Goal: Task Accomplishment & Management: Use online tool/utility

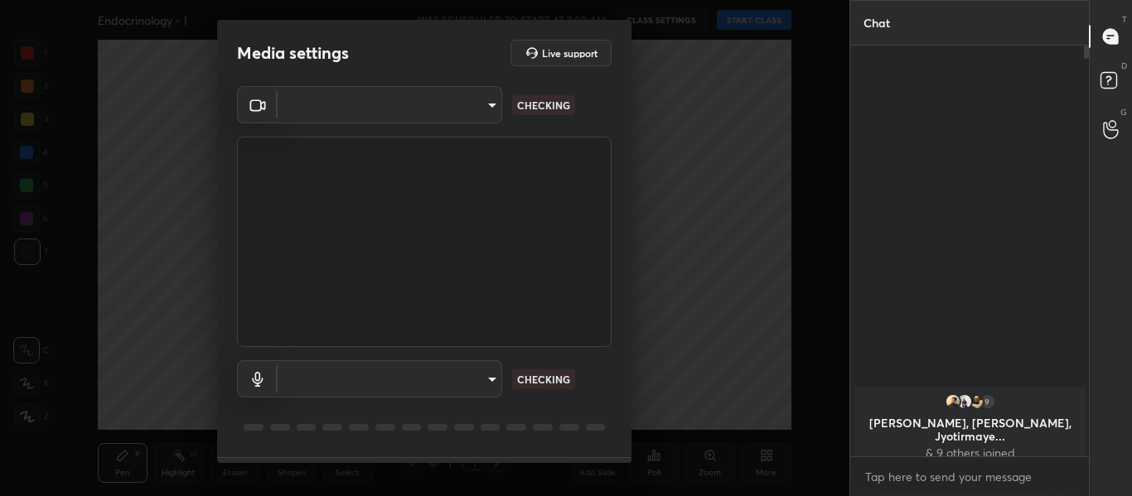
scroll to position [268, 234]
type input "714163419adff033b489e443ba74a5bc8b60e15d6b77d6369ce0f0cc6e130f01"
type input "default"
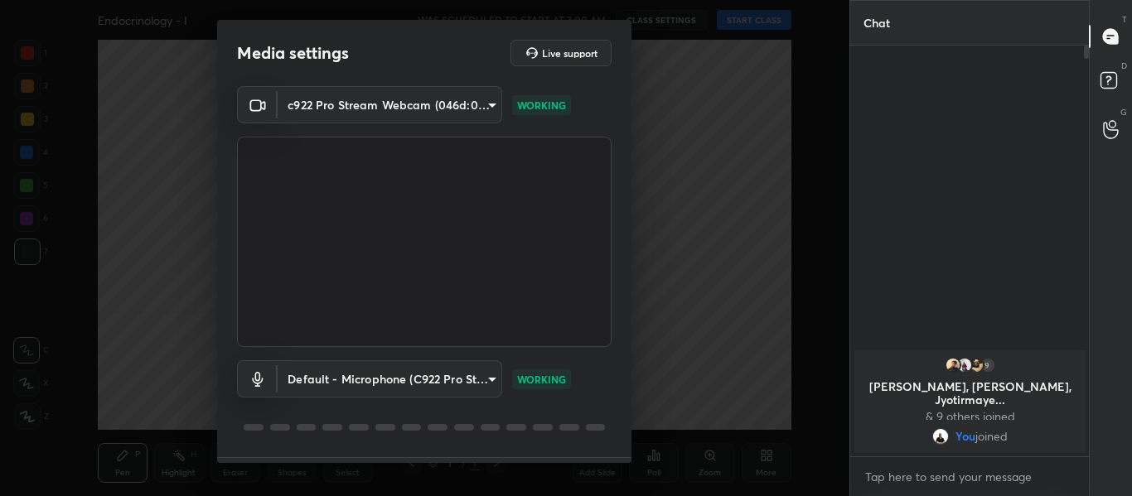
scroll to position [47, 0]
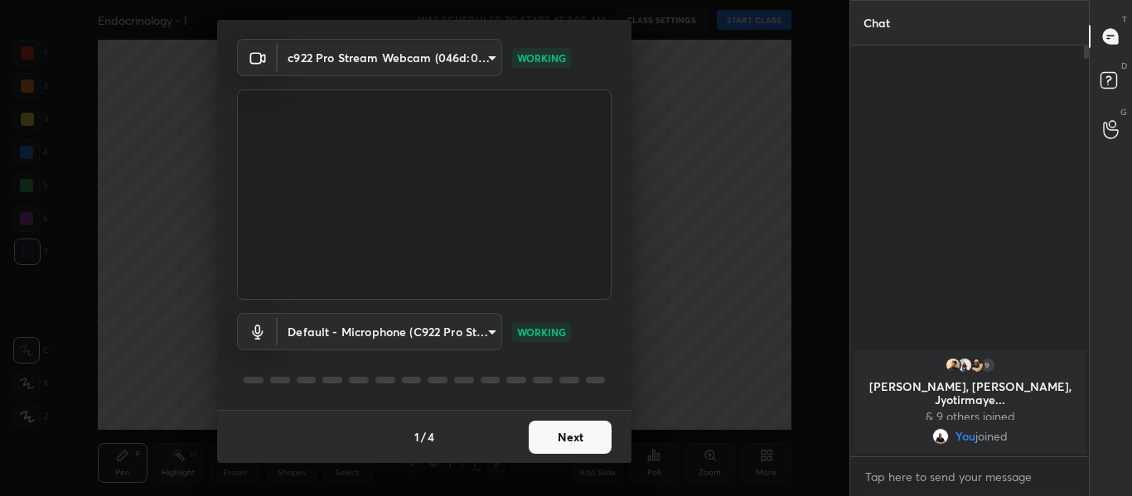
click at [554, 448] on button "Next" at bounding box center [570, 437] width 83 height 33
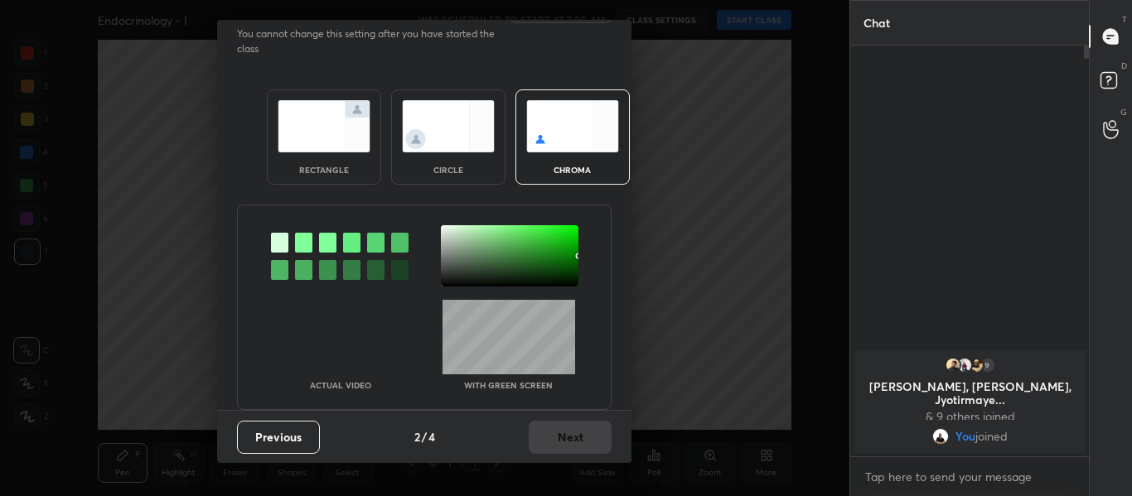
scroll to position [0, 0]
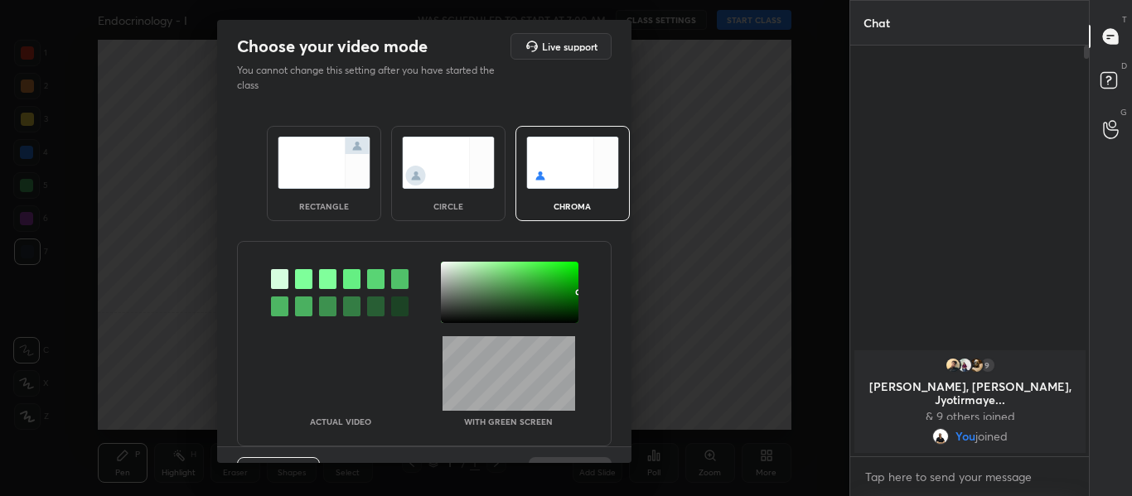
click at [300, 277] on div at bounding box center [303, 279] width 17 height 20
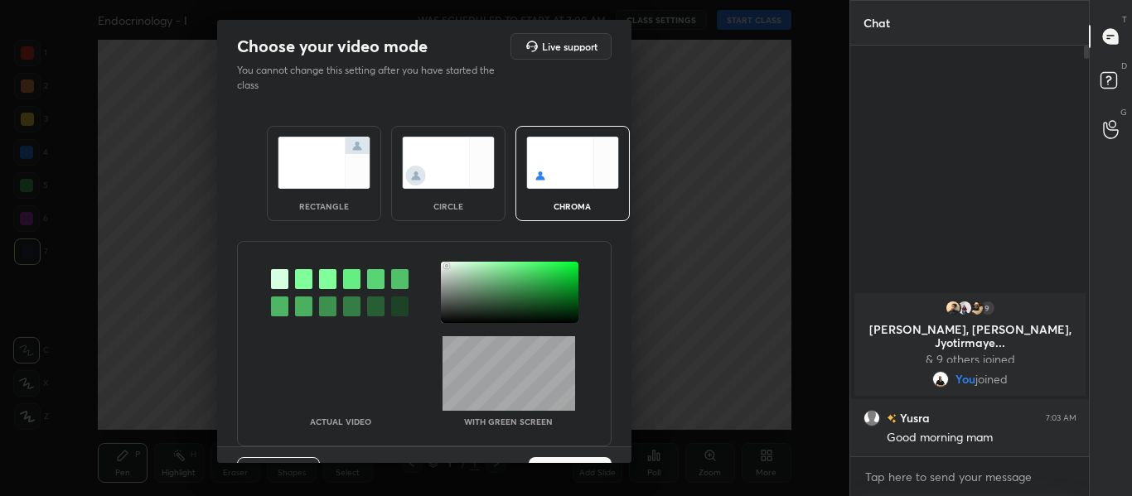
click at [444, 266] on div at bounding box center [510, 292] width 138 height 61
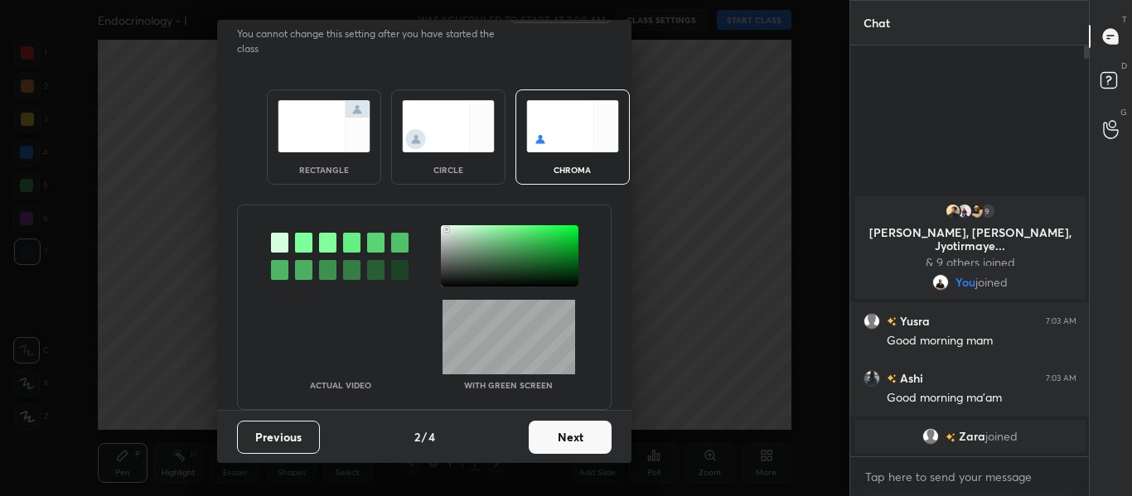
click at [580, 434] on button "Next" at bounding box center [570, 437] width 83 height 33
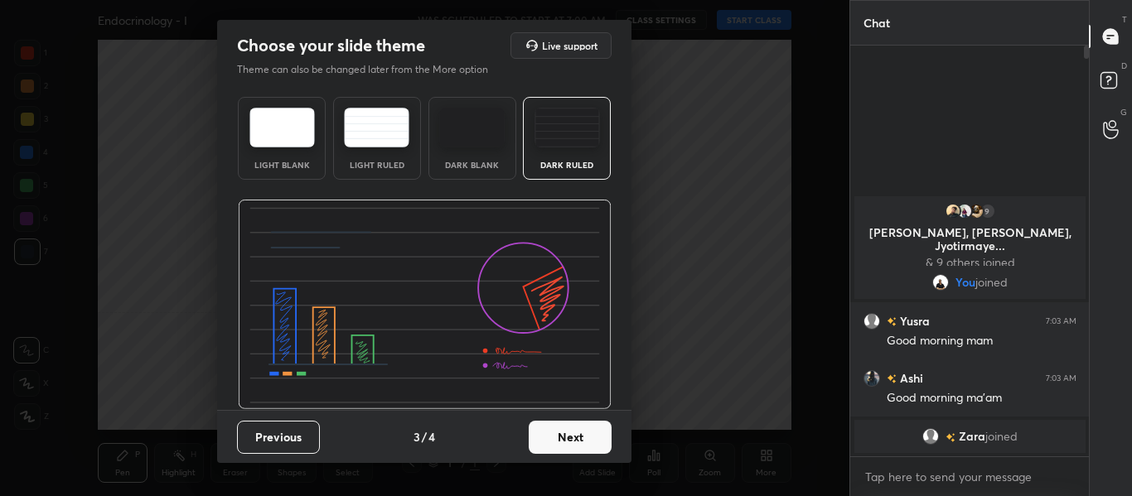
scroll to position [1, 0]
click at [558, 444] on button "Next" at bounding box center [570, 437] width 83 height 33
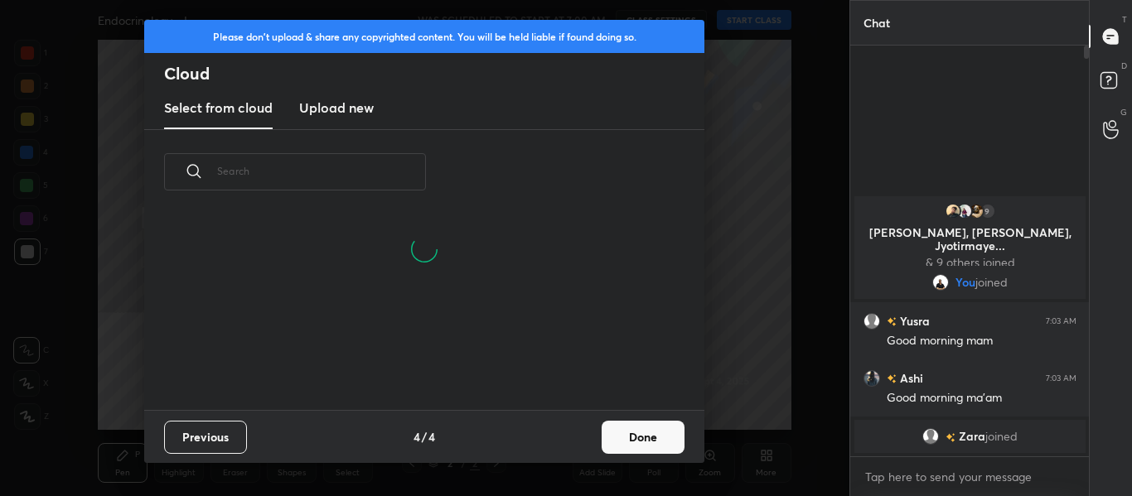
click at [356, 113] on h3 "Upload new" at bounding box center [336, 108] width 75 height 20
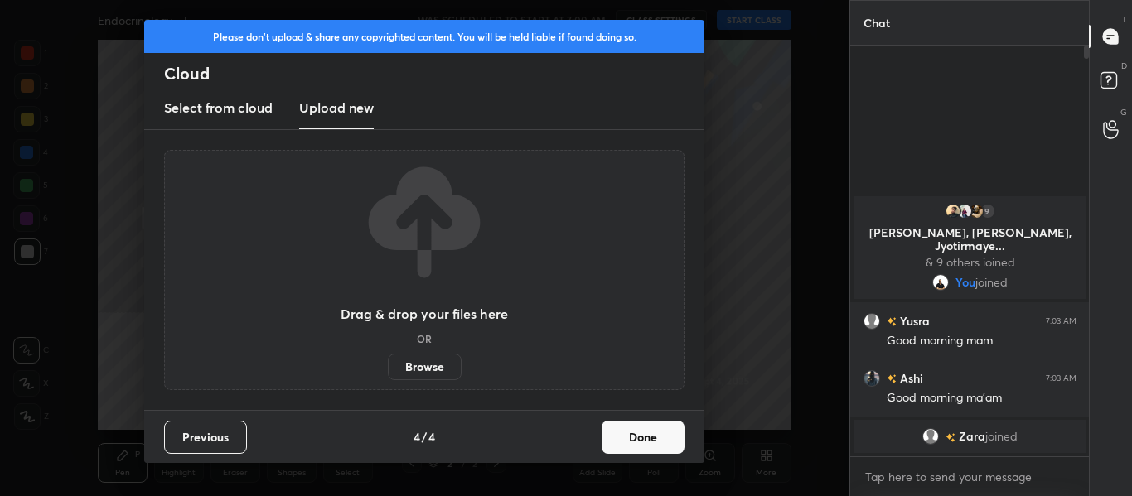
click at [411, 362] on label "Browse" at bounding box center [425, 367] width 74 height 27
click at [388, 362] on input "Browse" at bounding box center [388, 367] width 0 height 27
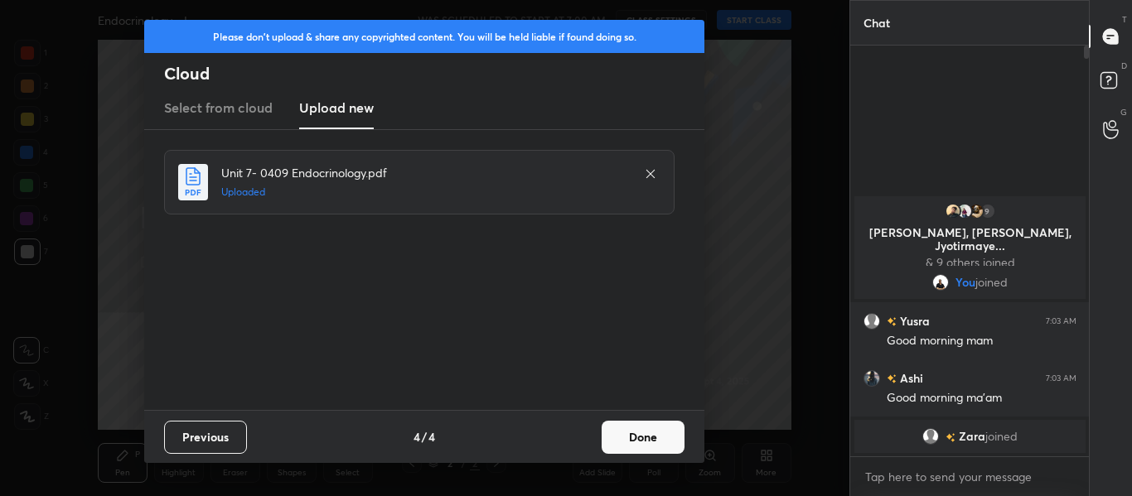
click at [635, 447] on button "Done" at bounding box center [642, 437] width 83 height 33
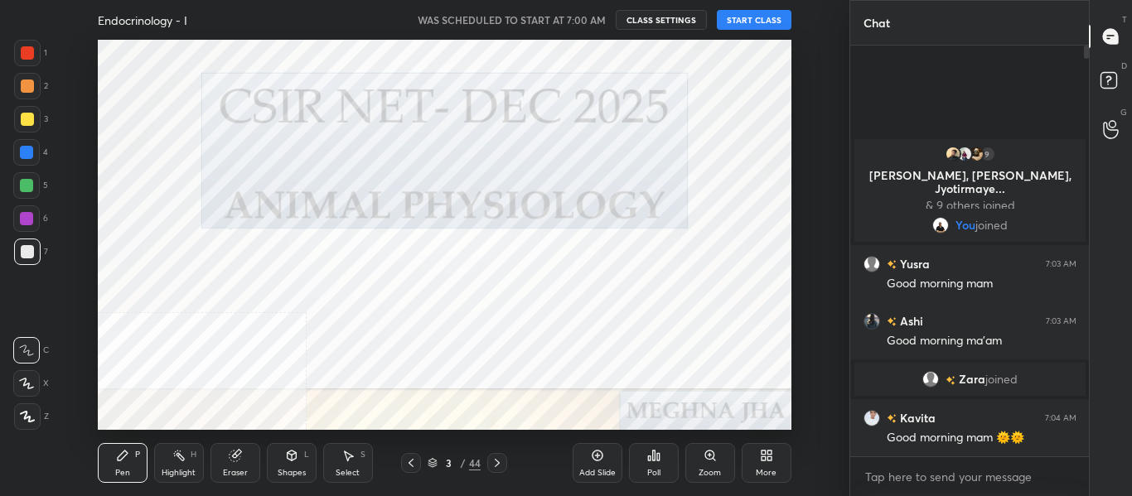
drag, startPoint x: 486, startPoint y: 457, endPoint x: 619, endPoint y: 481, distance: 134.7
click at [487, 458] on div at bounding box center [497, 463] width 20 height 20
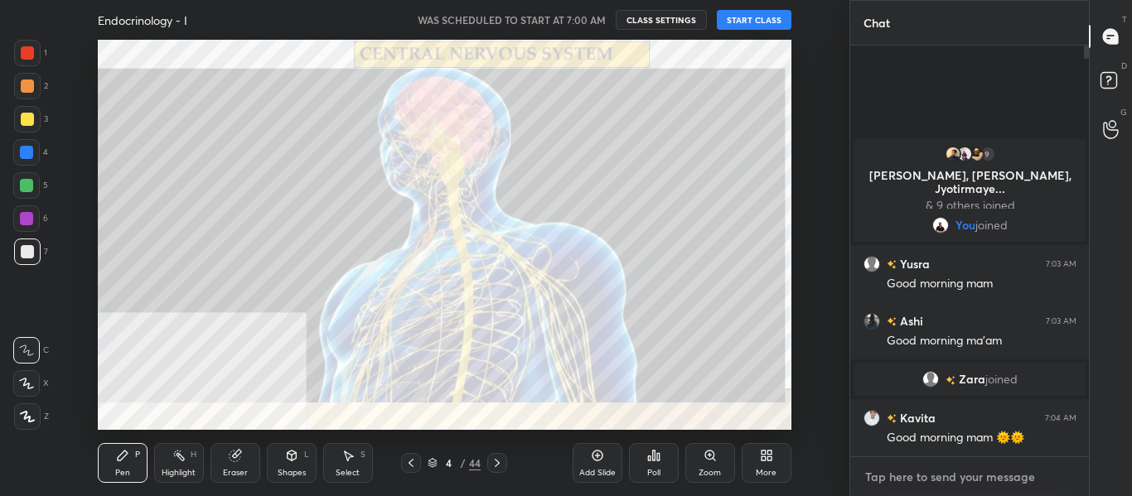
type textarea "x"
click at [910, 485] on textarea at bounding box center [969, 477] width 213 height 27
type textarea "8"
type textarea "x"
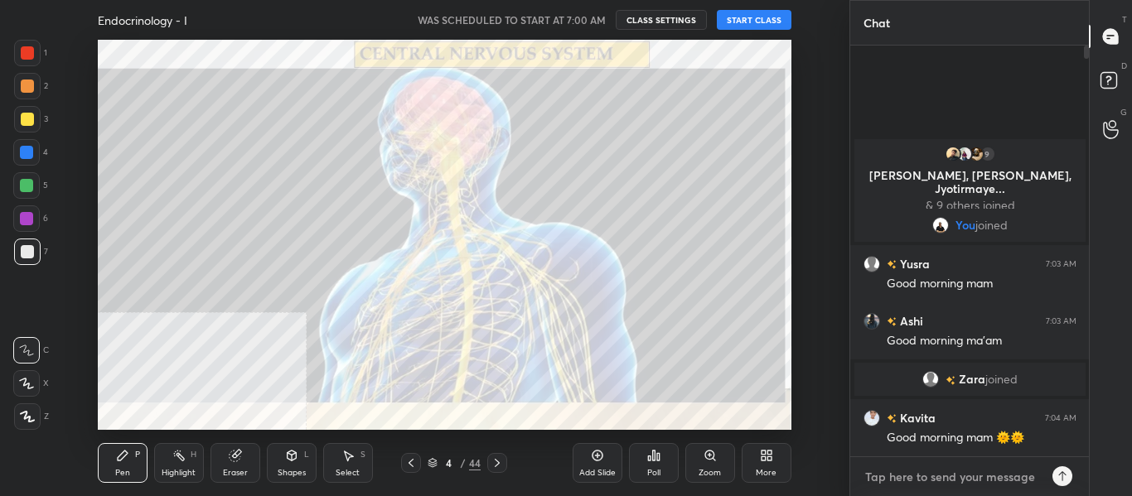
type textarea "x"
type textarea "G"
type textarea "x"
type textarea "Go"
type textarea "x"
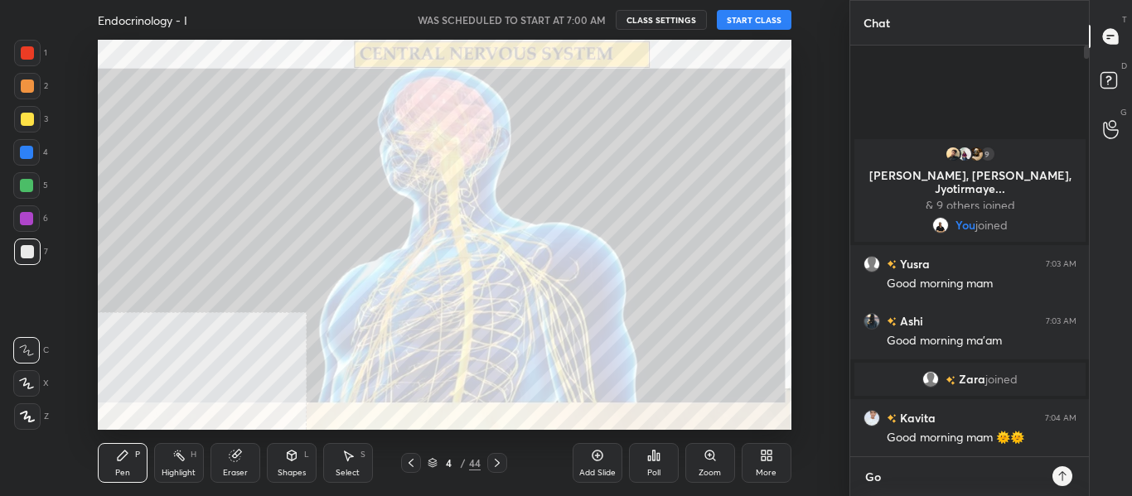
type textarea "Goo"
type textarea "x"
type textarea "Good"
type textarea "x"
type textarea "Good"
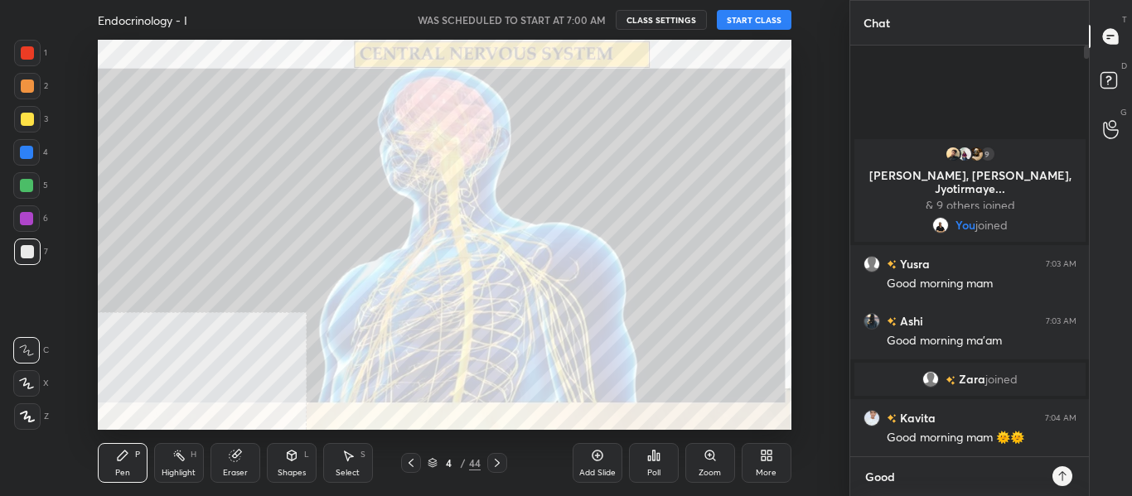
type textarea "x"
type textarea "Good m"
type textarea "x"
type textarea "Good mo"
type textarea "x"
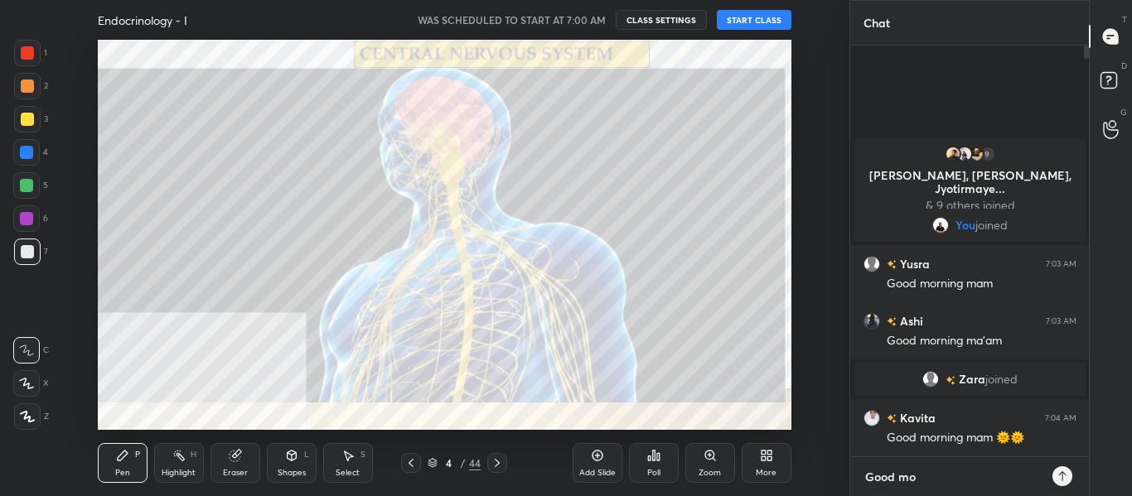
type textarea "Good mor"
type textarea "x"
type textarea "Good morn"
type textarea "x"
type textarea "Good morni"
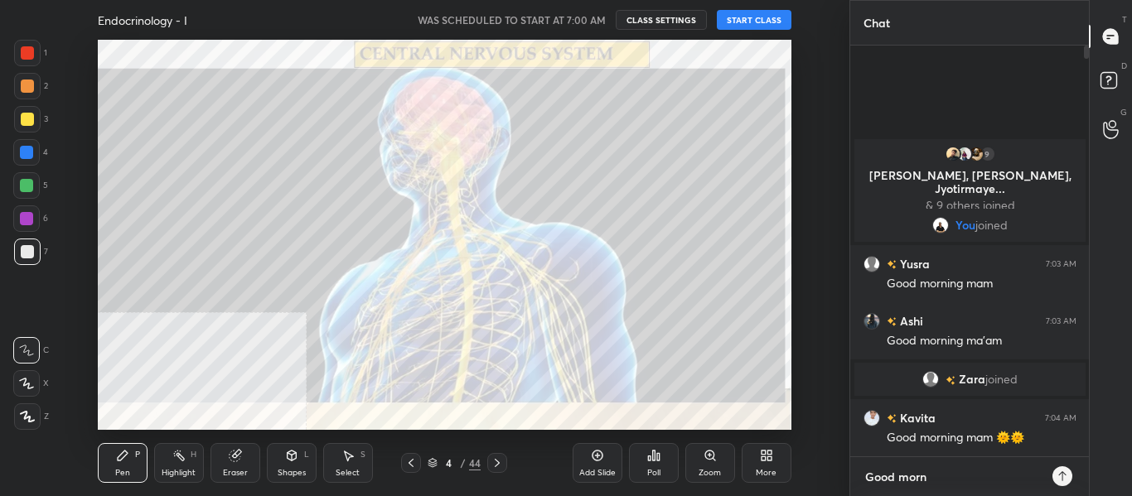
type textarea "x"
type textarea "Good mornin"
type textarea "x"
type textarea "Good morning"
type textarea "x"
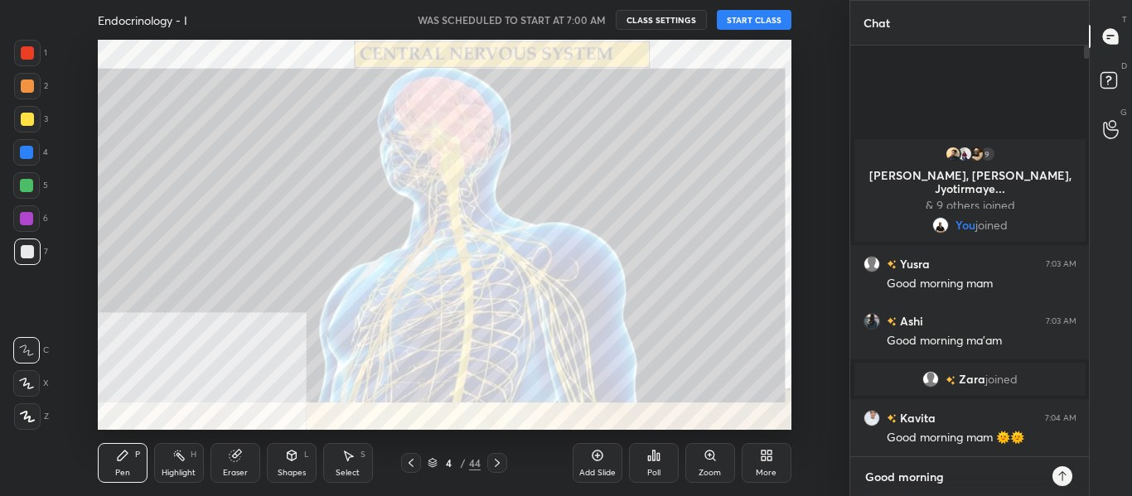
type textarea "Good morning"
type textarea "x"
type textarea "Good morning a"
type textarea "x"
type textarea "Good morning al"
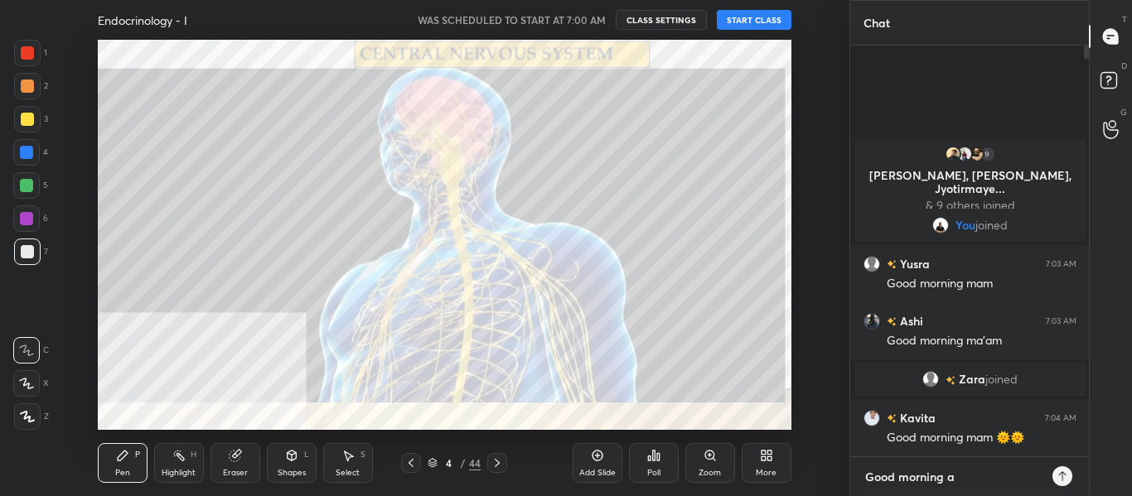
type textarea "x"
type textarea "Good morning all"
type textarea "x"
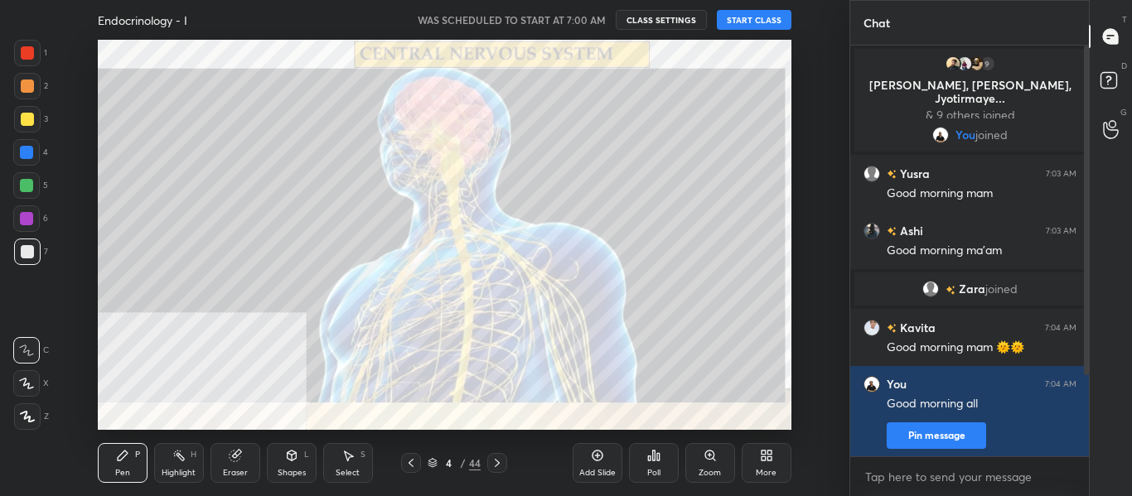
click at [744, 14] on button "START CLASS" at bounding box center [754, 20] width 75 height 20
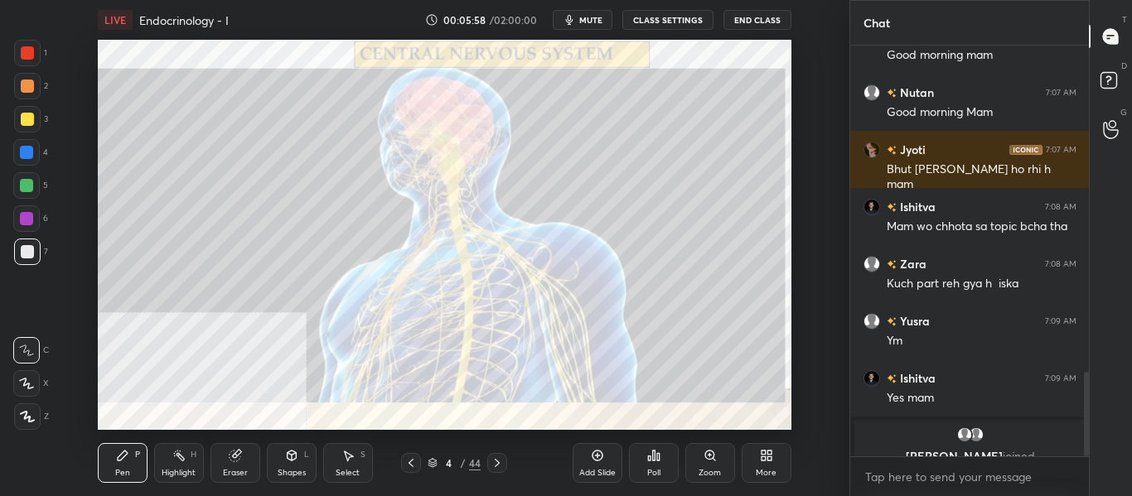
scroll to position [1581, 0]
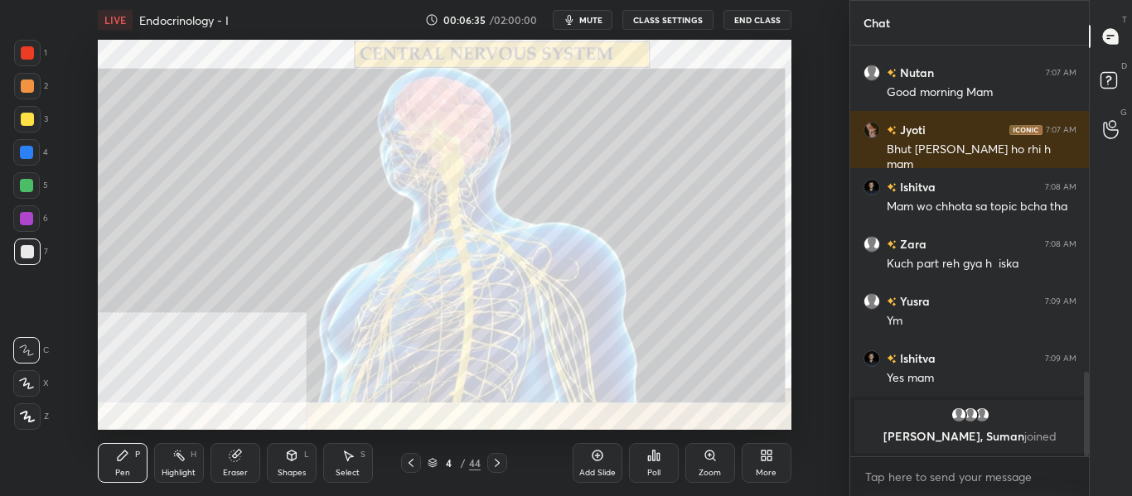
click at [503, 463] on icon at bounding box center [496, 462] width 13 height 13
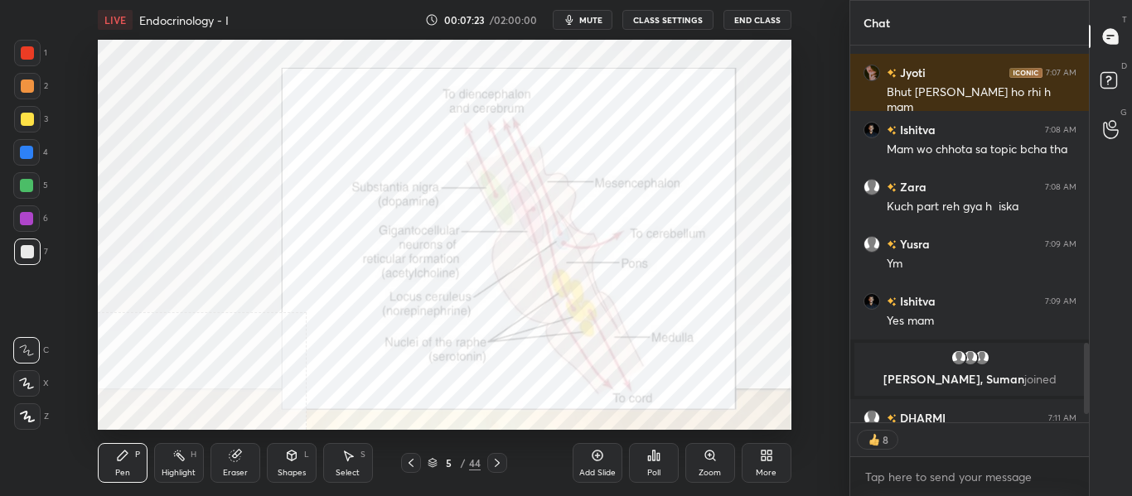
scroll to position [1619, 0]
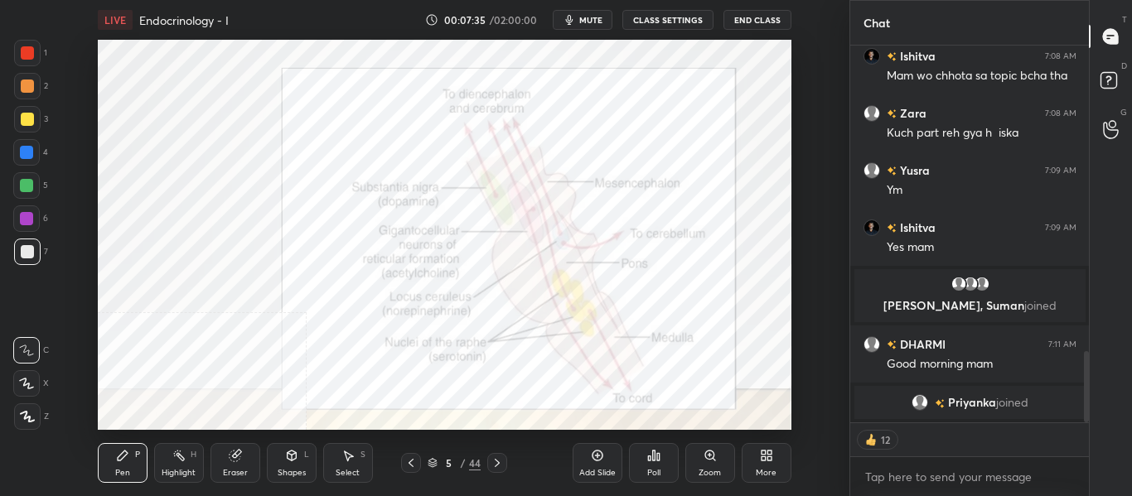
click at [29, 153] on div at bounding box center [26, 152] width 13 height 13
click at [31, 389] on icon at bounding box center [26, 384] width 13 height 10
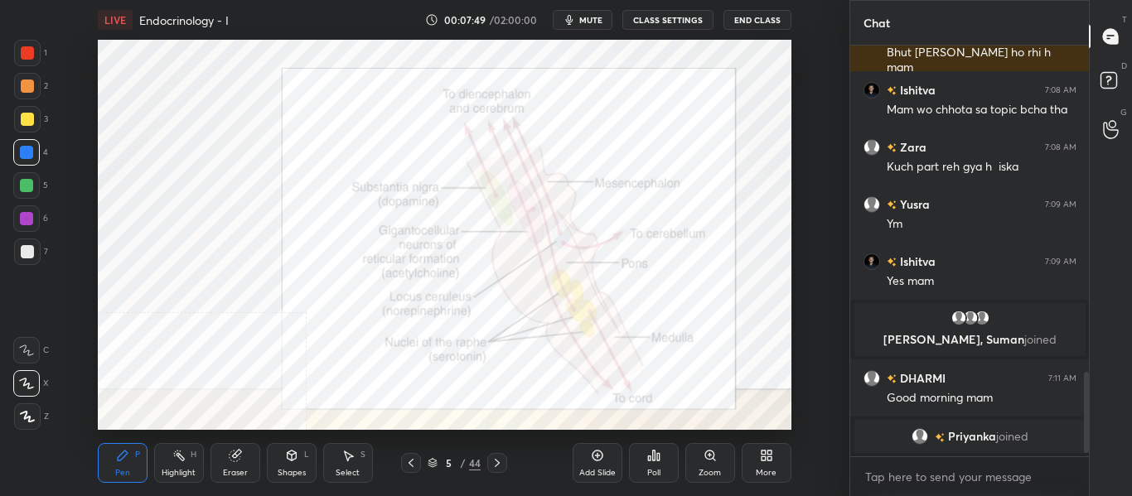
scroll to position [6, 6]
click at [180, 477] on div "Highlight" at bounding box center [179, 473] width 34 height 8
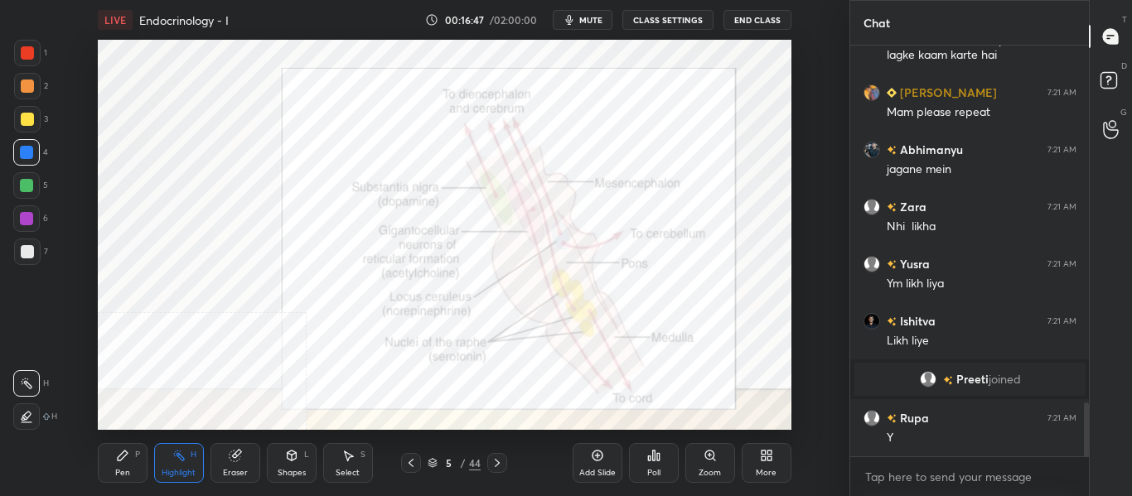
scroll to position [2720, 0]
click at [130, 458] on div "Pen P" at bounding box center [123, 463] width 50 height 40
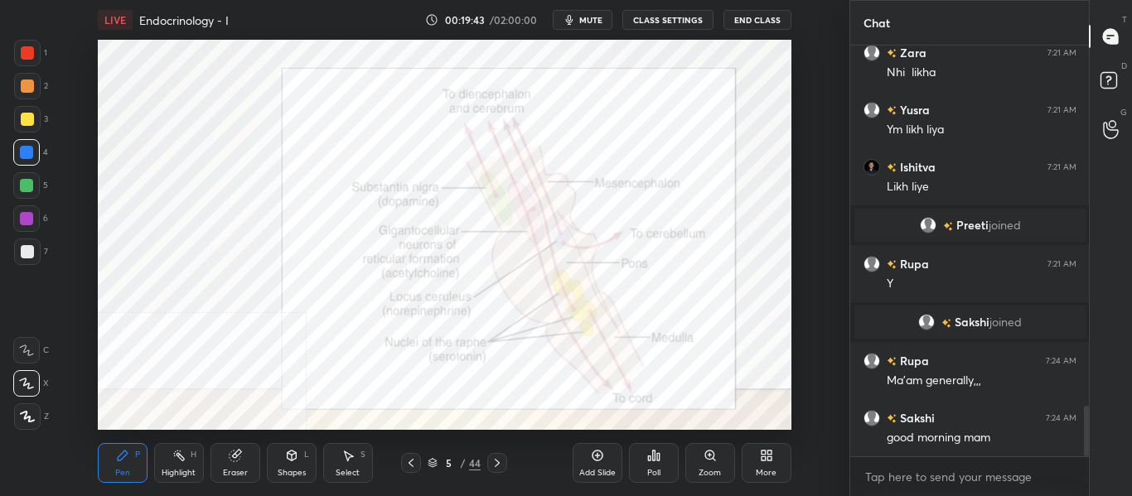
scroll to position [2917, 0]
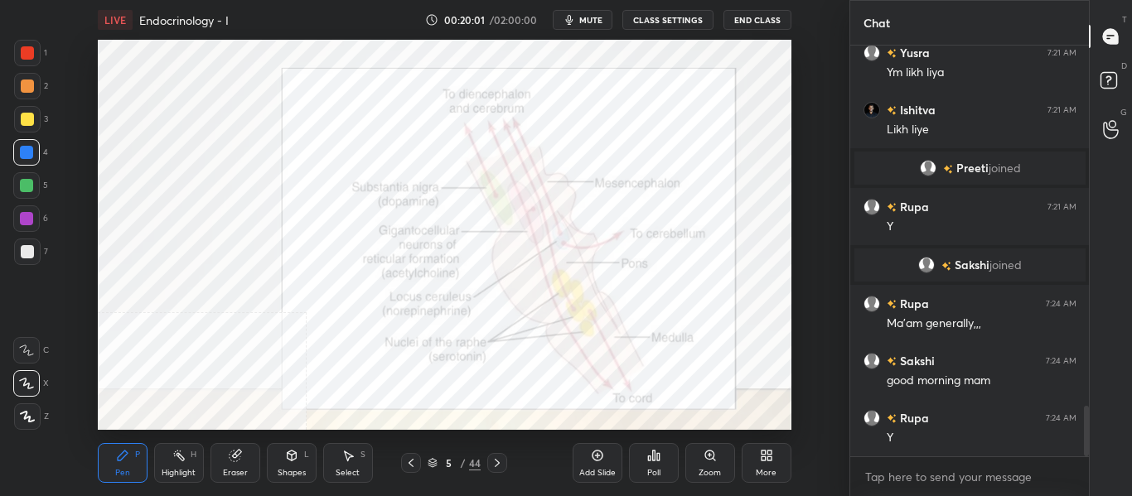
click at [189, 471] on div "Highlight" at bounding box center [179, 473] width 34 height 8
click at [123, 466] on div "Pen P" at bounding box center [123, 463] width 50 height 40
click at [177, 470] on div "Highlight" at bounding box center [179, 473] width 34 height 8
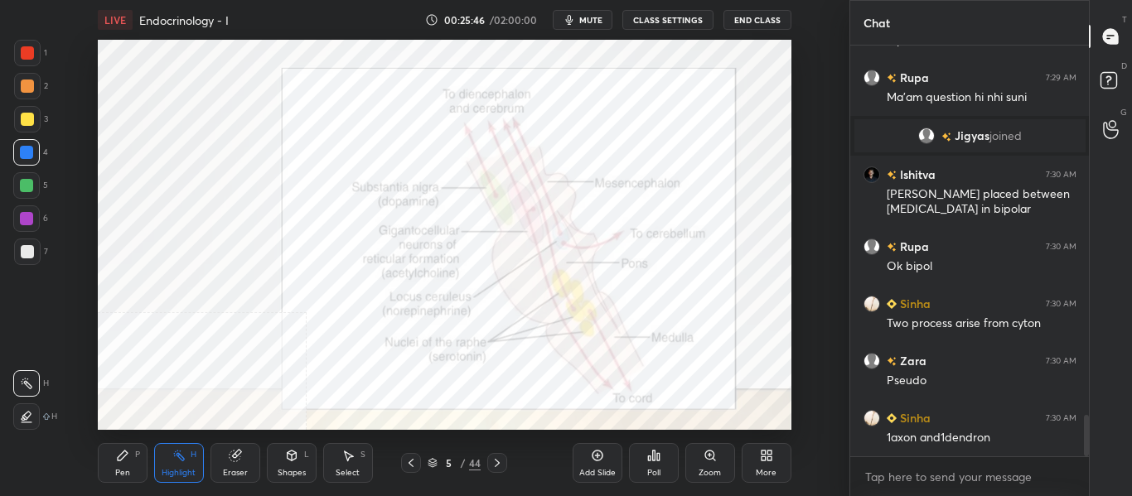
scroll to position [3716, 0]
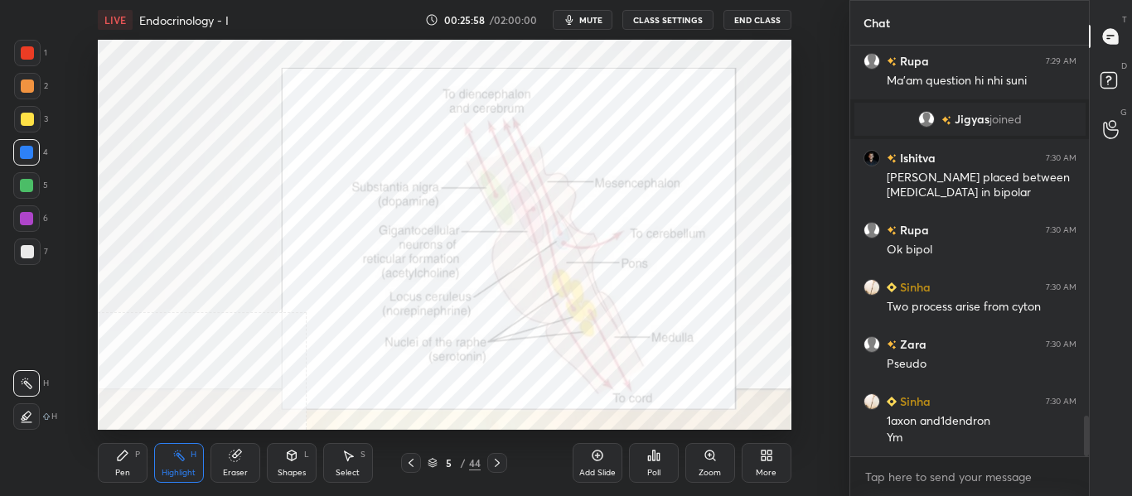
click at [128, 471] on div "Pen" at bounding box center [122, 473] width 15 height 8
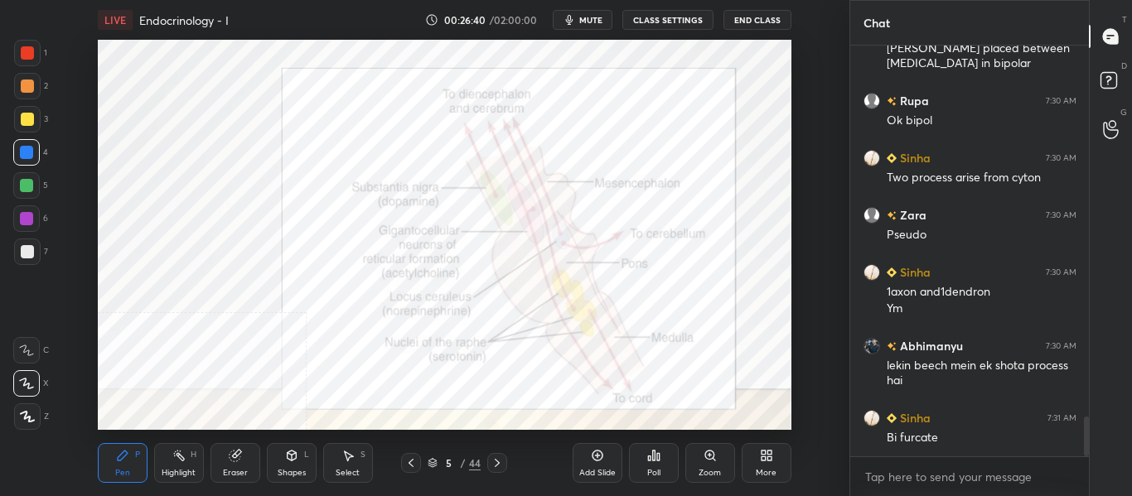
scroll to position [3917, 0]
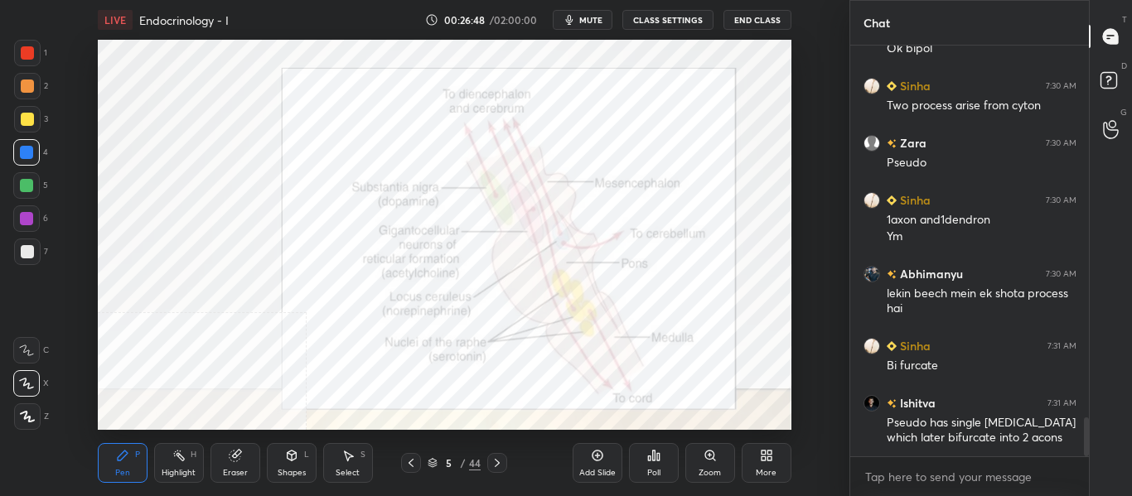
click at [179, 473] on div "Highlight" at bounding box center [179, 473] width 34 height 8
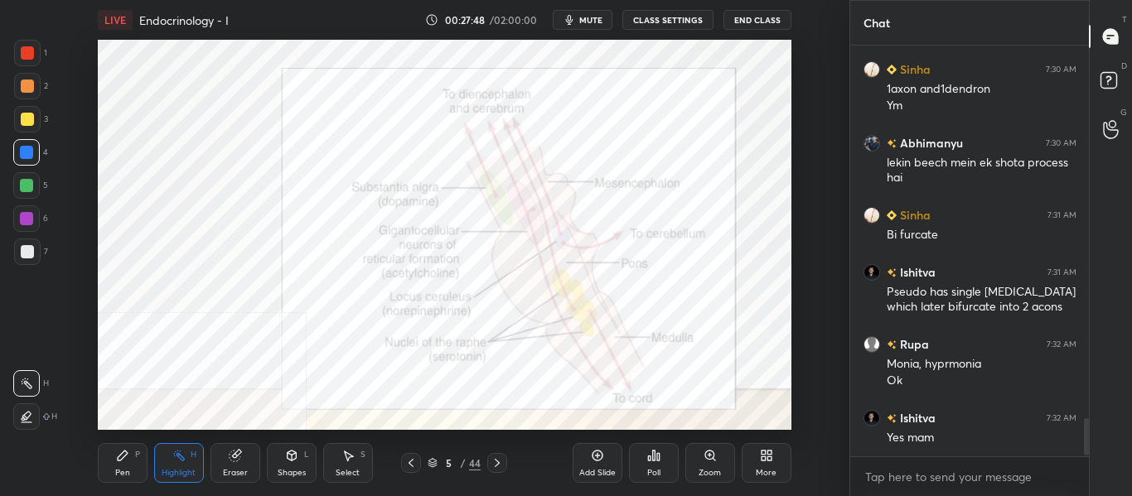
scroll to position [4105, 0]
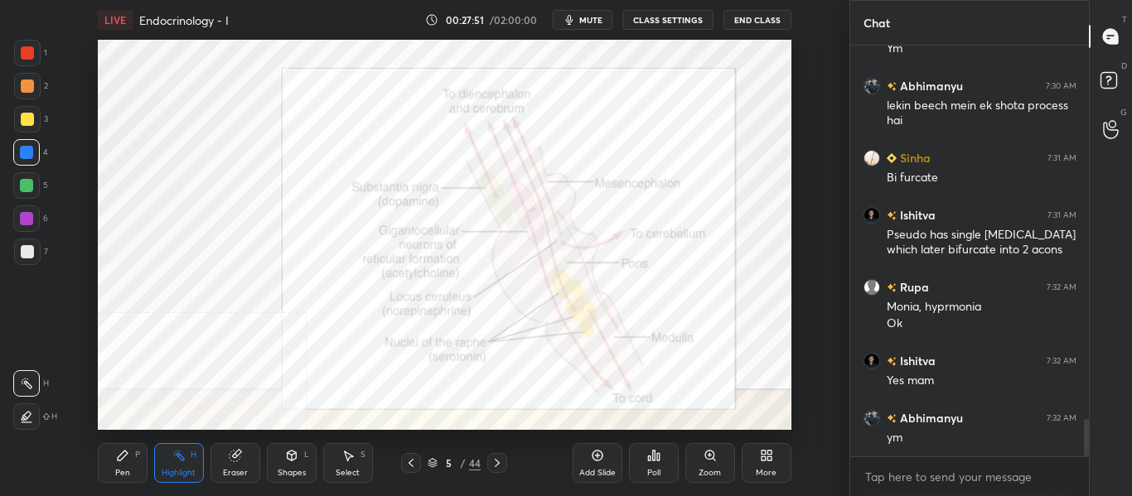
click at [500, 464] on icon at bounding box center [496, 462] width 13 height 13
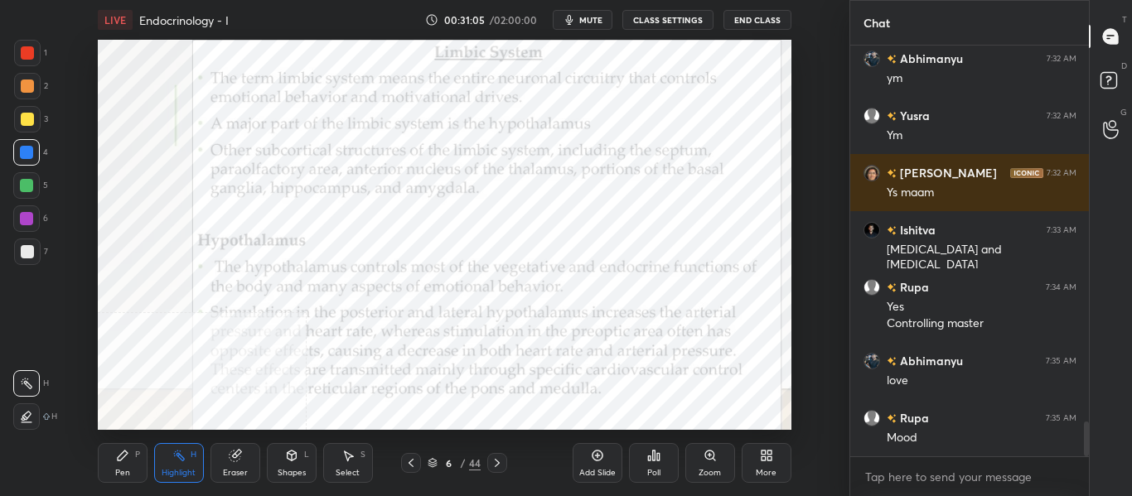
scroll to position [4522, 0]
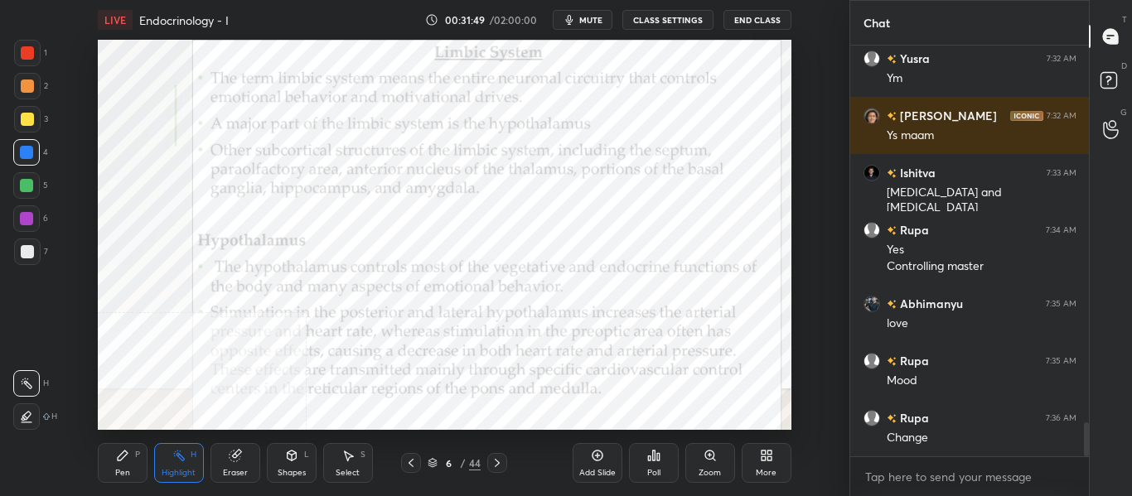
click at [500, 461] on icon at bounding box center [496, 462] width 13 height 13
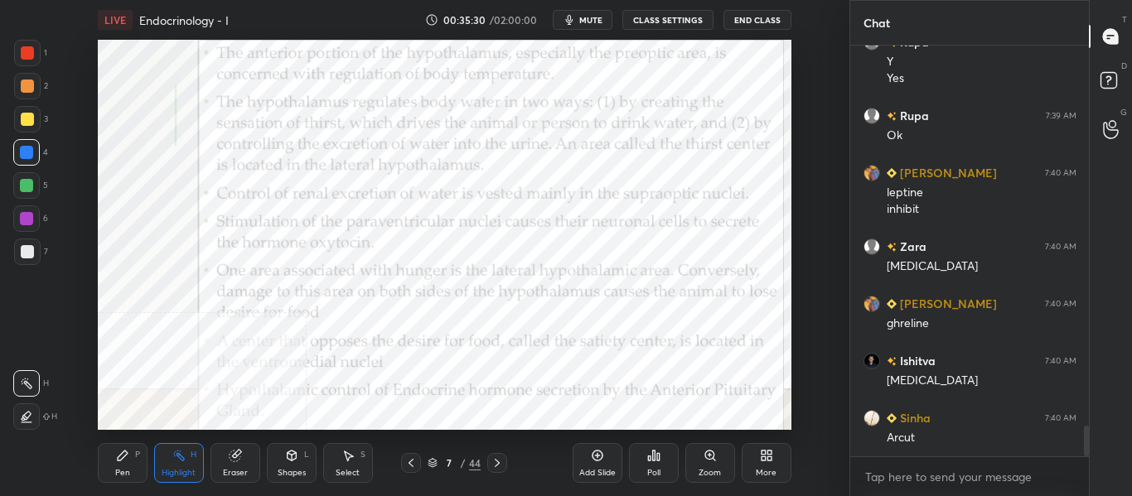
scroll to position [5069, 0]
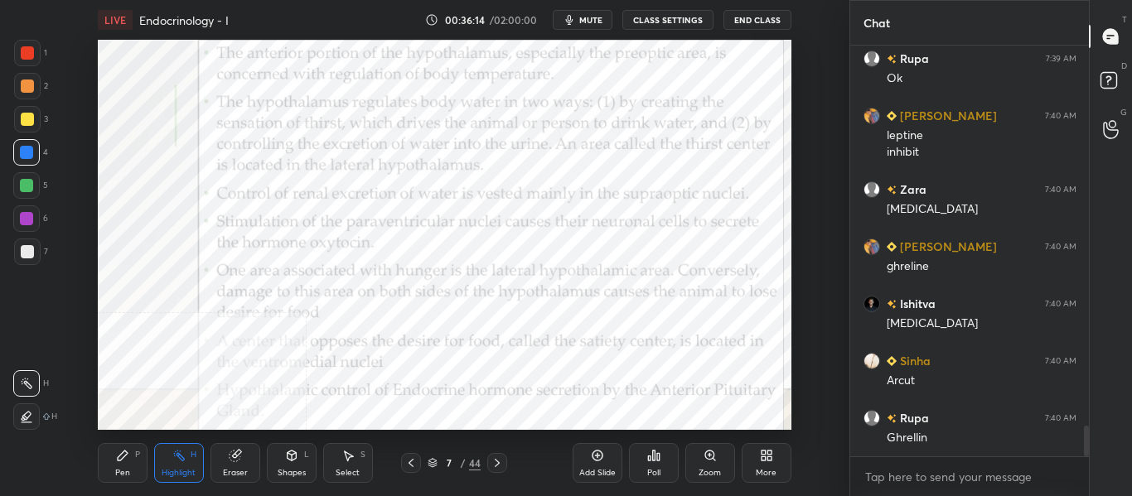
click at [501, 466] on icon at bounding box center [496, 462] width 13 height 13
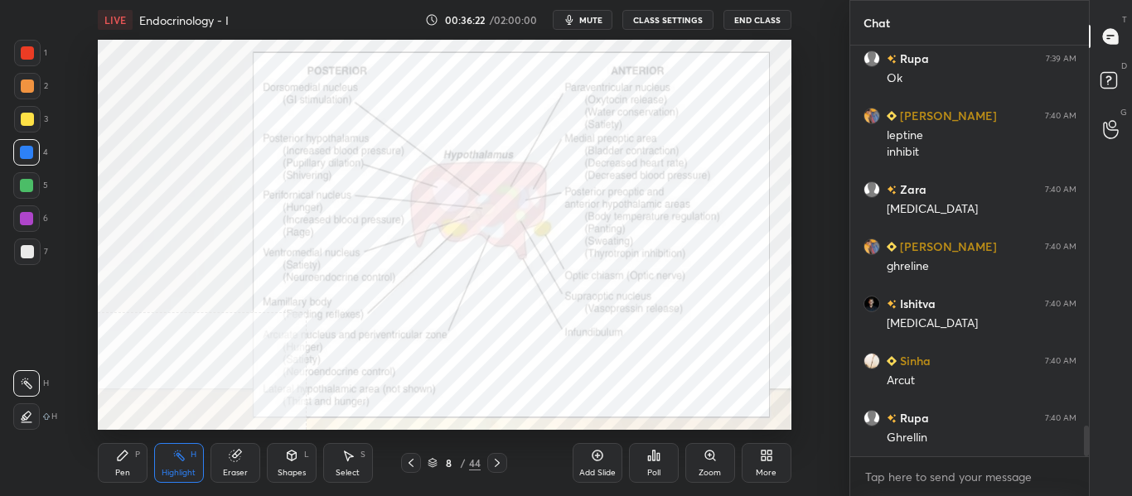
scroll to position [5127, 0]
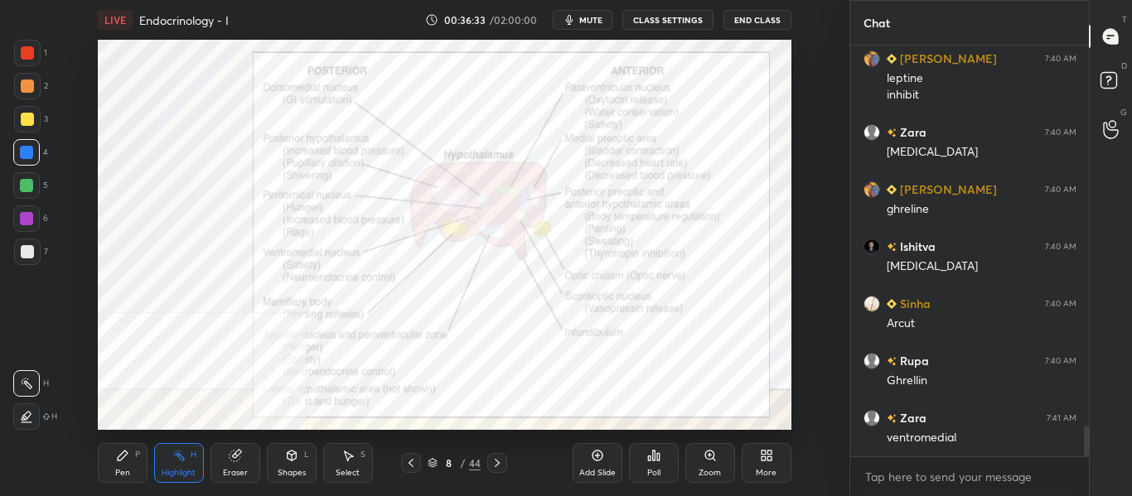
click at [135, 460] on div "Pen P" at bounding box center [123, 463] width 50 height 40
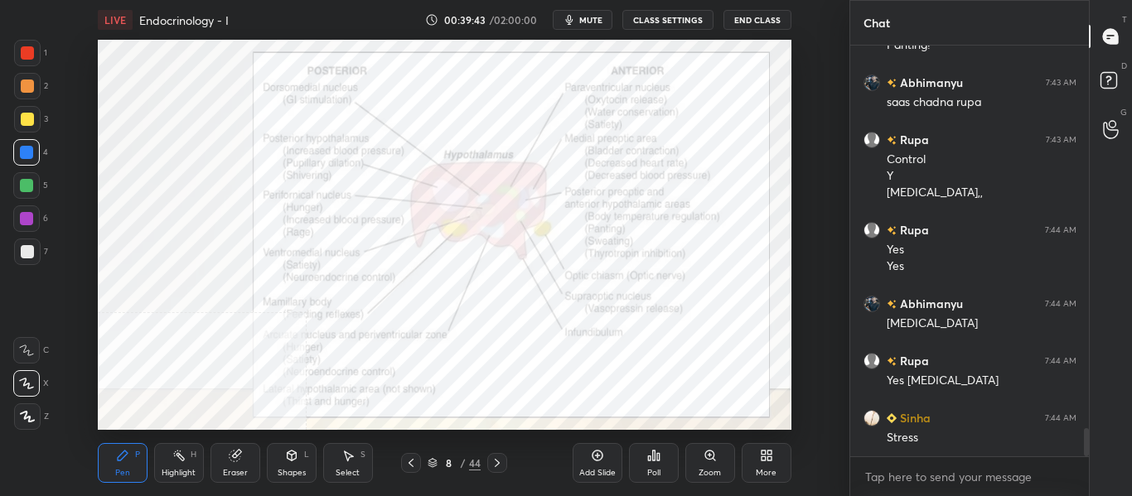
scroll to position [5634, 0]
click at [501, 469] on icon at bounding box center [496, 462] width 13 height 13
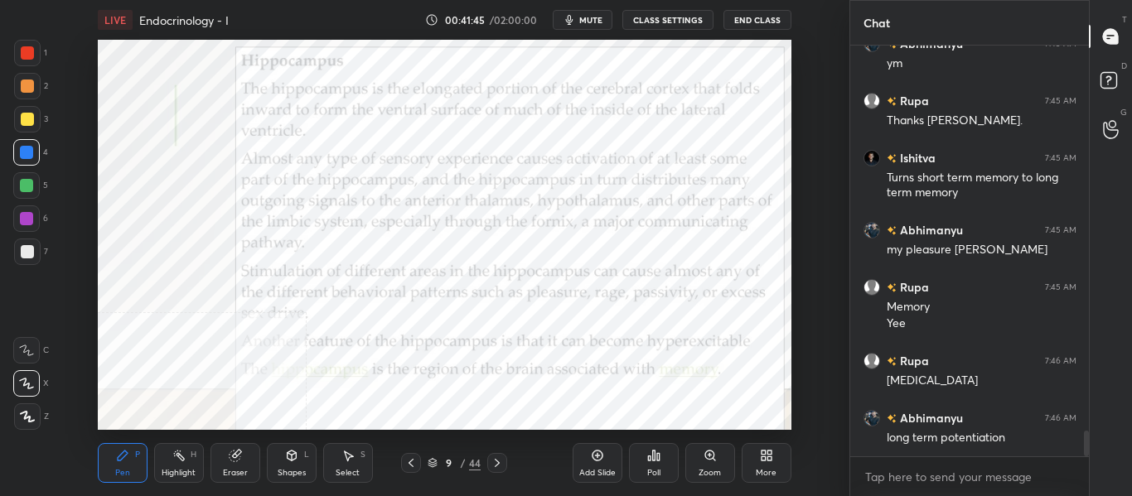
scroll to position [6180, 0]
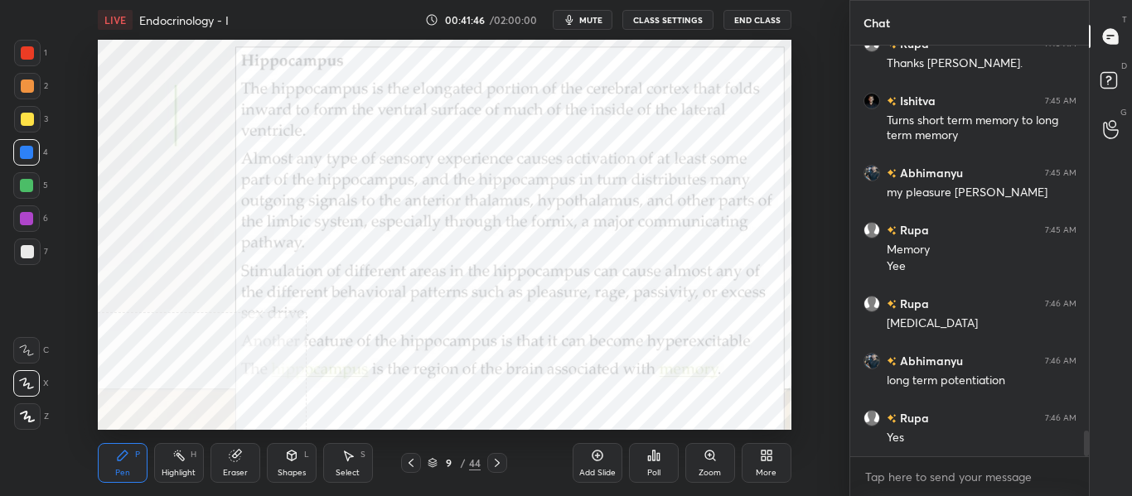
click at [501, 466] on icon at bounding box center [496, 462] width 13 height 13
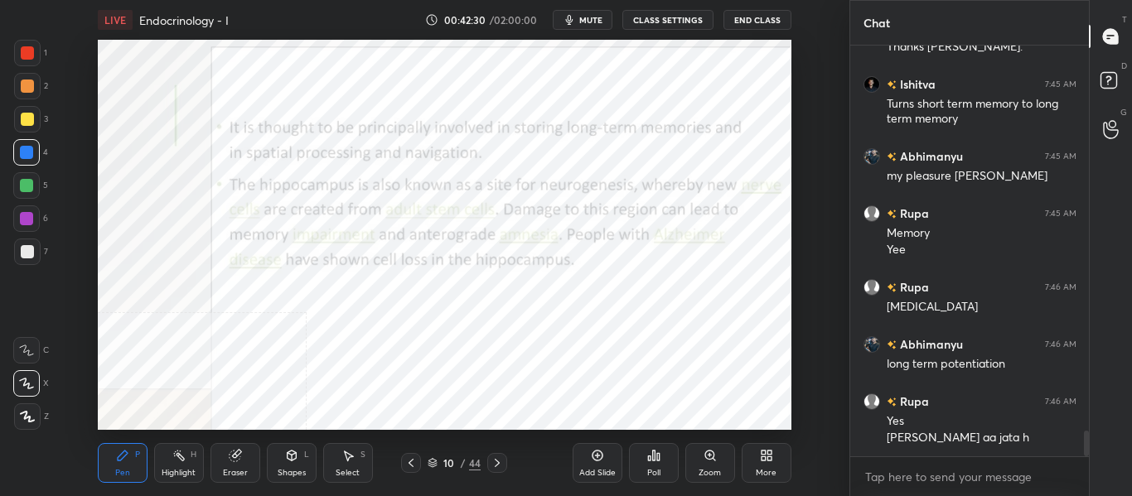
scroll to position [6253, 0]
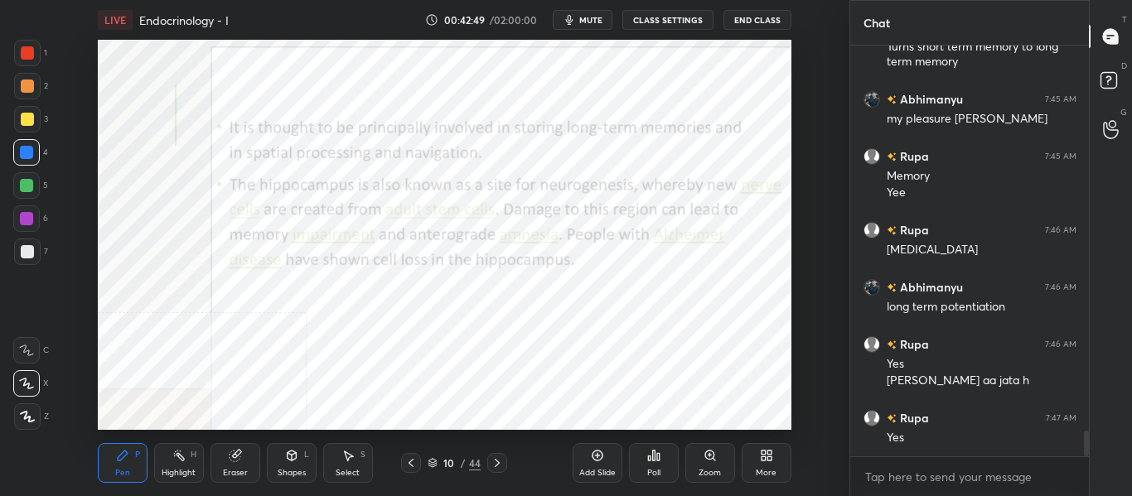
click at [506, 465] on div at bounding box center [497, 463] width 20 height 20
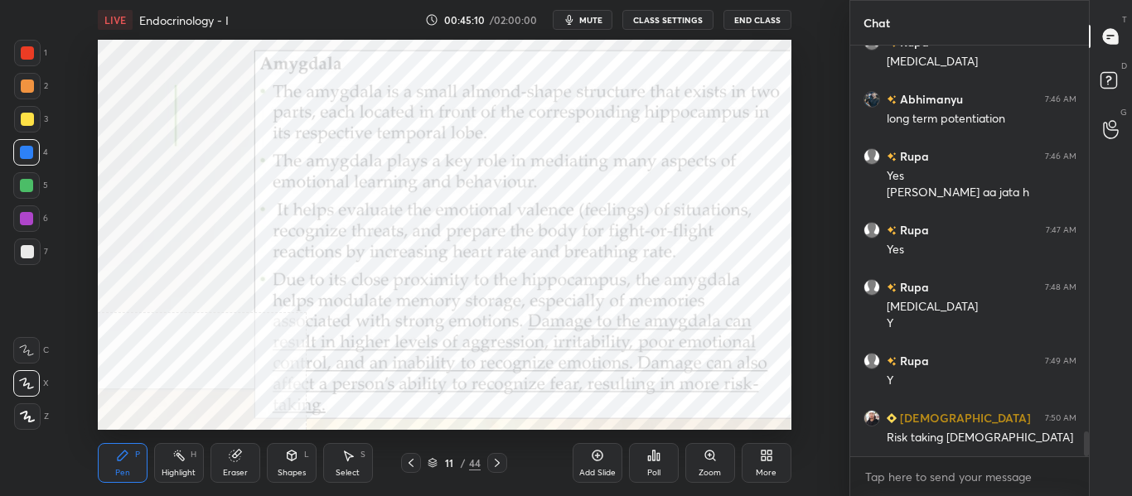
scroll to position [6499, 0]
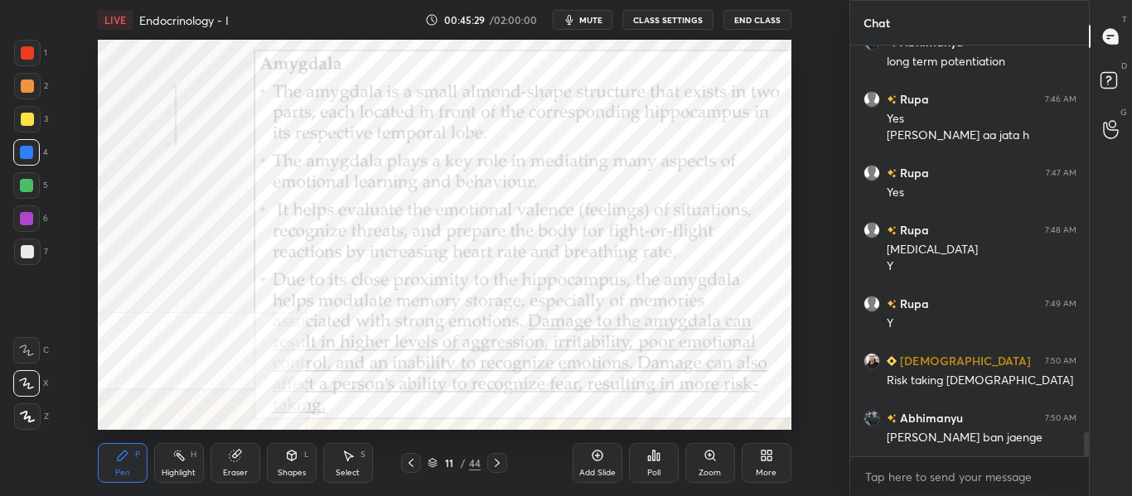
click at [499, 467] on icon at bounding box center [496, 462] width 13 height 13
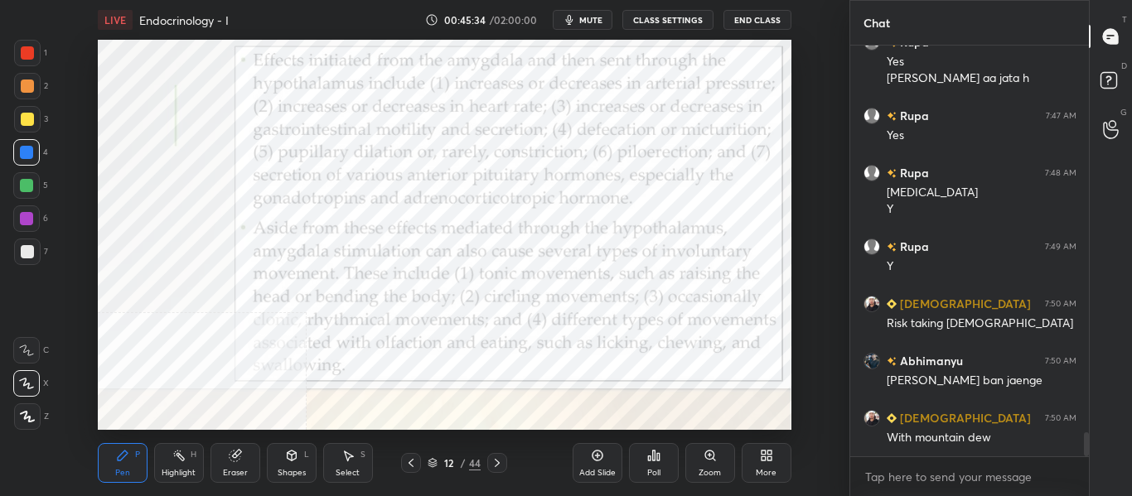
scroll to position [6613, 0]
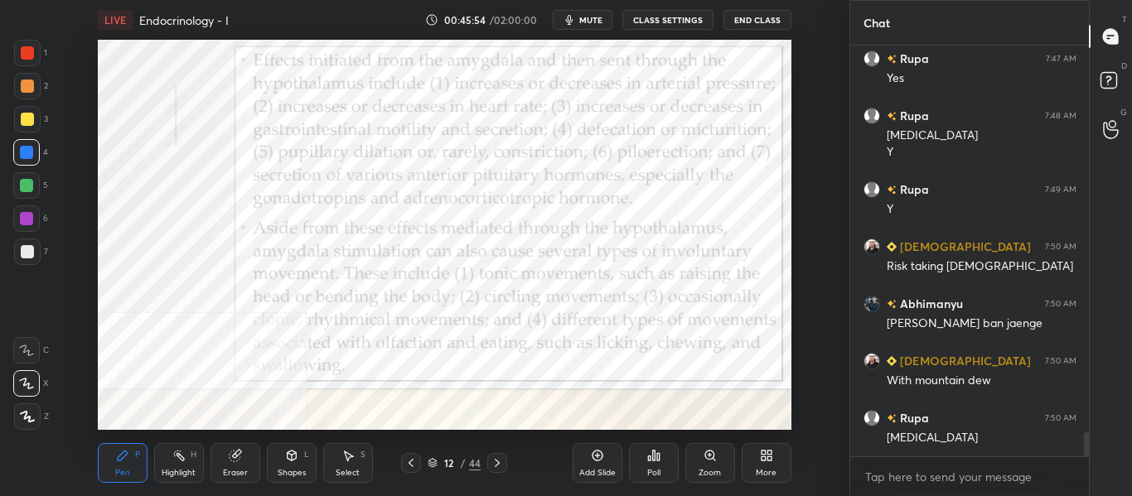
click at [194, 460] on div "Highlight H" at bounding box center [179, 463] width 50 height 40
click at [412, 466] on icon at bounding box center [410, 462] width 13 height 13
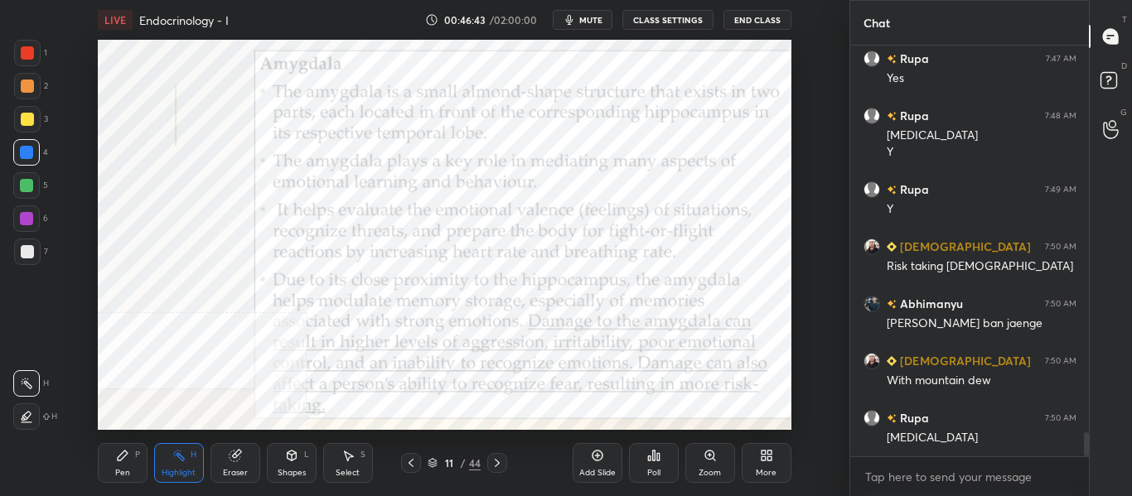
click at [405, 463] on icon at bounding box center [410, 462] width 13 height 13
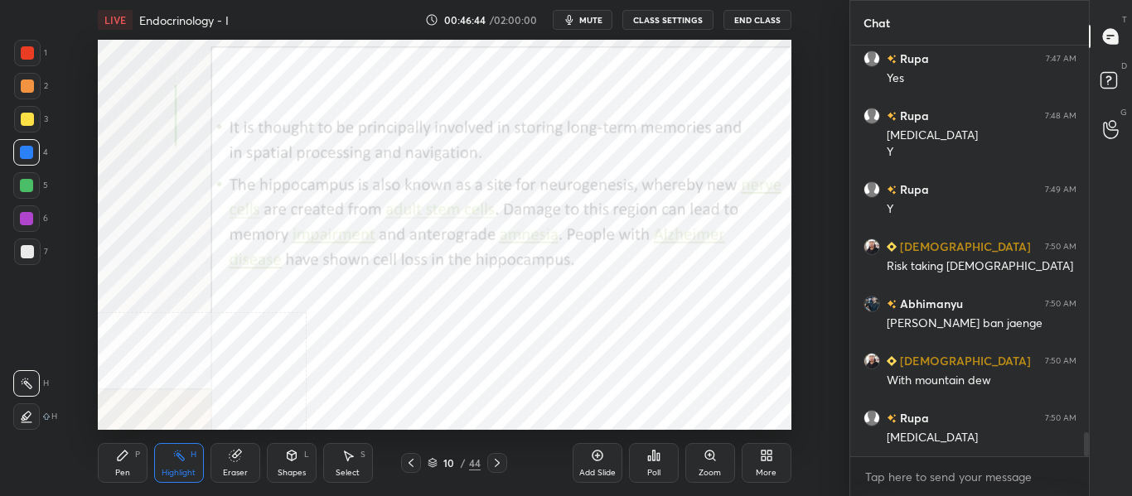
scroll to position [6670, 0]
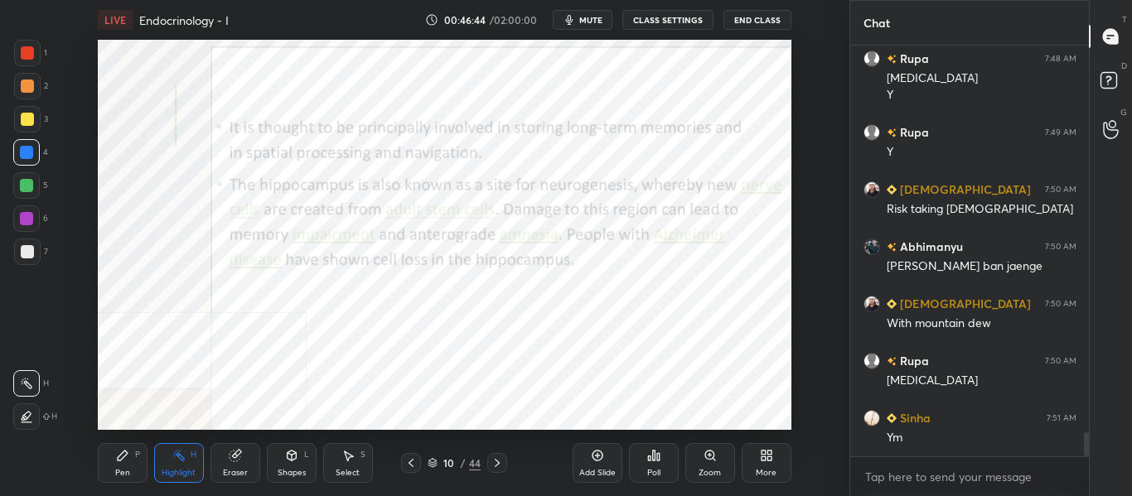
click at [405, 461] on icon at bounding box center [410, 462] width 13 height 13
click at [408, 458] on icon at bounding box center [410, 462] width 13 height 13
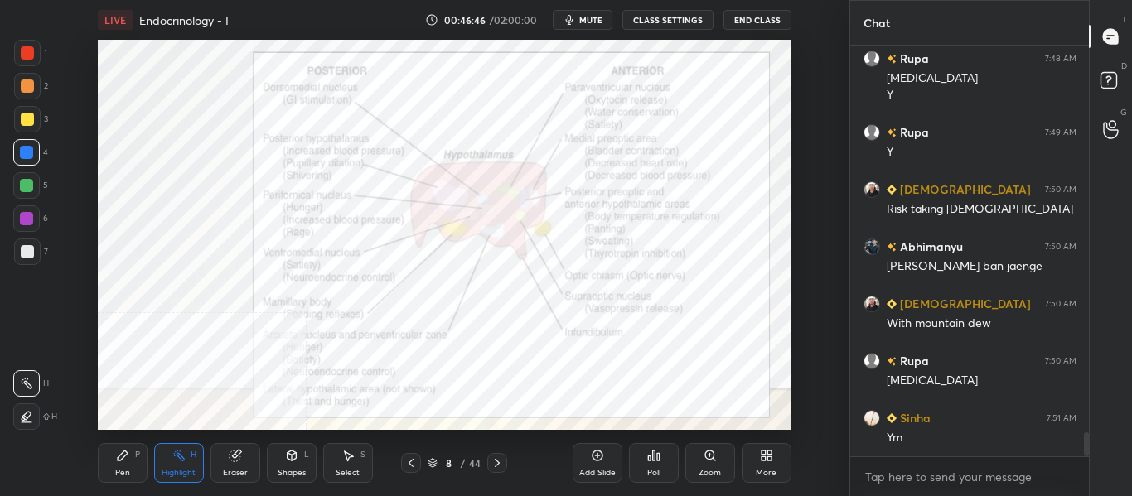
click at [410, 462] on icon at bounding box center [410, 463] width 5 height 8
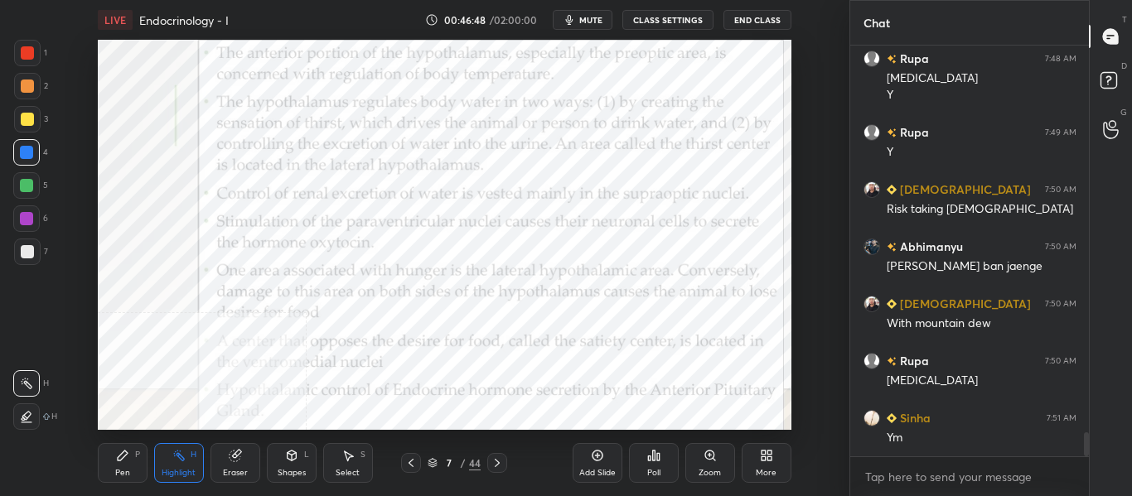
click at [496, 465] on icon at bounding box center [497, 463] width 5 height 8
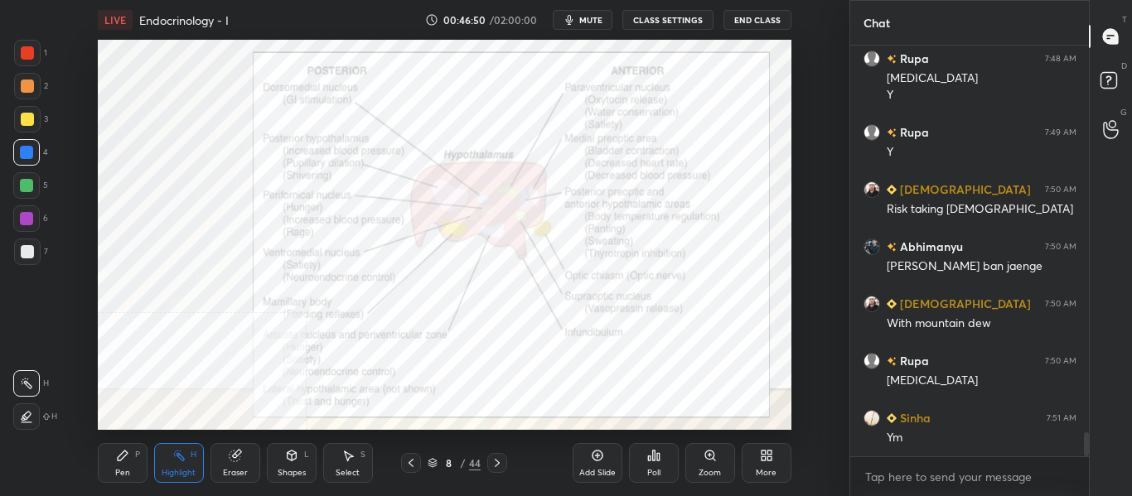
scroll to position [6727, 0]
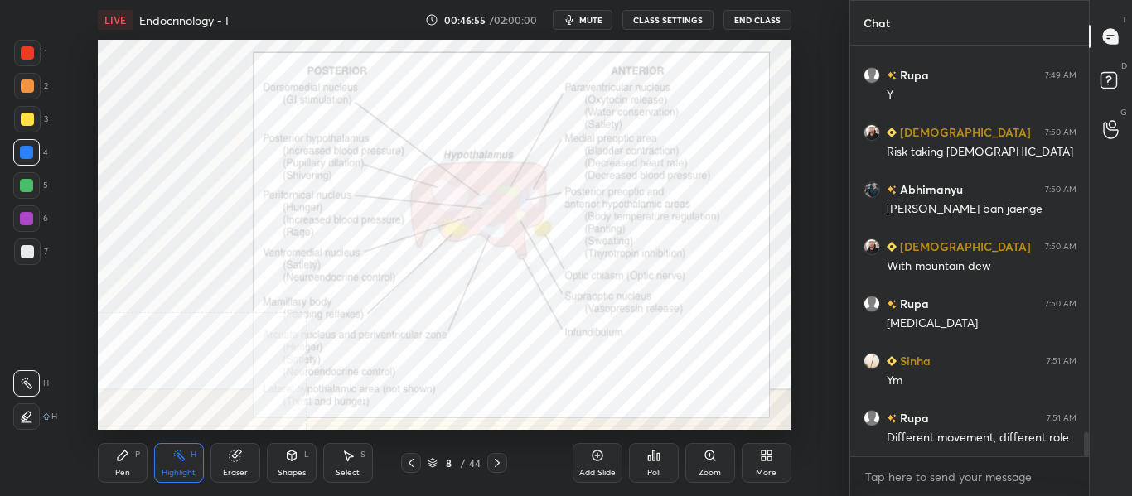
click at [498, 461] on icon at bounding box center [496, 462] width 13 height 13
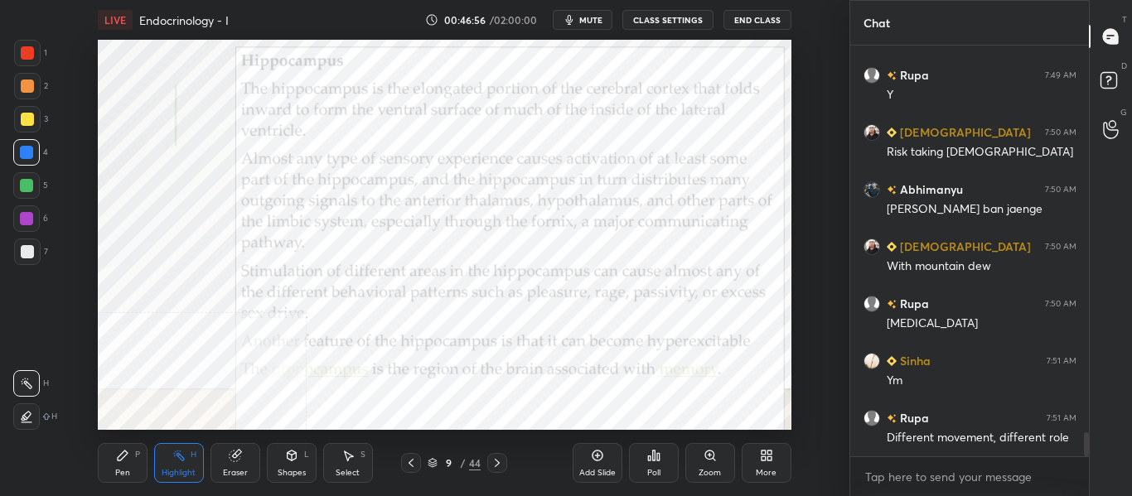
click at [500, 458] on icon at bounding box center [496, 462] width 13 height 13
click at [508, 462] on div "10 / 44" at bounding box center [454, 463] width 238 height 20
click at [503, 460] on icon at bounding box center [496, 462] width 13 height 13
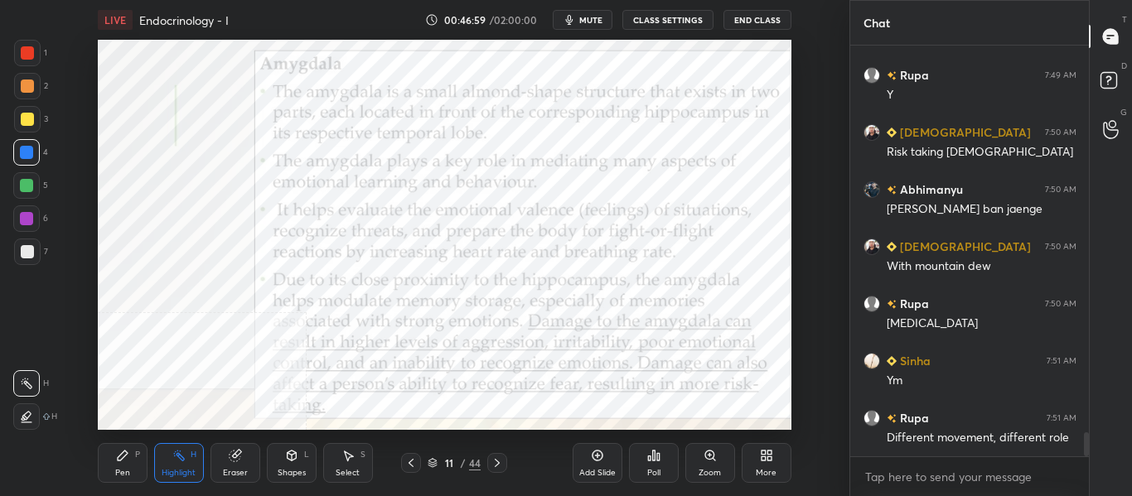
click at [500, 461] on icon at bounding box center [496, 462] width 13 height 13
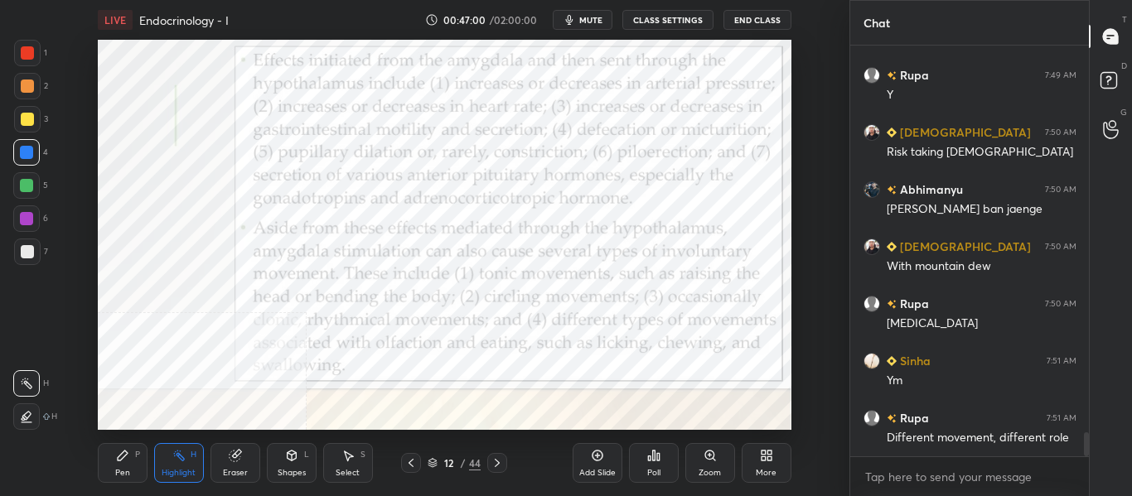
click at [502, 460] on icon at bounding box center [496, 462] width 13 height 13
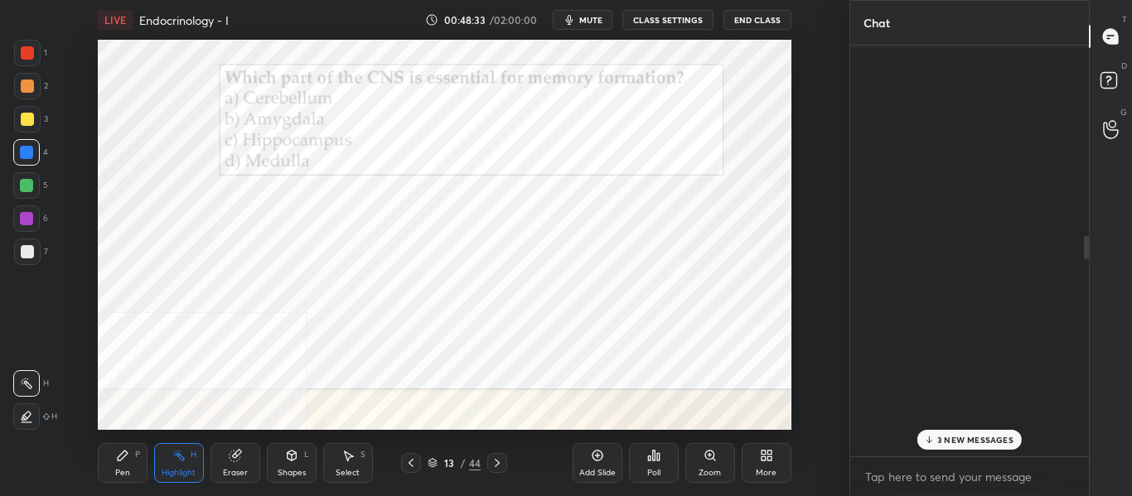
scroll to position [2485, 0]
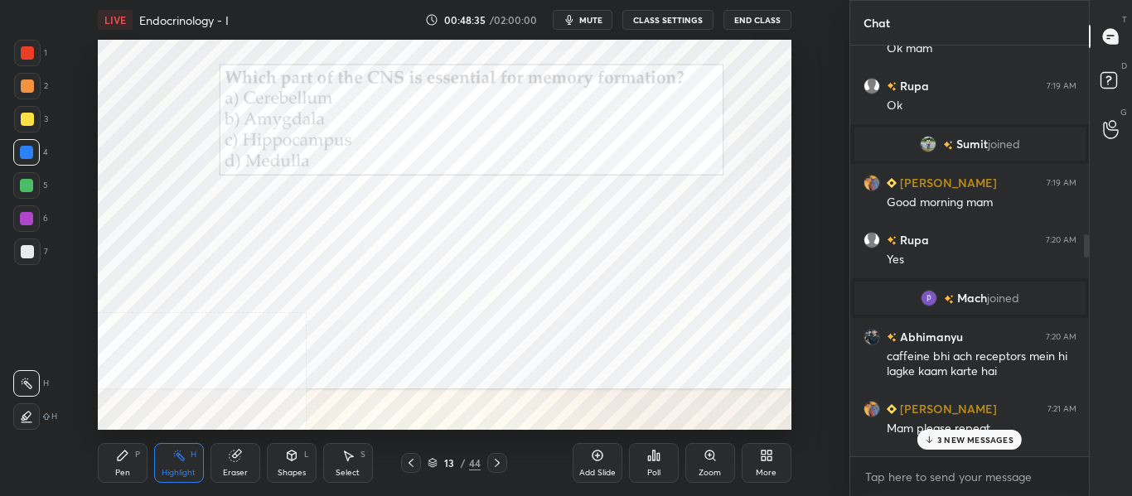
click at [978, 437] on p "3 NEW MESSAGES" at bounding box center [975, 440] width 76 height 10
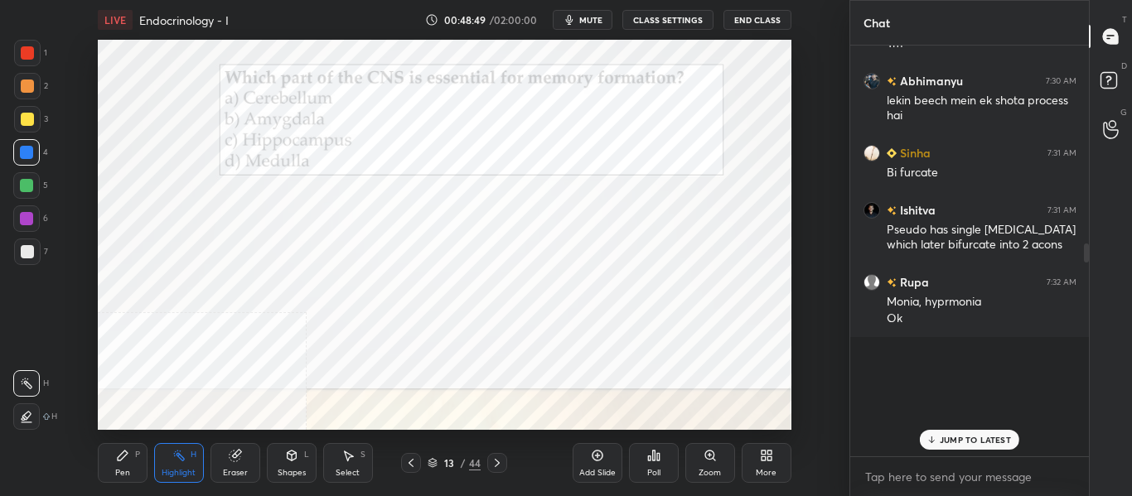
scroll to position [4229, 0]
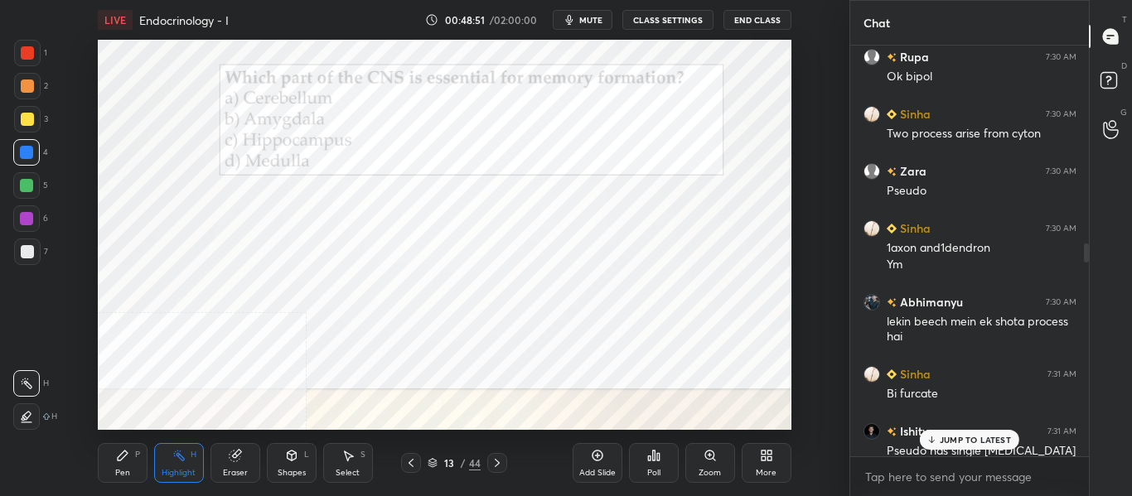
click at [942, 437] on p "JUMP TO LATEST" at bounding box center [974, 440] width 71 height 10
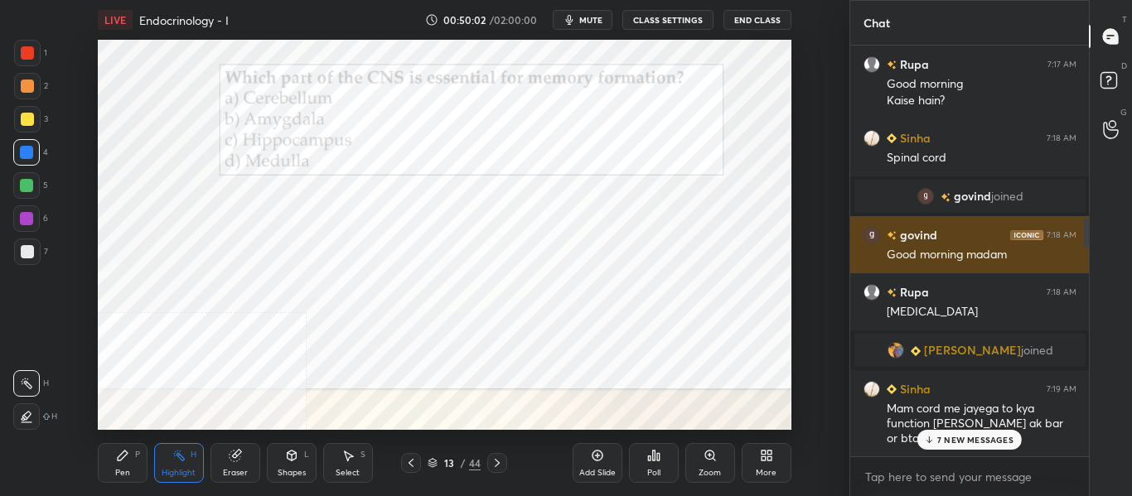
scroll to position [2651, 0]
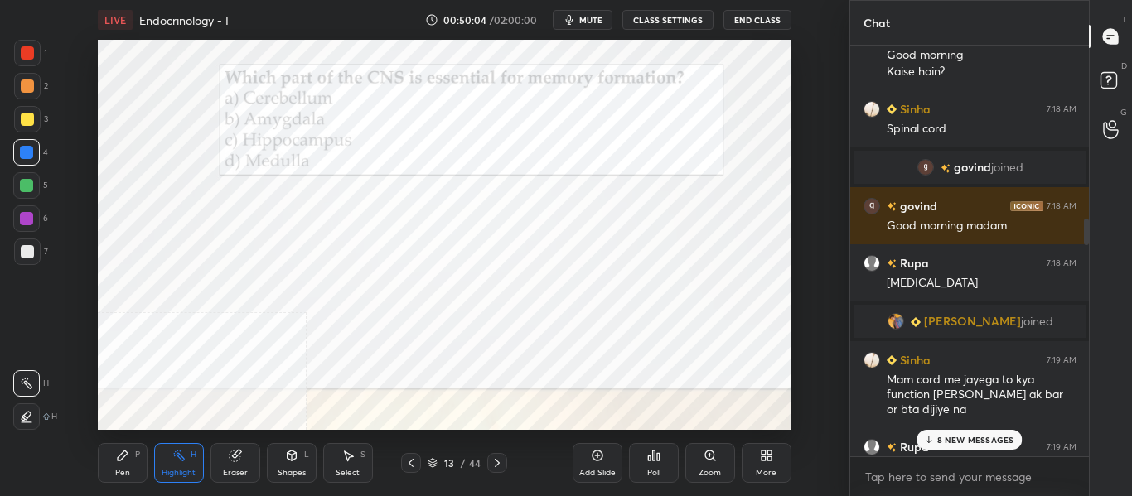
click at [979, 437] on p "8 NEW MESSAGES" at bounding box center [975, 440] width 77 height 10
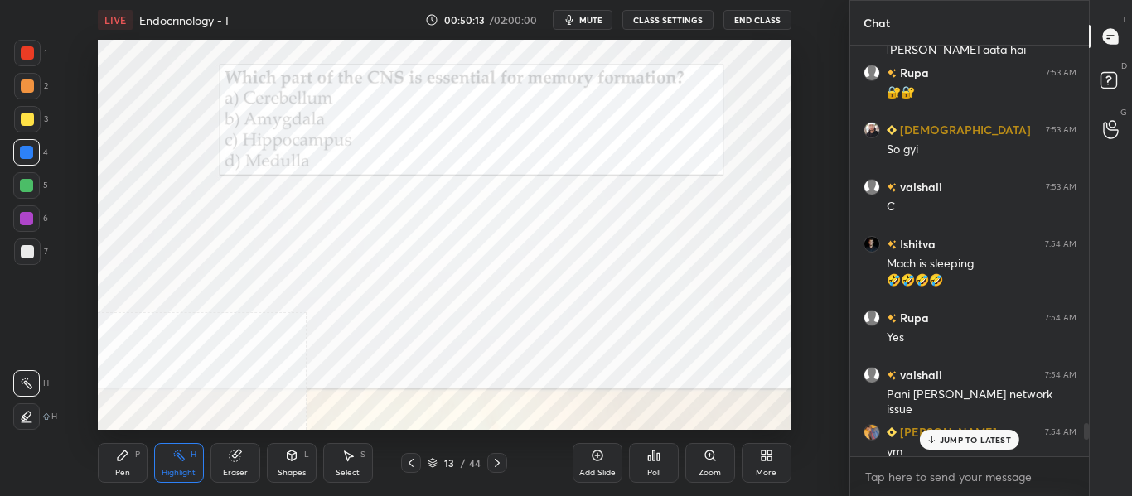
scroll to position [9110, 0]
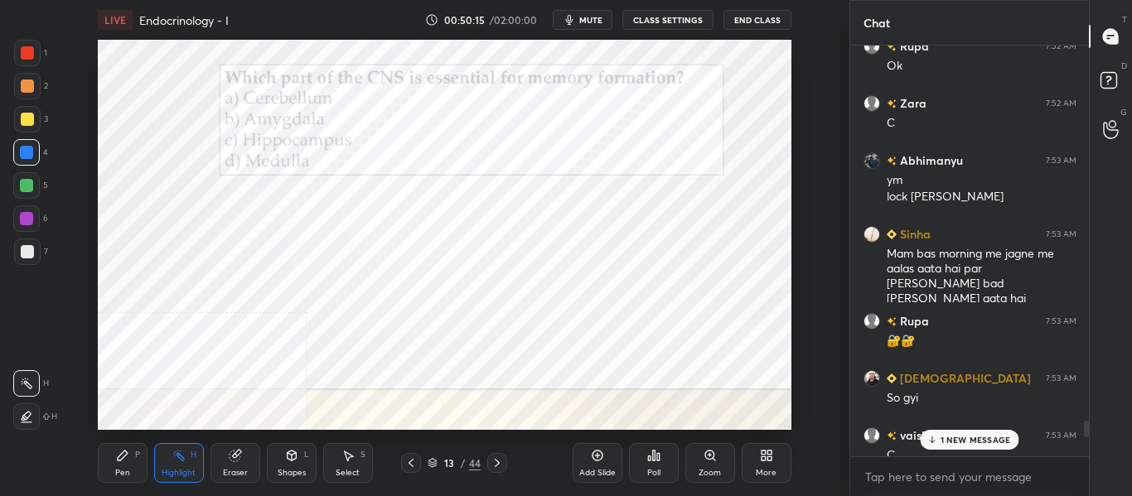
click at [969, 442] on p "1 NEW MESSAGE" at bounding box center [975, 440] width 70 height 10
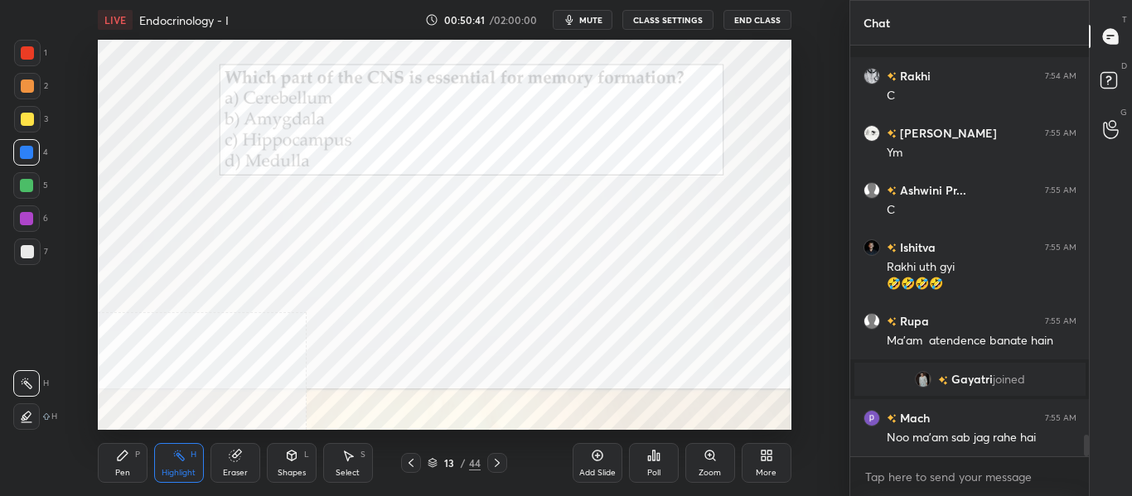
scroll to position [7484, 0]
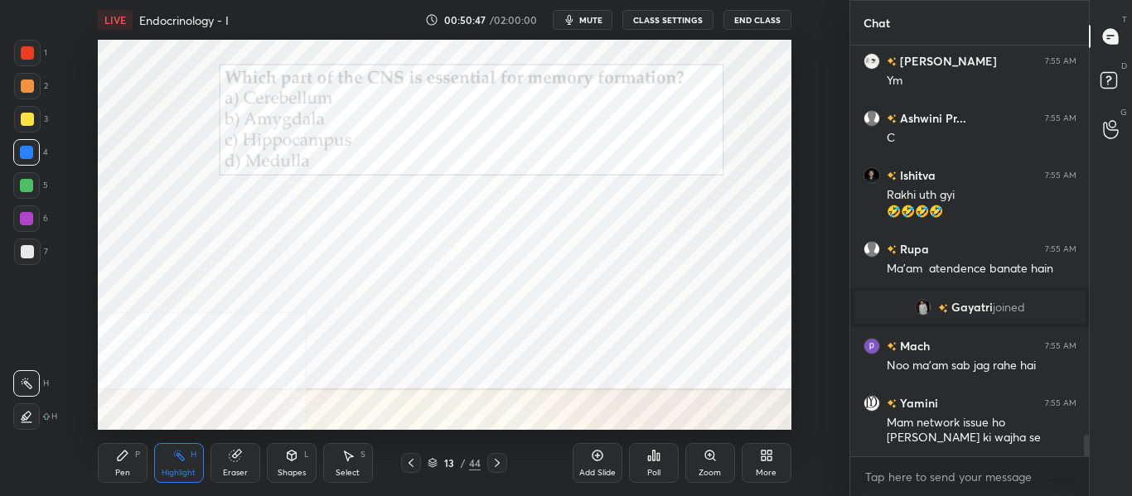
click at [500, 460] on icon at bounding box center [496, 462] width 13 height 13
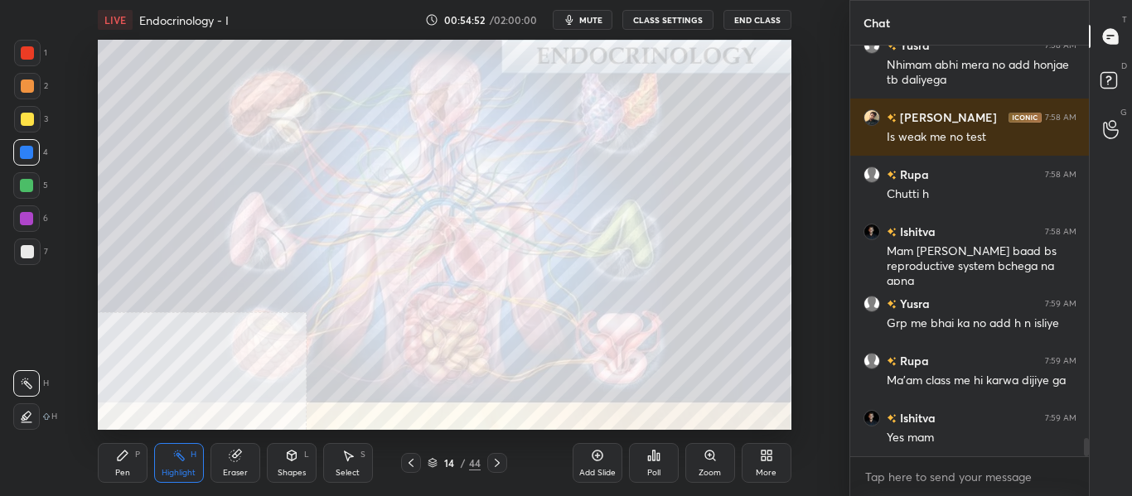
scroll to position [9080, 0]
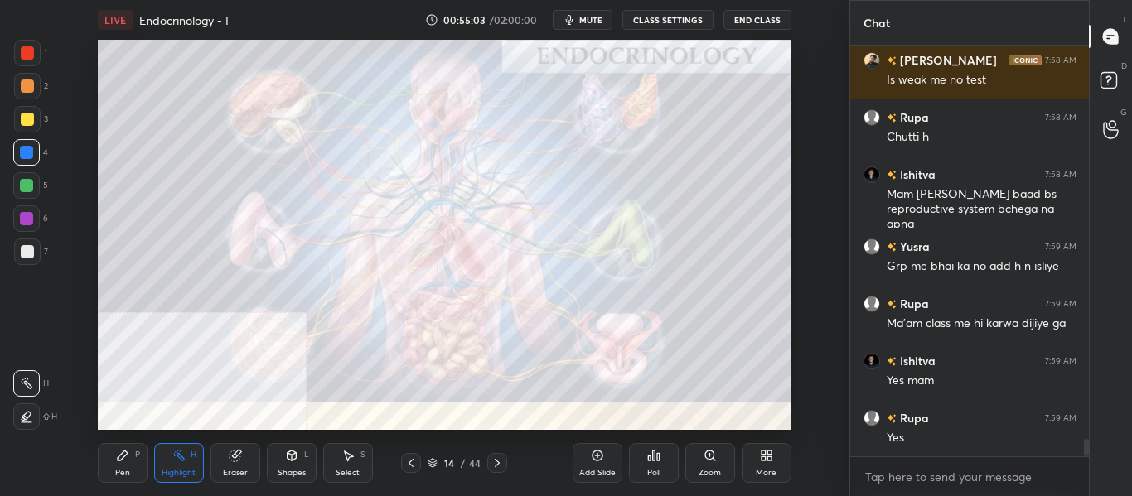
click at [503, 462] on icon at bounding box center [496, 462] width 13 height 13
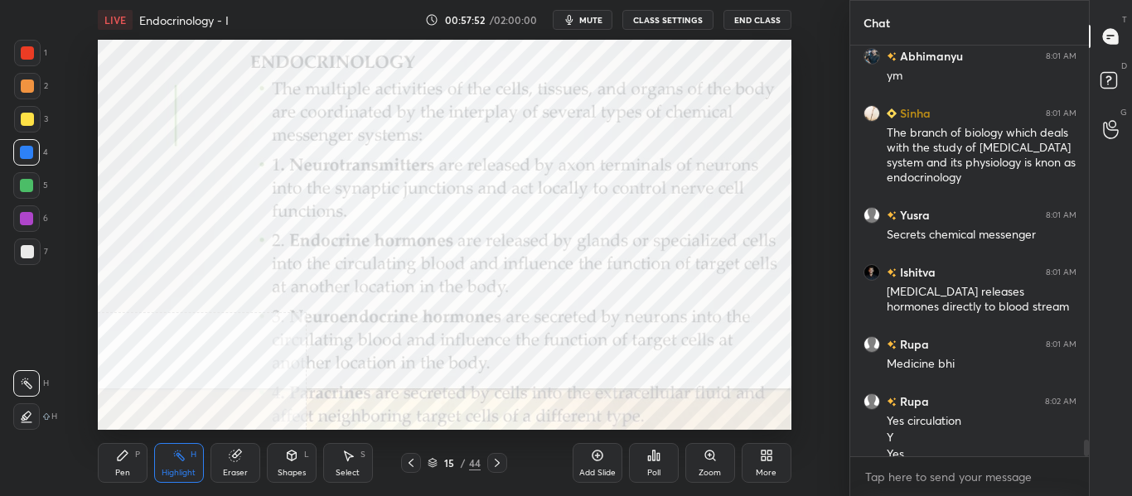
scroll to position [9904, 0]
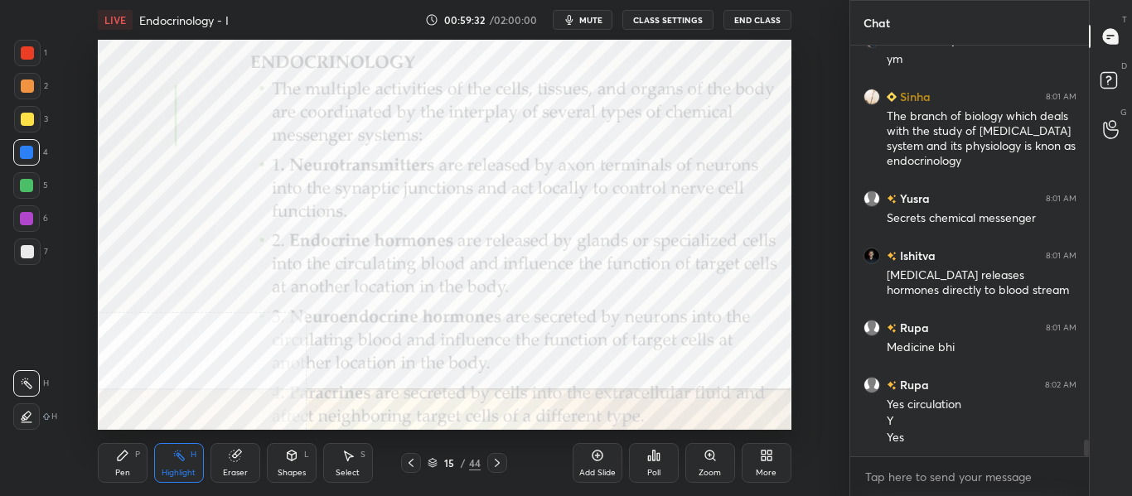
click at [502, 469] on icon at bounding box center [496, 462] width 13 height 13
click at [402, 470] on div at bounding box center [411, 463] width 20 height 20
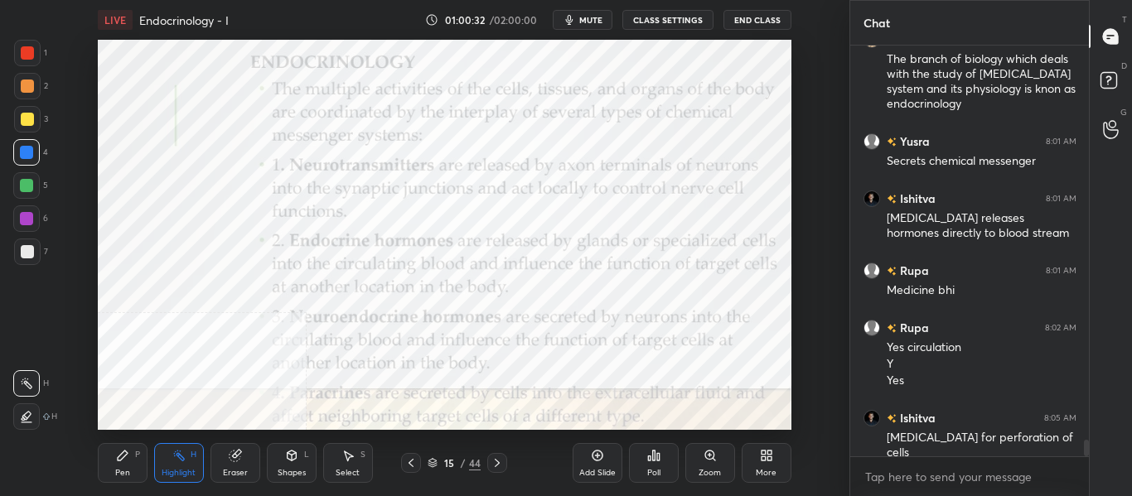
click at [504, 467] on div at bounding box center [497, 463] width 20 height 20
click at [498, 462] on icon at bounding box center [497, 463] width 5 height 8
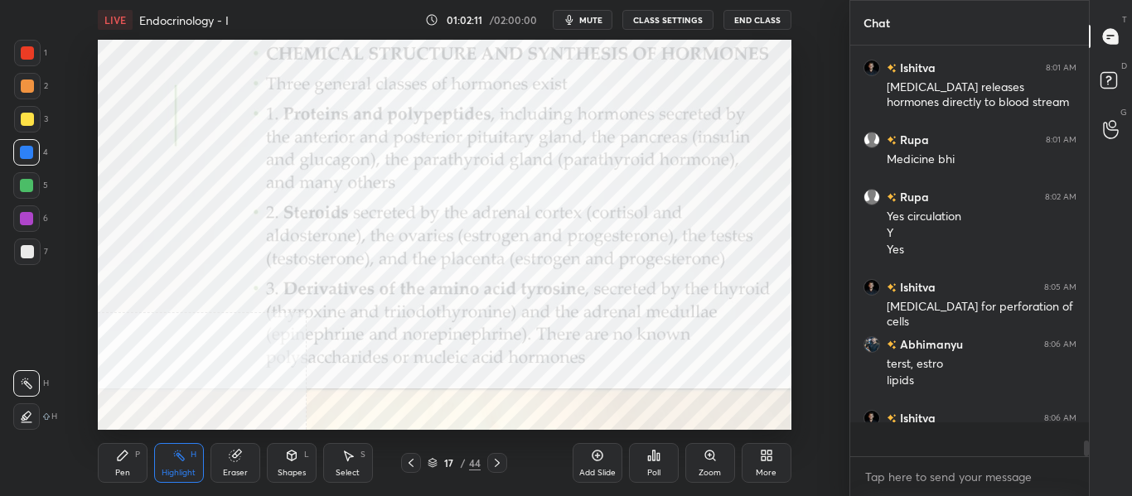
scroll to position [10092, 0]
click at [499, 466] on icon at bounding box center [496, 462] width 13 height 13
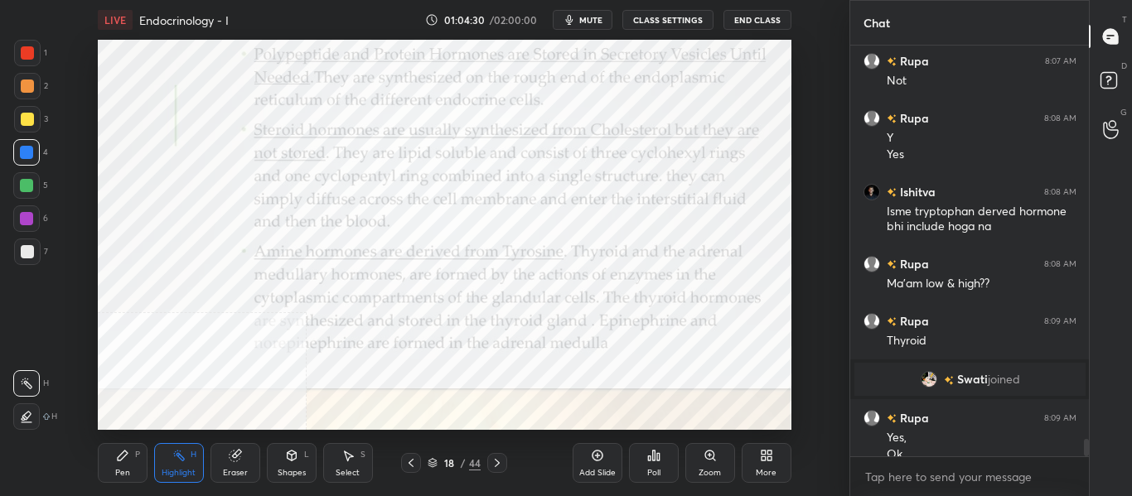
scroll to position [9316, 0]
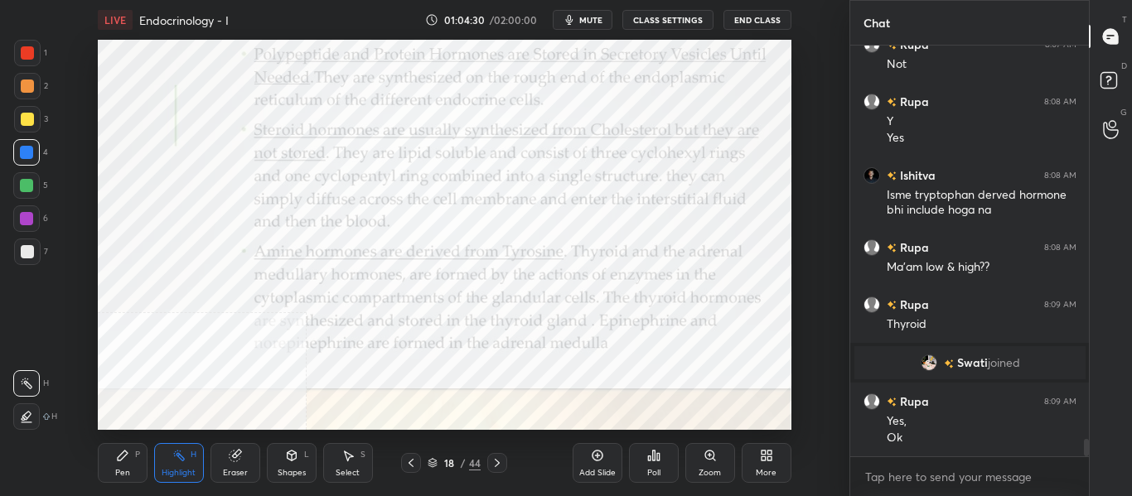
click at [501, 466] on icon at bounding box center [496, 462] width 13 height 13
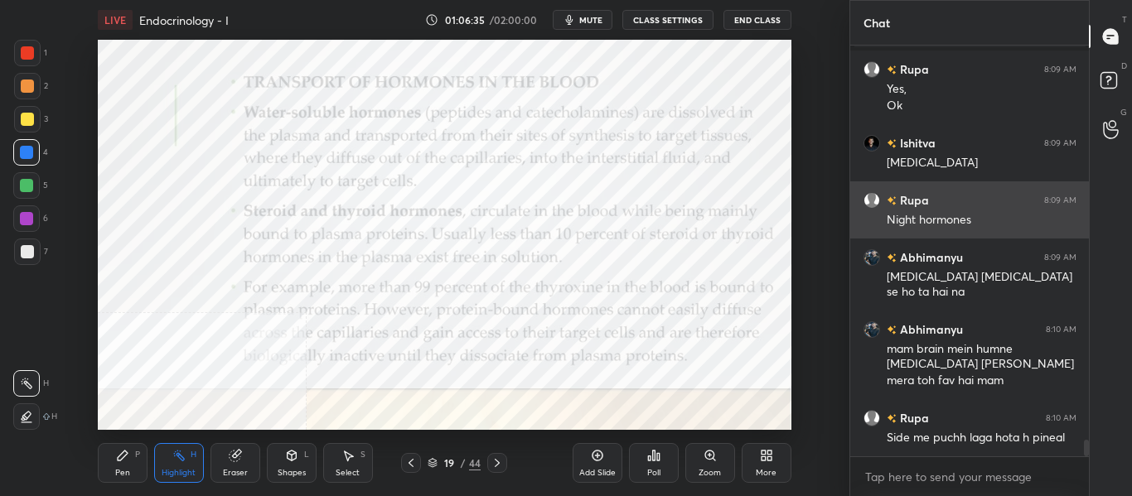
scroll to position [9720, 0]
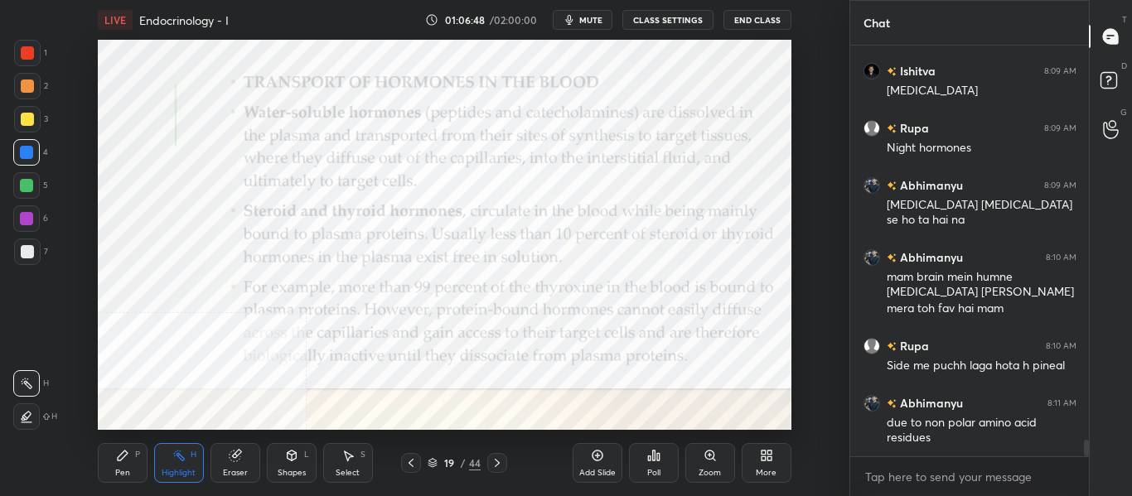
click at [596, 15] on span "mute" at bounding box center [590, 20] width 23 height 12
click at [596, 15] on span "unmute" at bounding box center [589, 20] width 36 height 12
click at [498, 469] on icon at bounding box center [496, 462] width 13 height 13
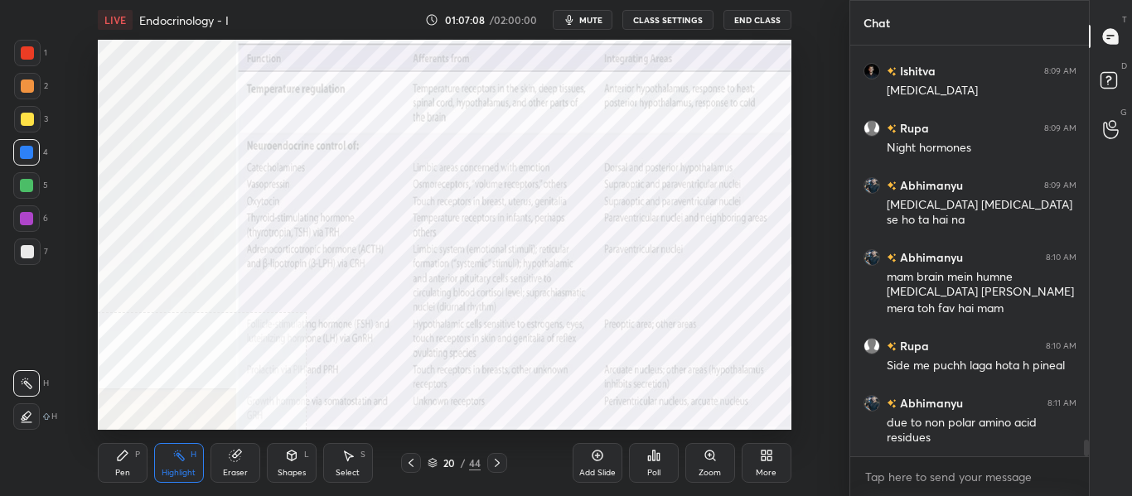
click at [135, 476] on div "Pen P" at bounding box center [123, 463] width 50 height 40
click at [184, 471] on div "Highlight" at bounding box center [179, 473] width 34 height 8
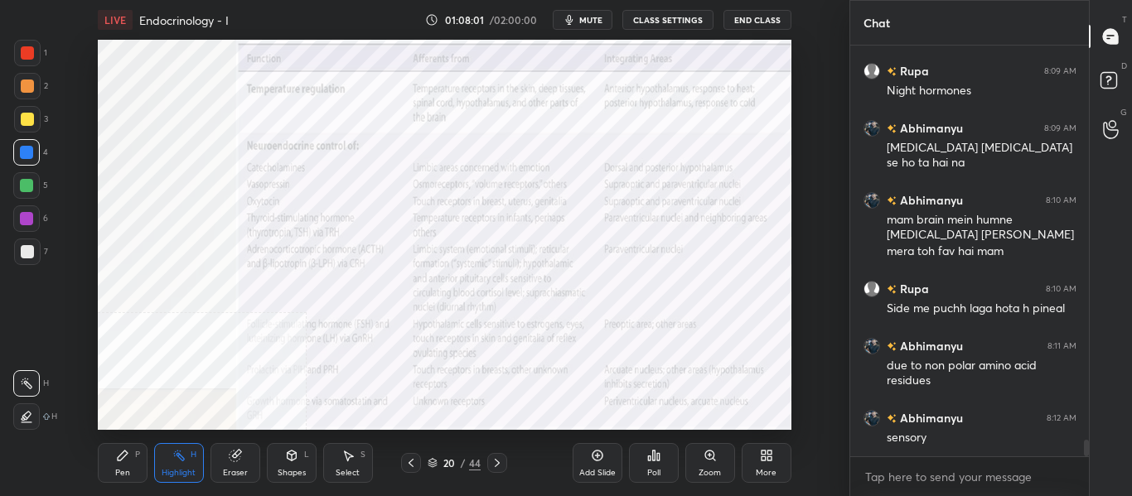
scroll to position [9794, 0]
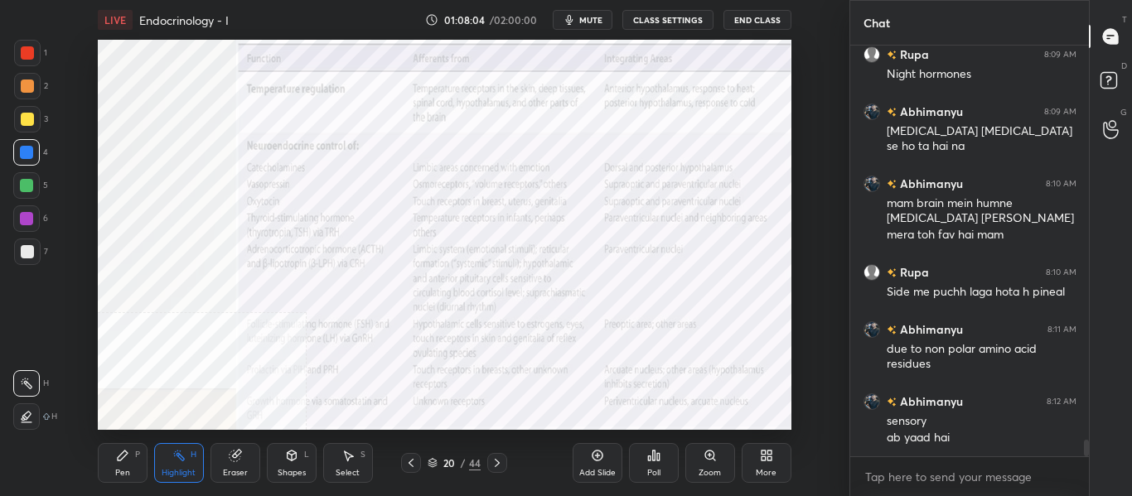
click at [495, 464] on icon at bounding box center [496, 462] width 13 height 13
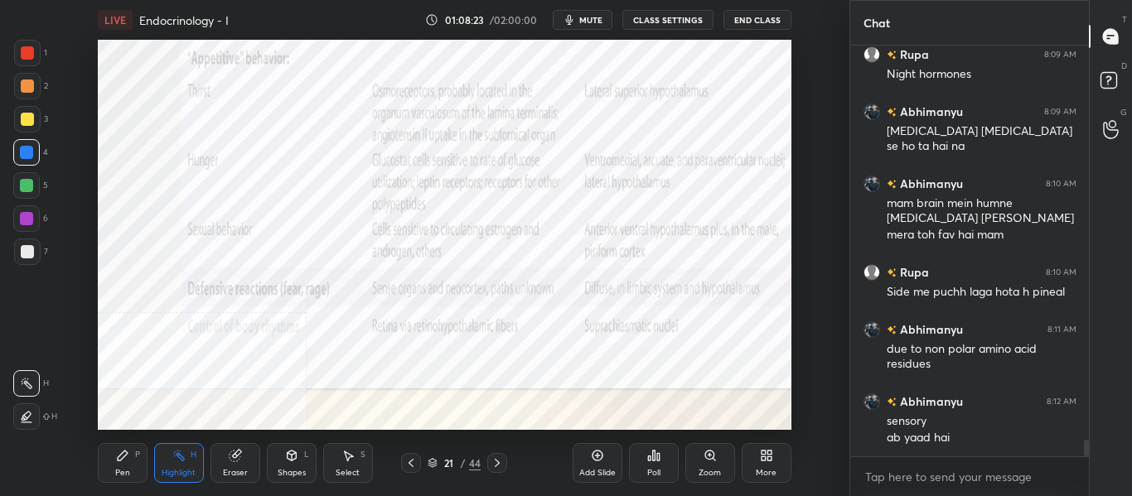
click at [414, 463] on icon at bounding box center [410, 462] width 13 height 13
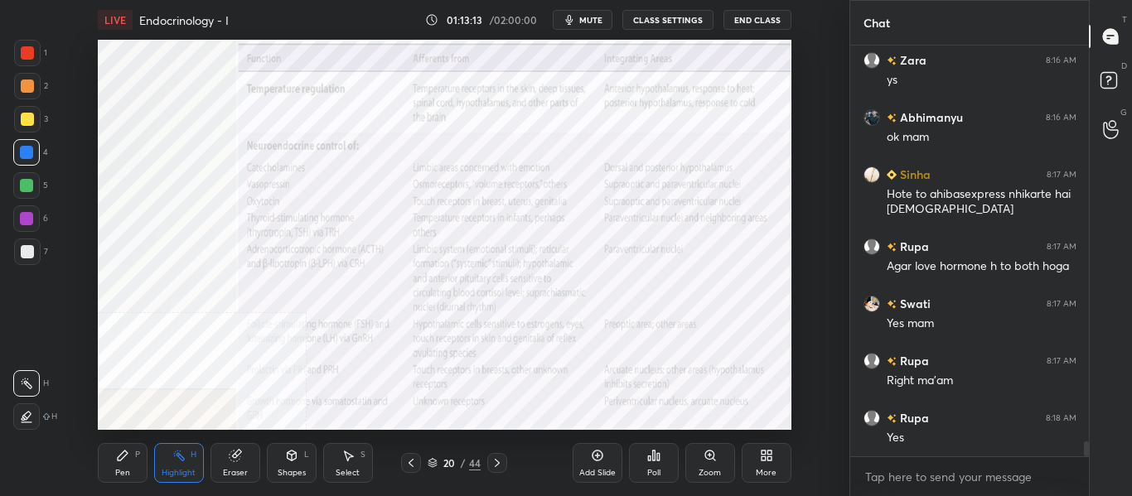
scroll to position [11203, 0]
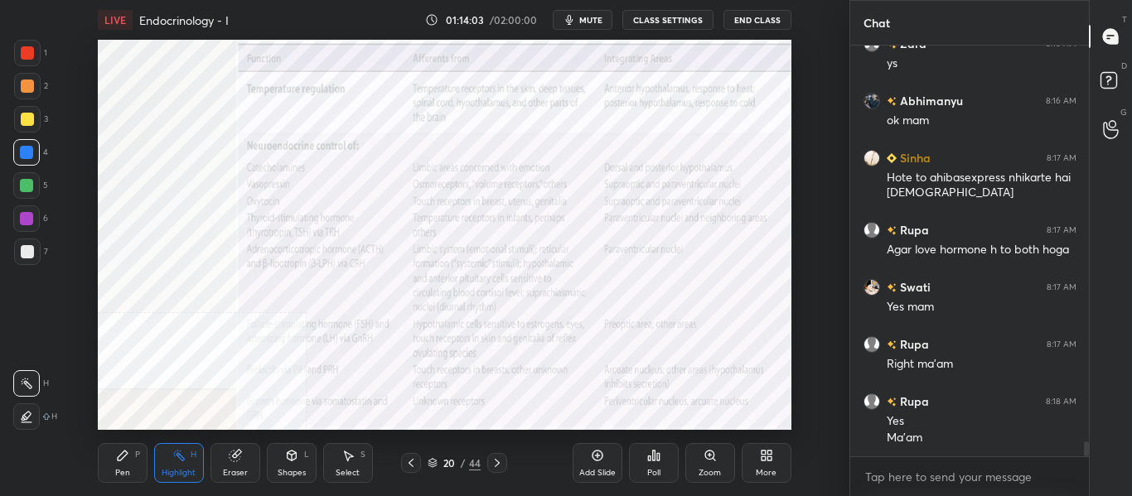
click at [124, 464] on div "Pen P" at bounding box center [123, 463] width 50 height 40
click at [503, 474] on div "Pen P Highlight H Eraser Shapes L Select S 20 / 44 Add Slide Poll Zoom More" at bounding box center [444, 463] width 693 height 66
click at [492, 461] on icon at bounding box center [496, 462] width 13 height 13
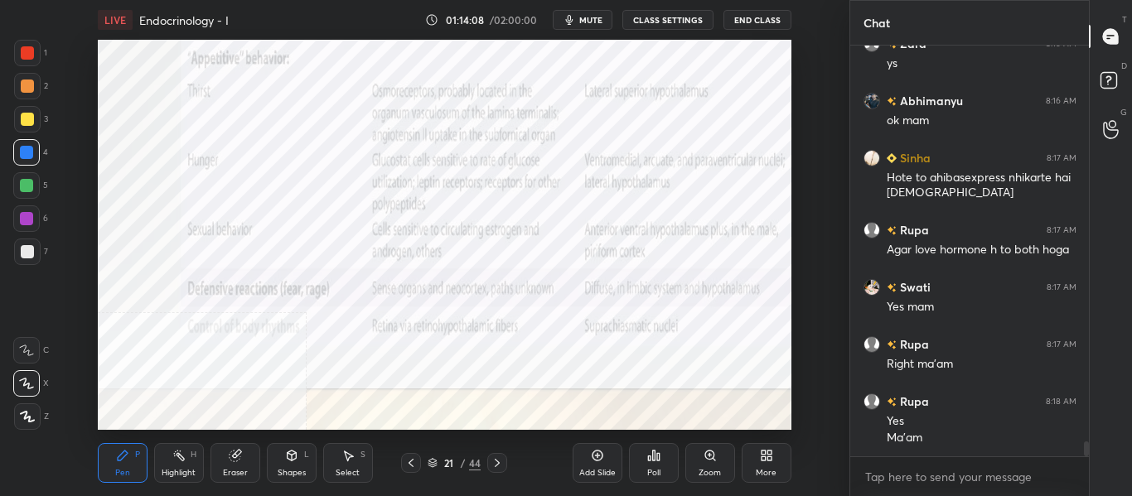
click at [495, 464] on icon at bounding box center [496, 462] width 13 height 13
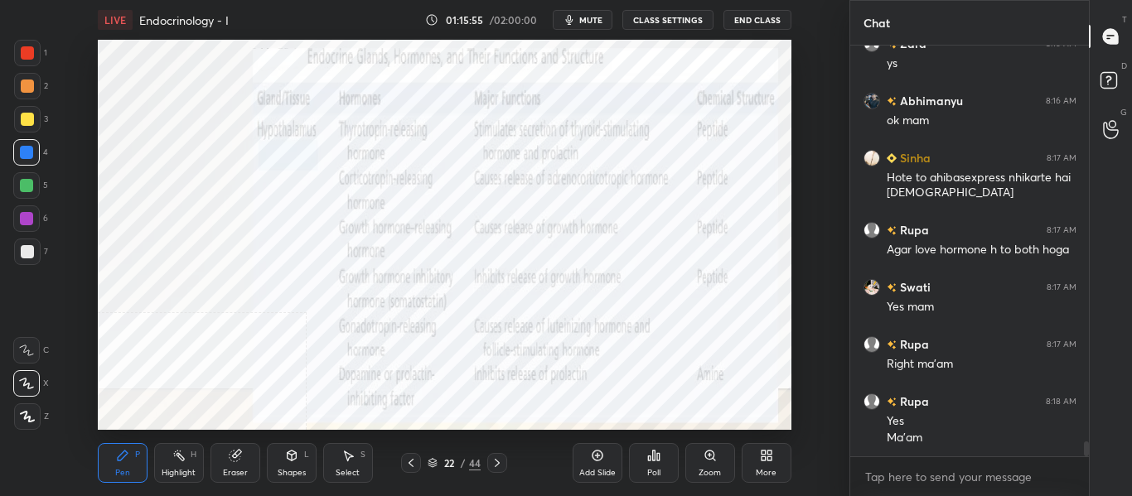
click at [502, 467] on icon at bounding box center [496, 462] width 13 height 13
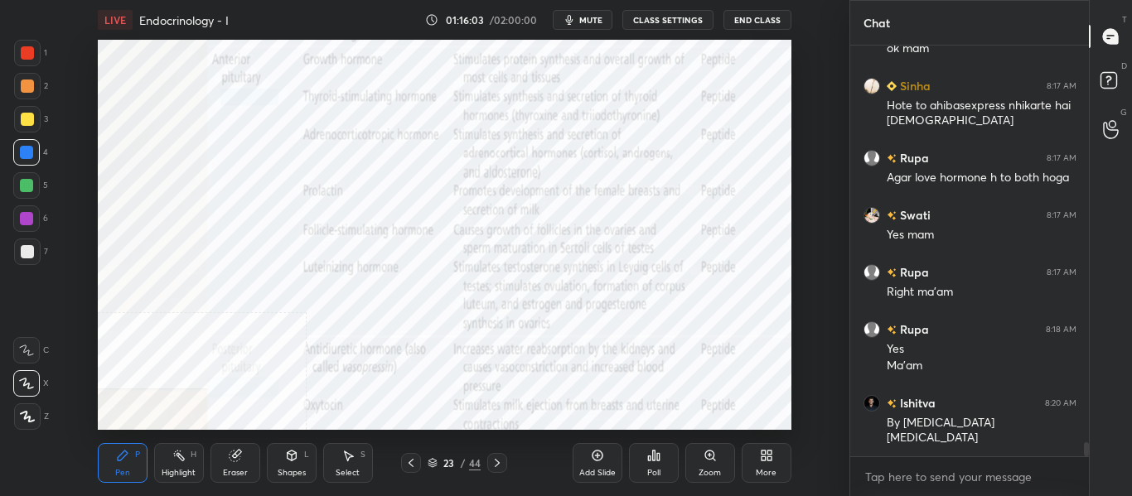
click at [410, 465] on icon at bounding box center [410, 463] width 5 height 8
click at [496, 467] on icon at bounding box center [496, 462] width 13 height 13
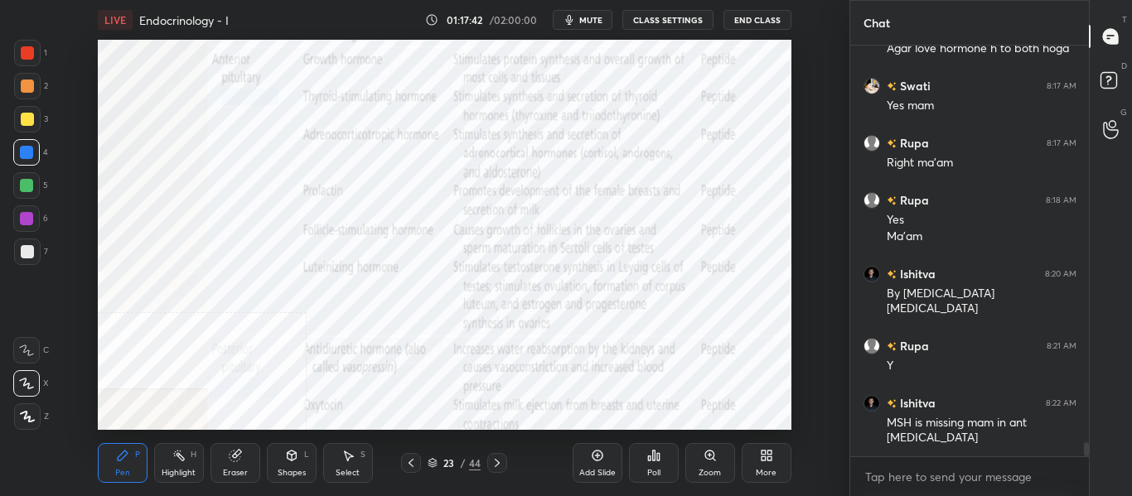
scroll to position [11421, 0]
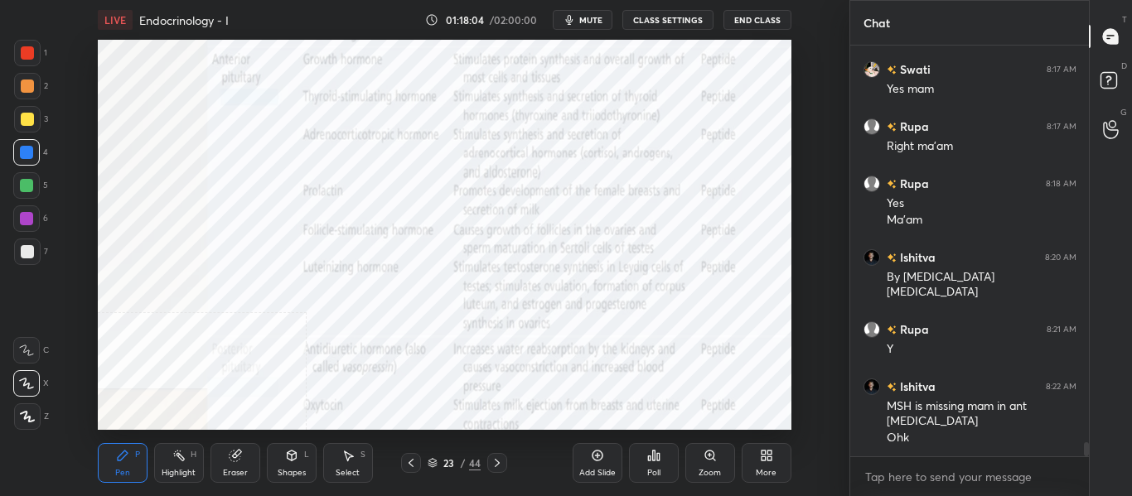
click at [501, 462] on icon at bounding box center [496, 462] width 13 height 13
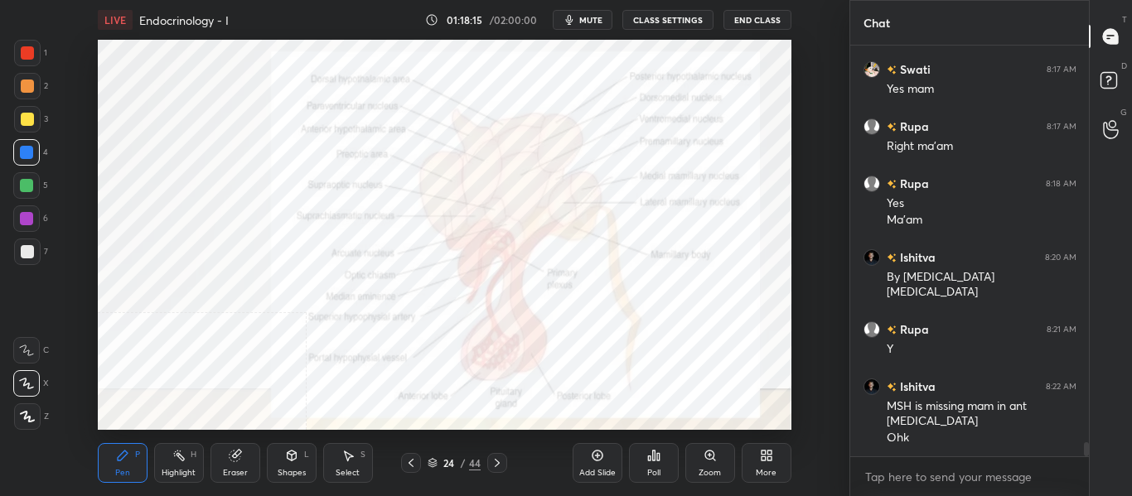
click at [181, 466] on div "Highlight H" at bounding box center [179, 463] width 50 height 40
click at [498, 461] on icon at bounding box center [496, 462] width 13 height 13
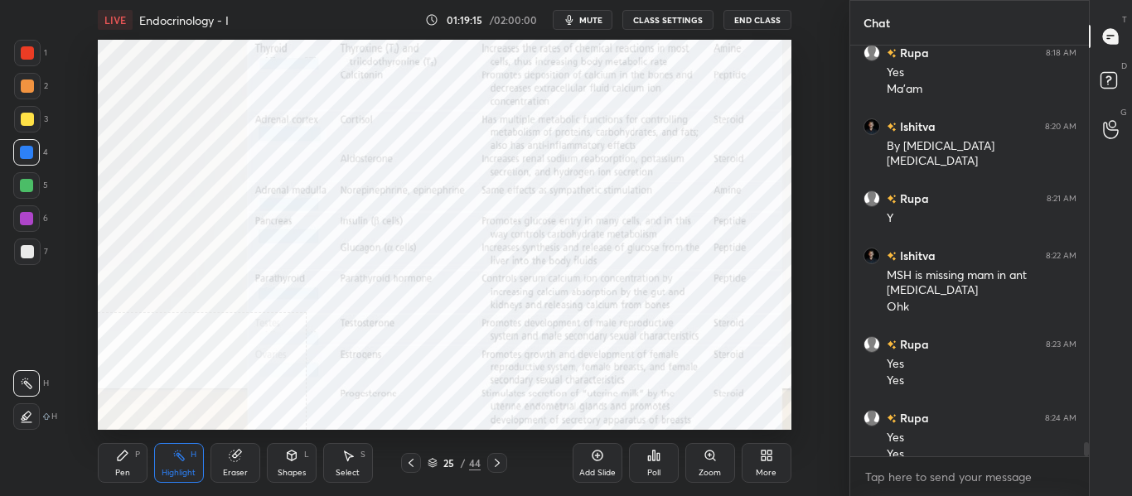
scroll to position [11569, 0]
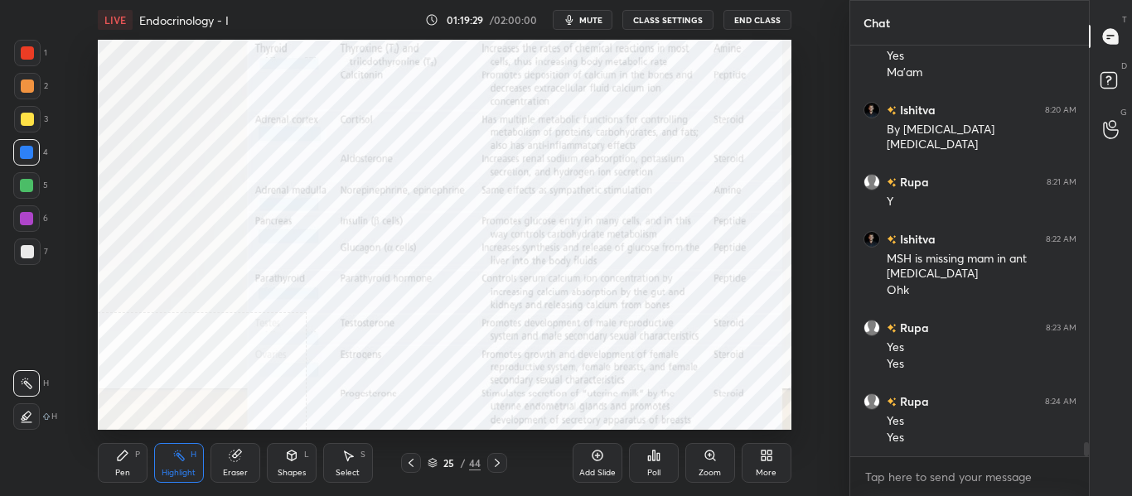
click at [505, 467] on div at bounding box center [497, 463] width 20 height 20
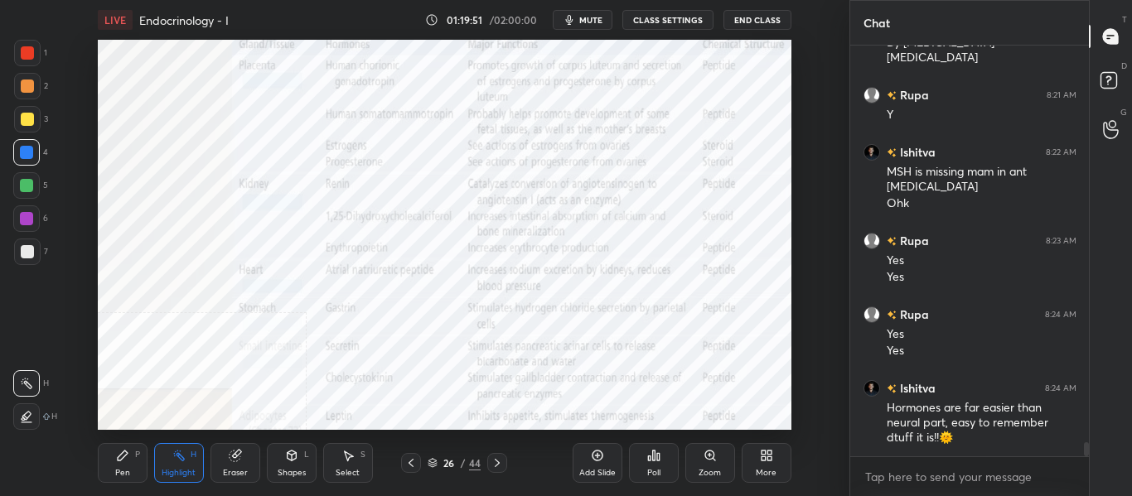
scroll to position [11713, 0]
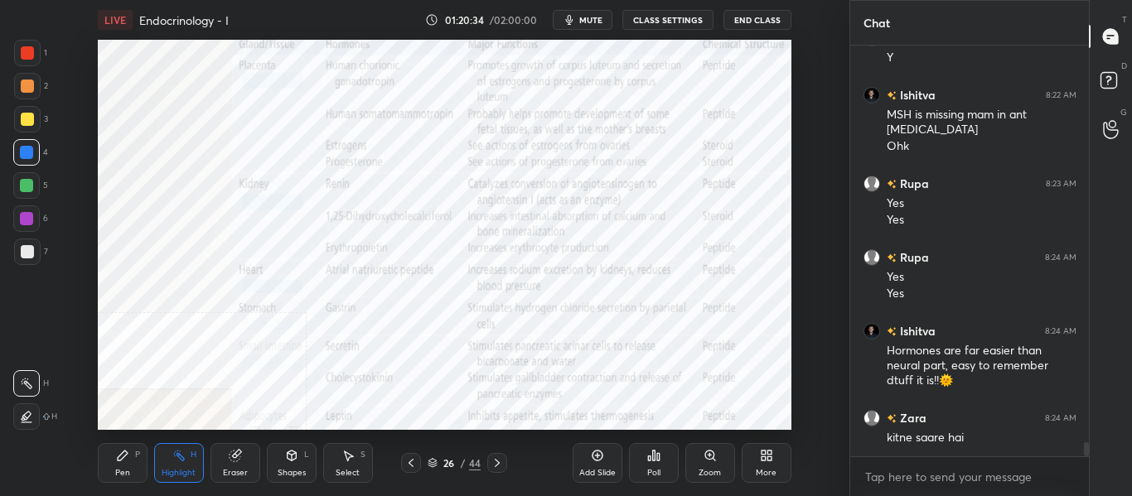
click at [504, 461] on div at bounding box center [497, 463] width 20 height 20
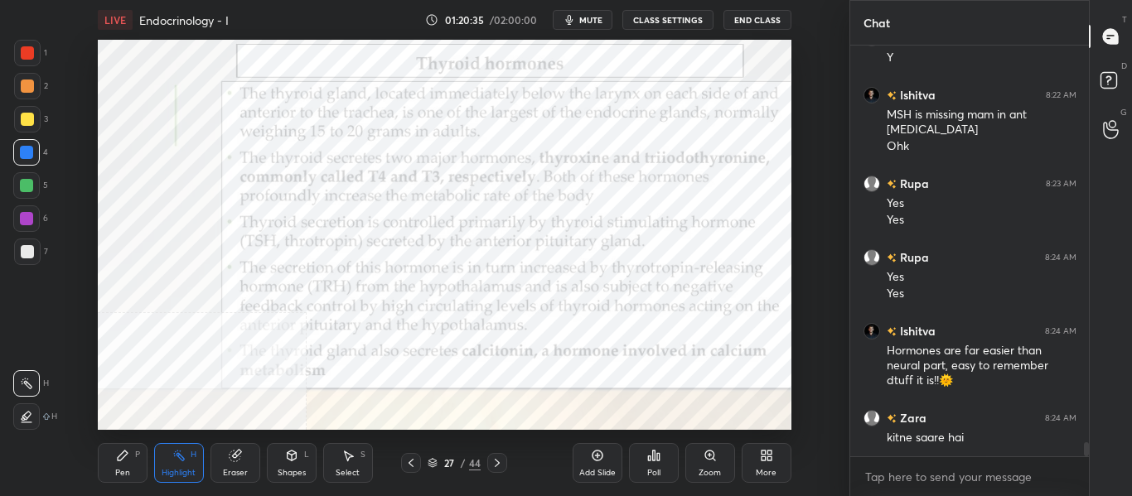
click at [415, 471] on div at bounding box center [411, 463] width 20 height 20
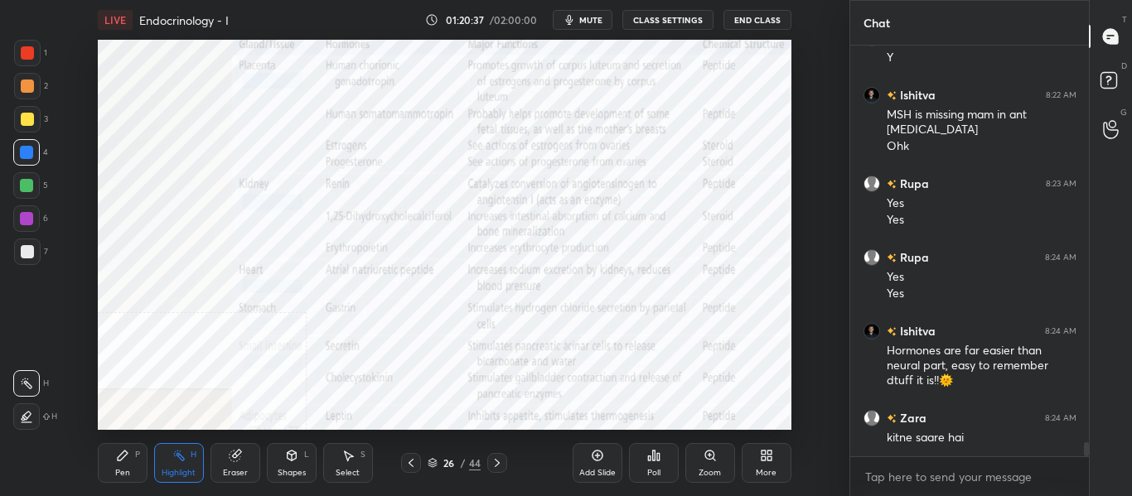
click at [501, 466] on icon at bounding box center [496, 462] width 13 height 13
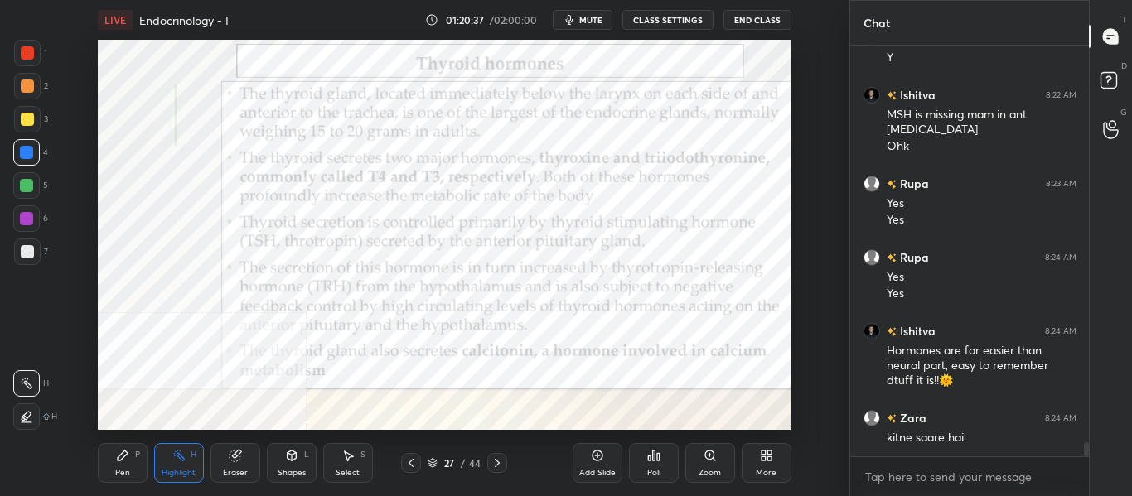
click at [416, 473] on div "Pen P Highlight H Eraser Shapes L Select S 27 / 44 Add Slide Poll Zoom More" at bounding box center [444, 463] width 693 height 66
click at [410, 465] on icon at bounding box center [410, 463] width 5 height 8
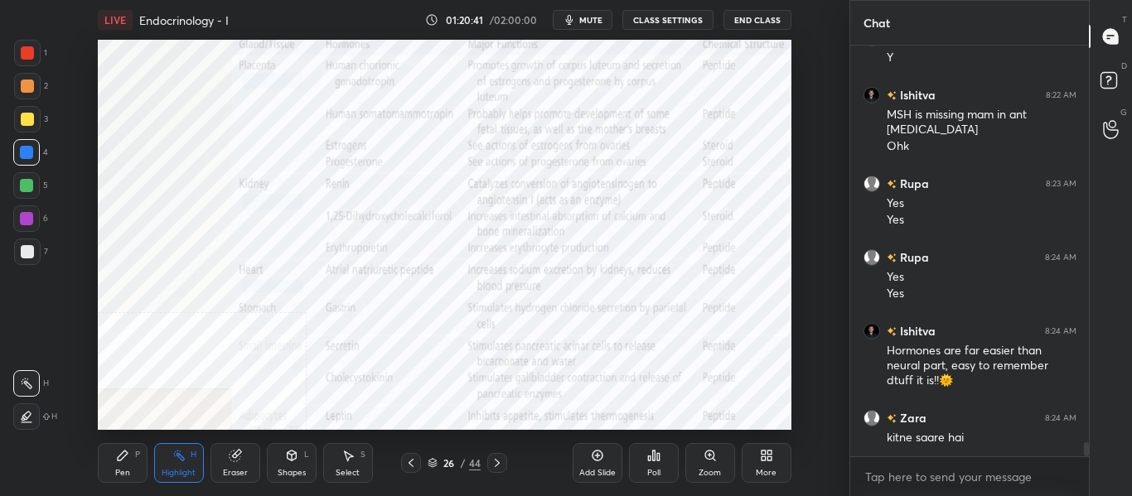
click at [413, 467] on icon at bounding box center [410, 462] width 13 height 13
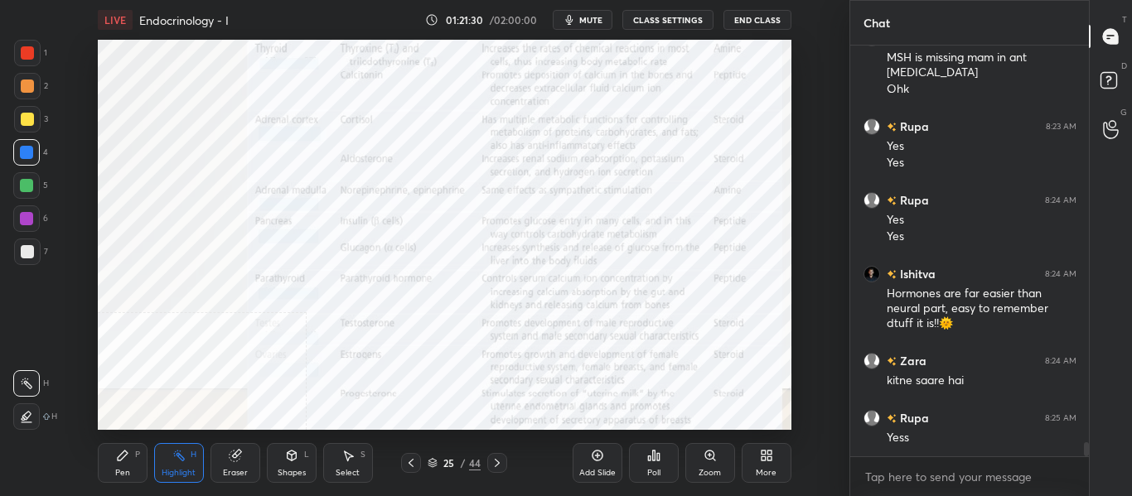
click at [413, 462] on icon at bounding box center [410, 462] width 13 height 13
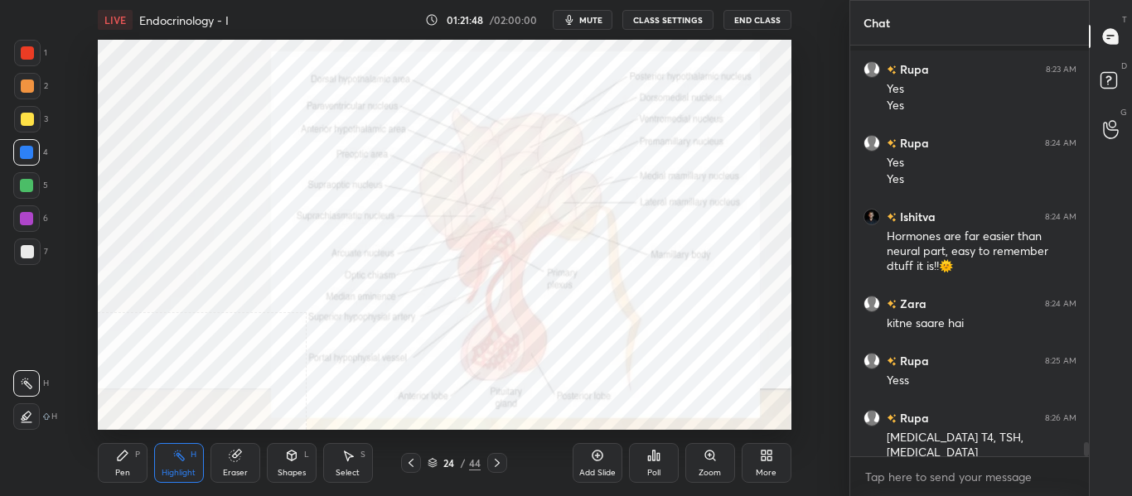
scroll to position [11929, 0]
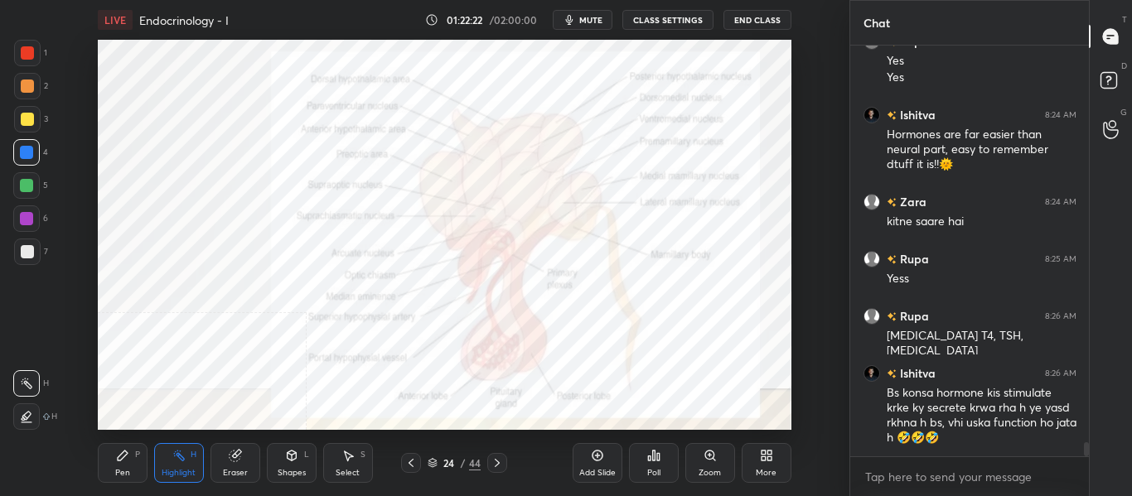
click at [500, 474] on div "Pen P Highlight H Eraser Shapes L Select S 24 / 44 Add Slide Poll Zoom More" at bounding box center [444, 463] width 693 height 66
click at [499, 466] on icon at bounding box center [496, 462] width 13 height 13
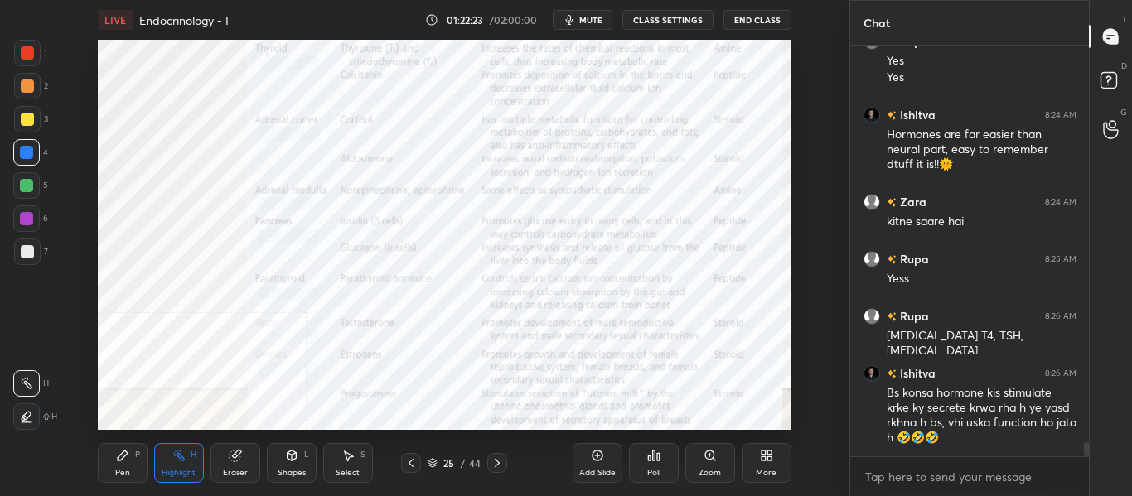
click at [500, 466] on icon at bounding box center [496, 462] width 13 height 13
click at [499, 464] on icon at bounding box center [496, 462] width 13 height 13
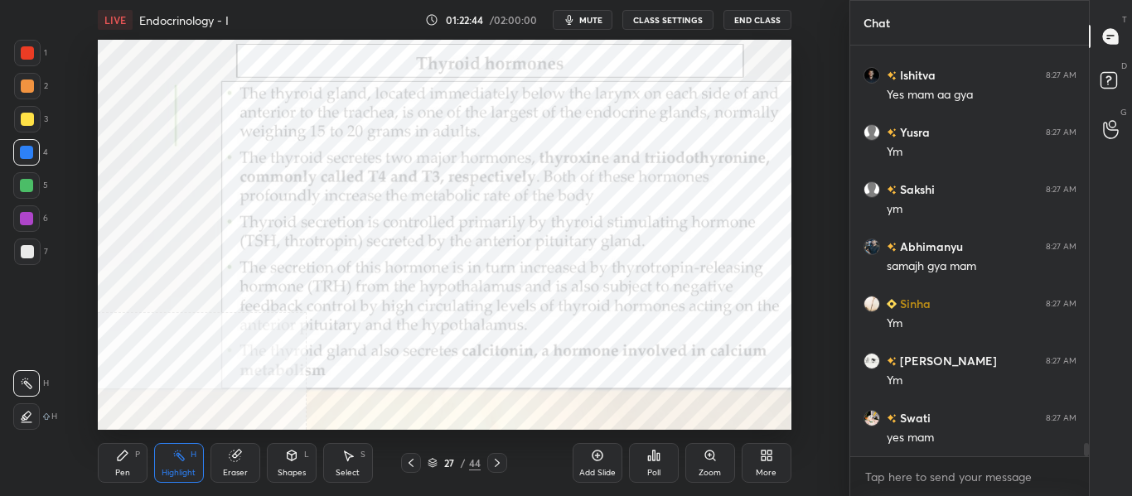
scroll to position [12386, 0]
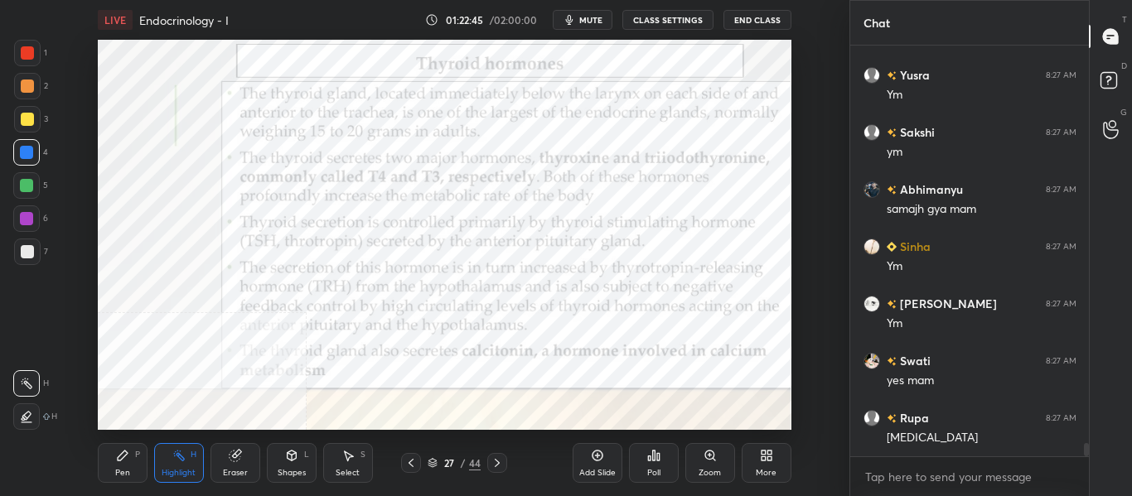
click at [590, 466] on div "Add Slide" at bounding box center [597, 463] width 50 height 40
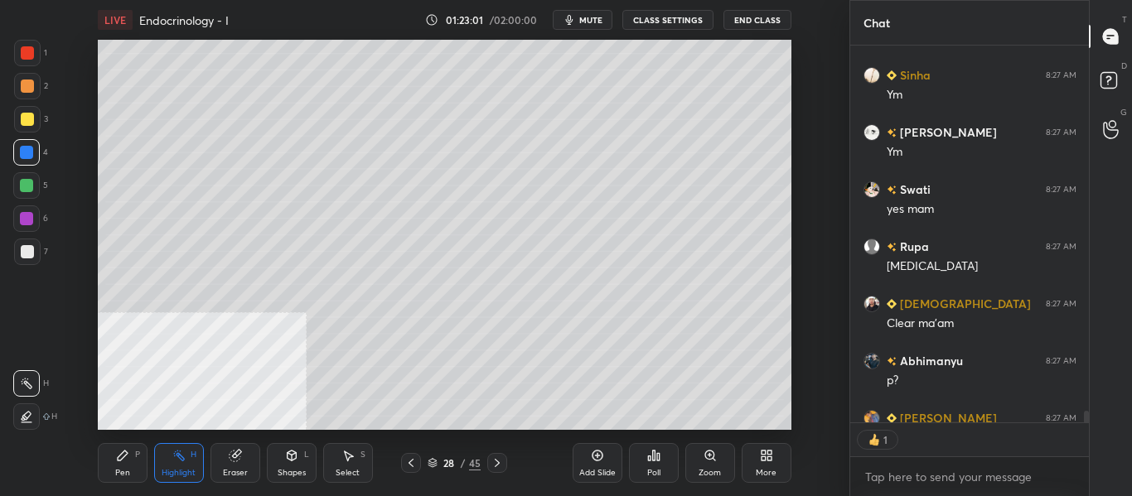
scroll to position [372, 234]
click at [656, 24] on button "CLASS SETTINGS" at bounding box center [667, 20] width 91 height 20
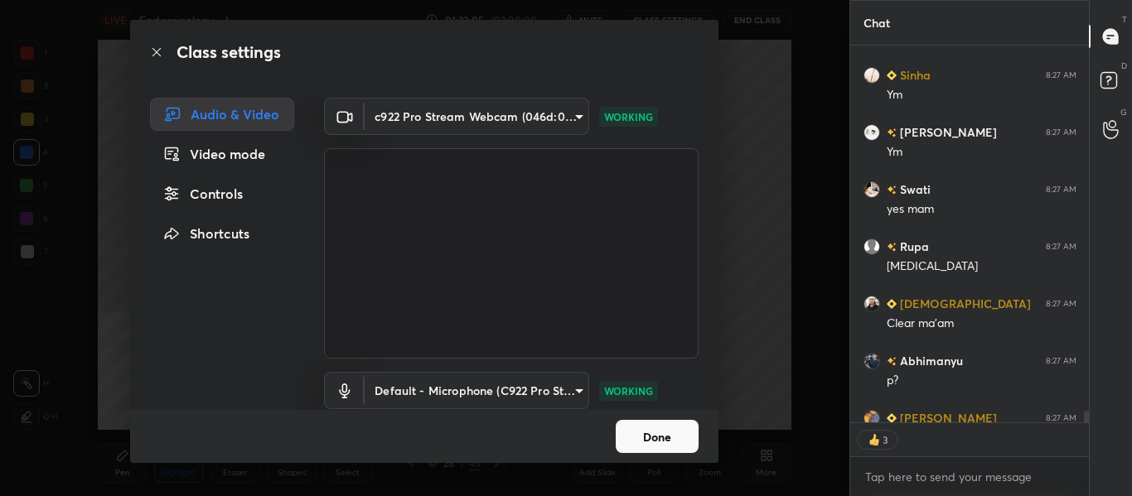
click at [220, 156] on div "Video mode" at bounding box center [222, 154] width 144 height 33
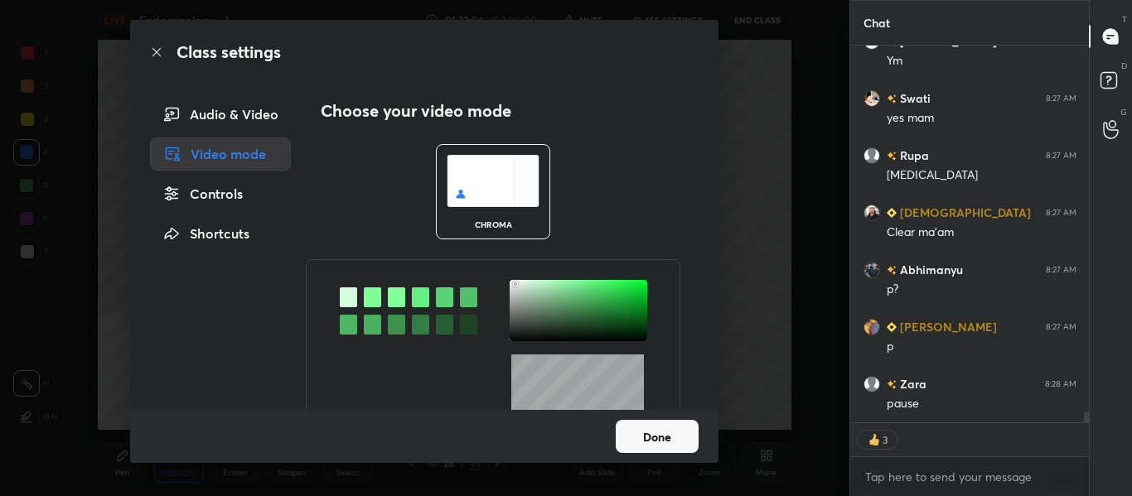
scroll to position [12763, 0]
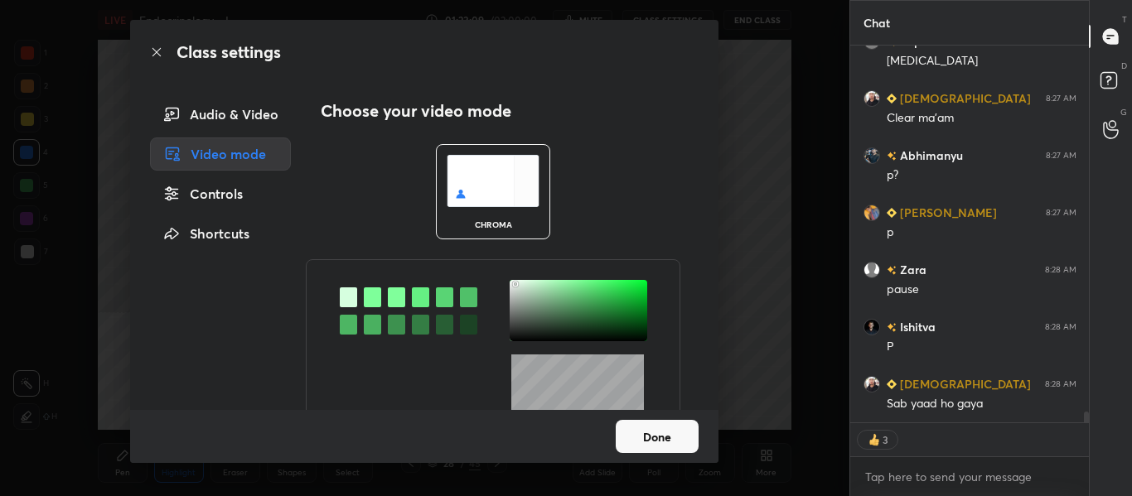
click at [370, 294] on div at bounding box center [372, 297] width 17 height 20
click at [372, 293] on div at bounding box center [372, 297] width 17 height 20
click at [509, 353] on div "Actual Video With green screen Pick a color matching to your green screen to ge…" at bounding box center [493, 386] width 374 height 255
click at [510, 283] on div at bounding box center [579, 310] width 138 height 61
click at [657, 446] on button "Done" at bounding box center [657, 436] width 83 height 33
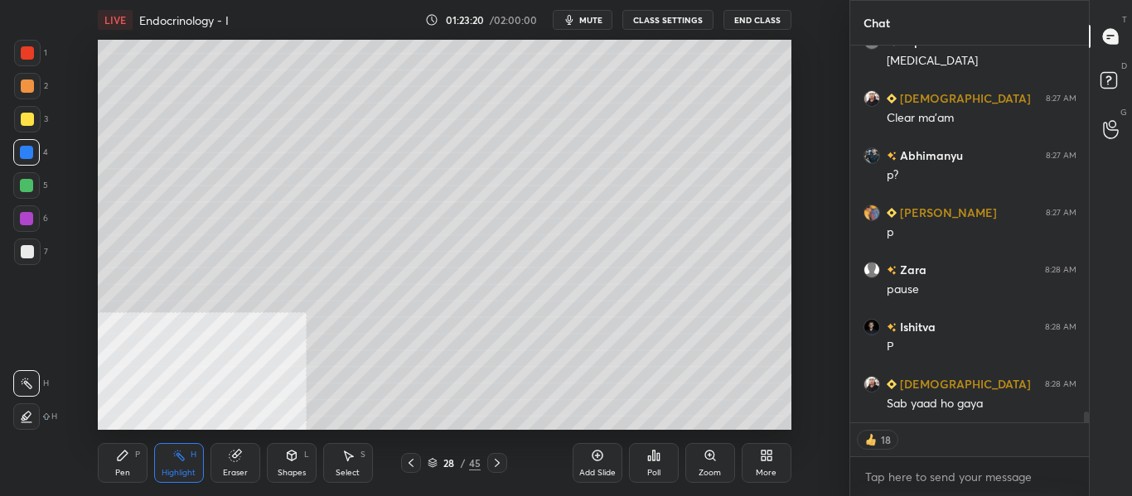
type textarea "x"
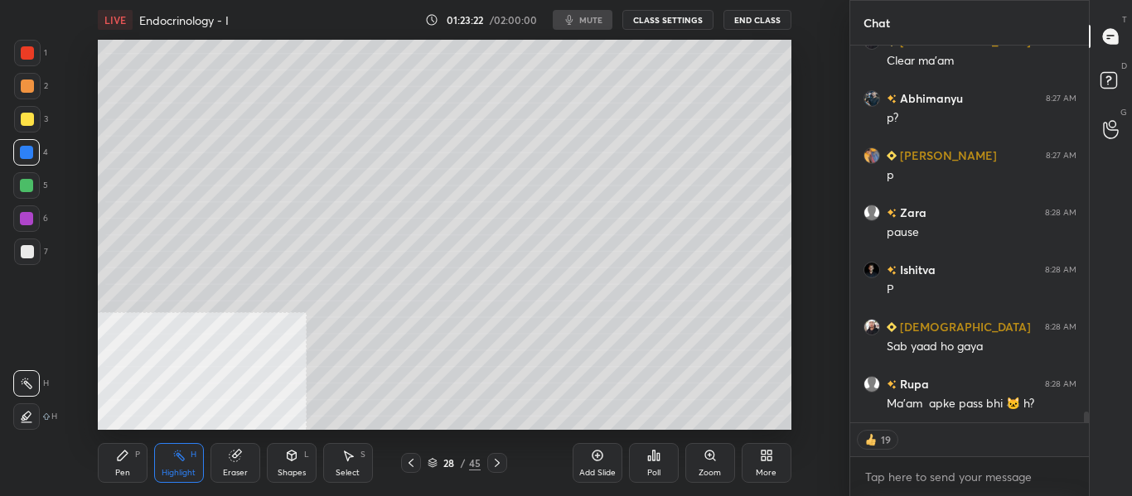
scroll to position [12878, 0]
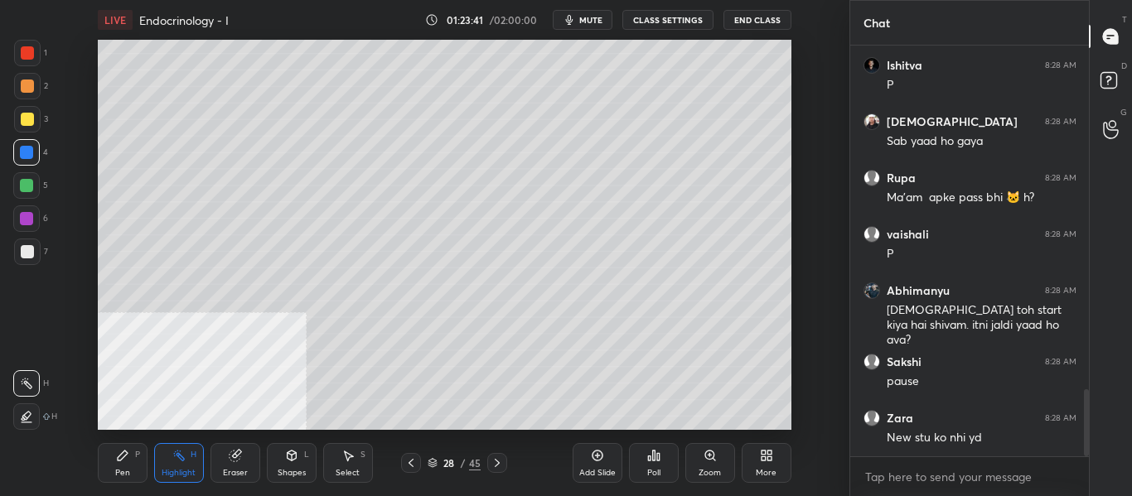
scroll to position [2167, 0]
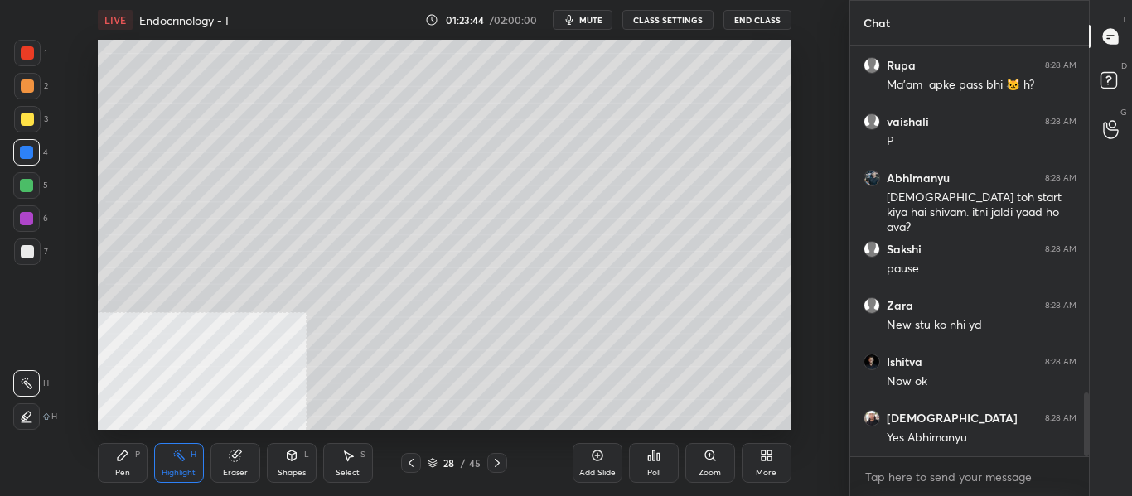
click at [588, 23] on span "mute" at bounding box center [590, 20] width 23 height 12
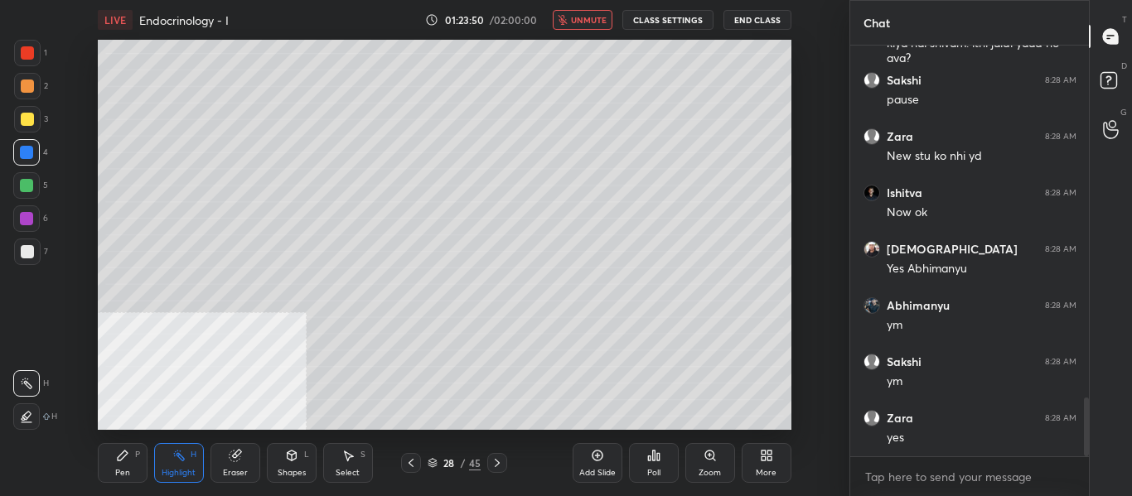
scroll to position [2449, 0]
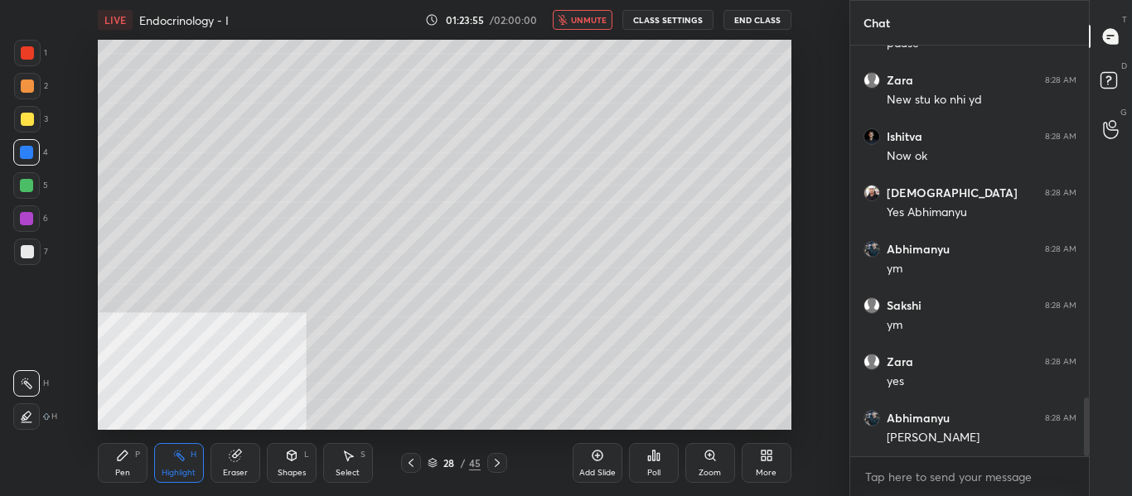
click at [588, 23] on span "unmute" at bounding box center [589, 20] width 36 height 12
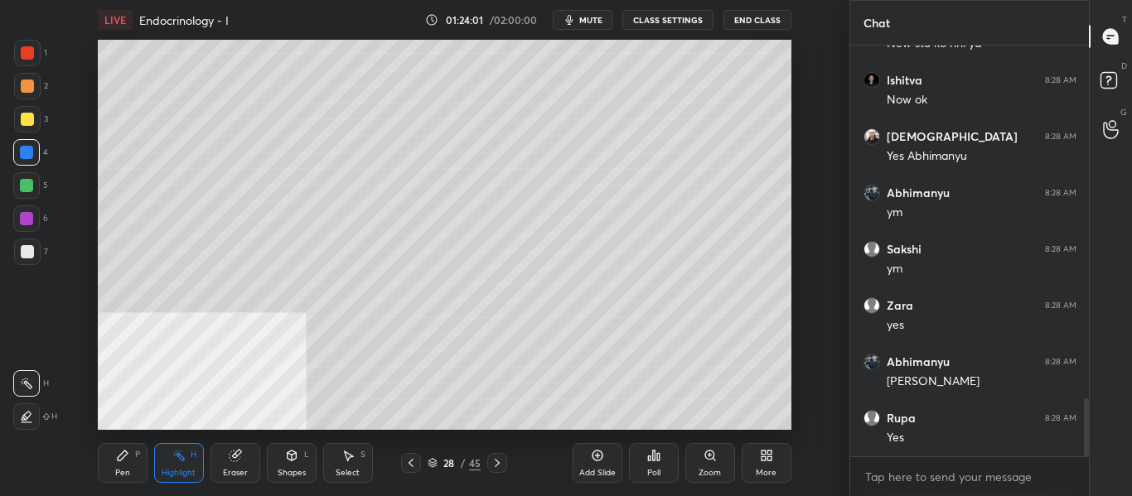
scroll to position [2562, 0]
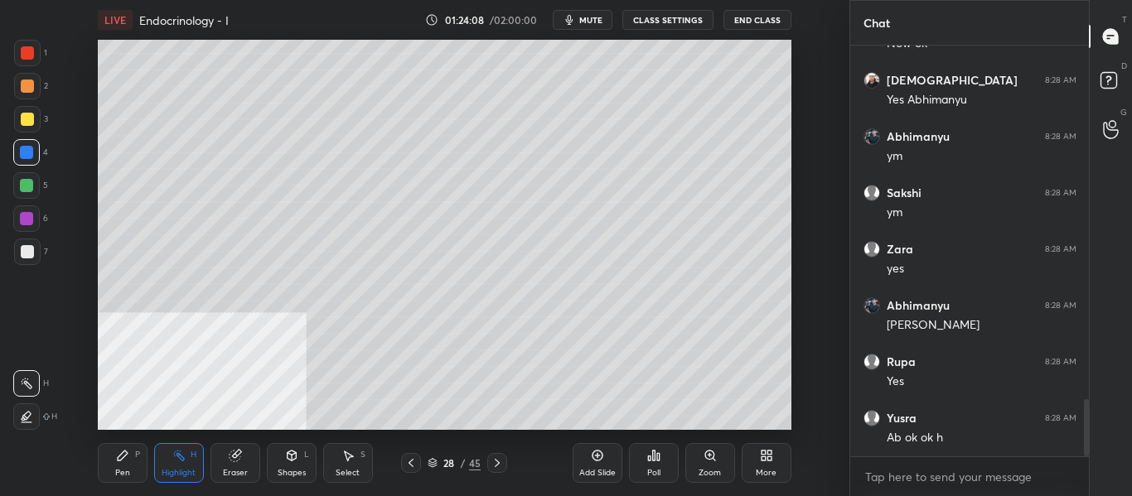
click at [126, 463] on div "Pen P" at bounding box center [123, 463] width 50 height 40
click at [39, 254] on div at bounding box center [27, 252] width 27 height 27
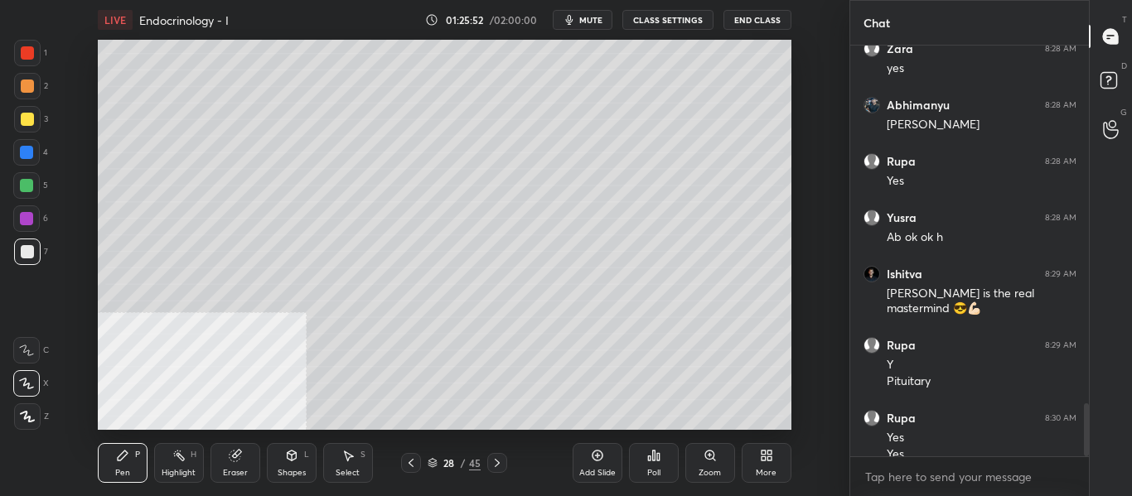
scroll to position [2779, 0]
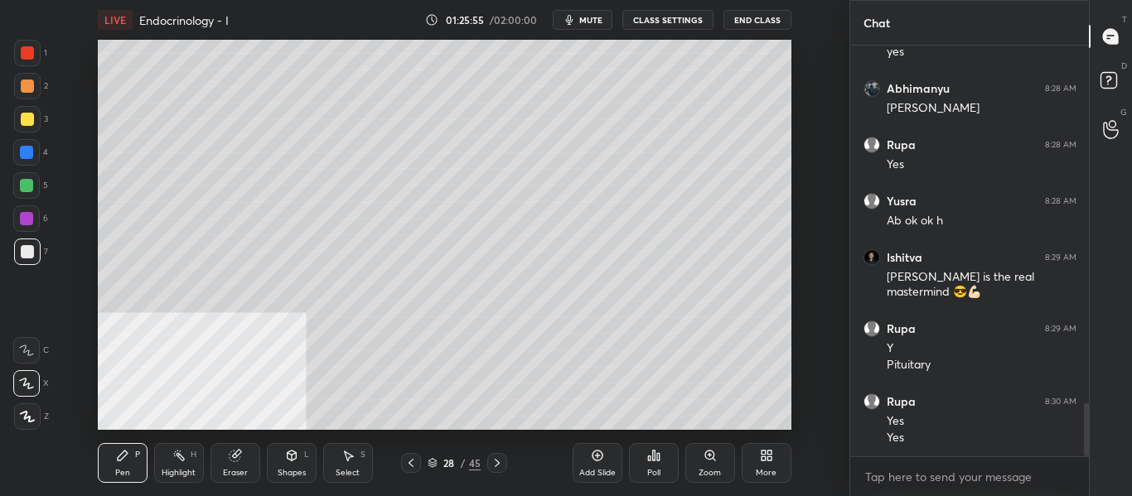
click at [167, 466] on div "Highlight H" at bounding box center [179, 463] width 50 height 40
click at [403, 469] on div at bounding box center [411, 463] width 20 height 20
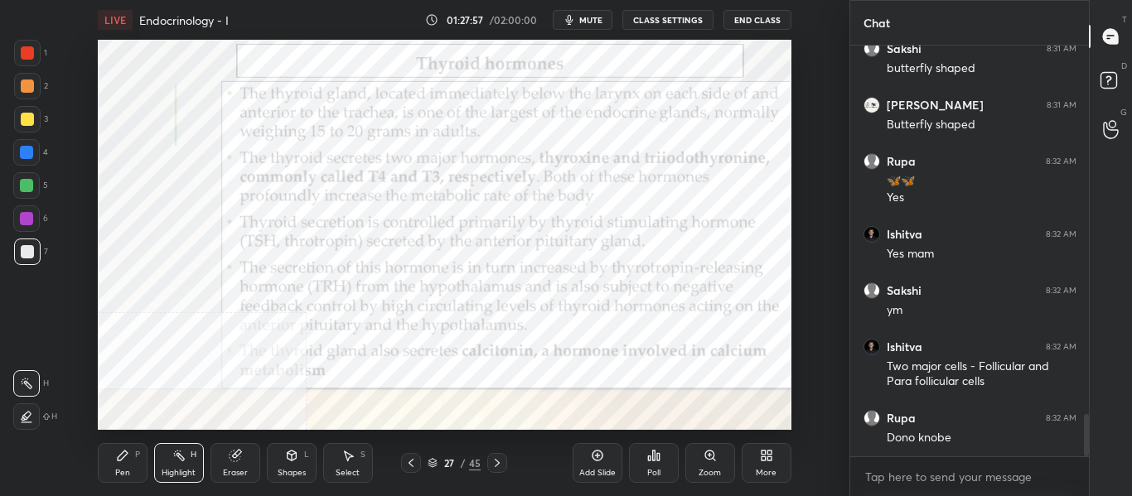
scroll to position [3615, 0]
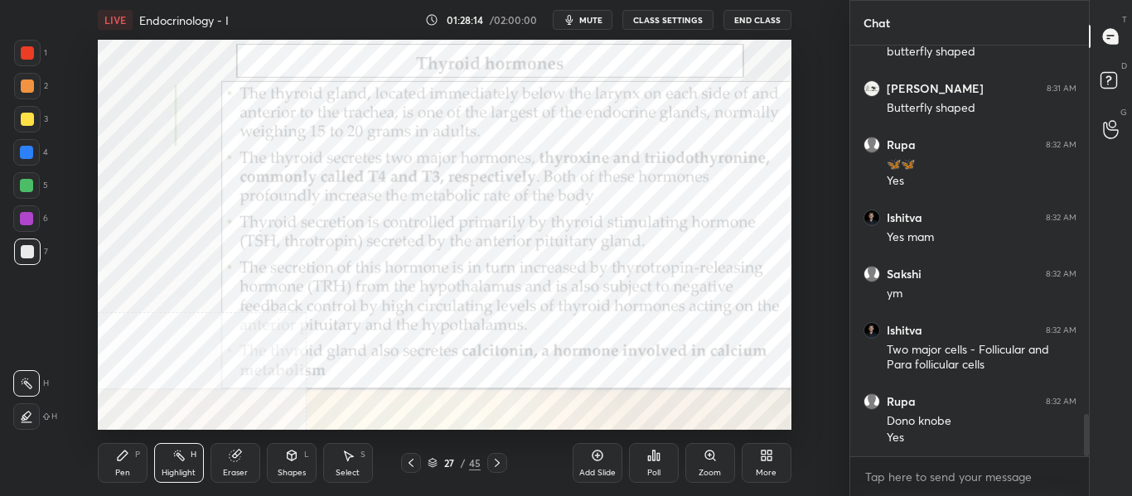
click at [28, 151] on div at bounding box center [26, 152] width 13 height 13
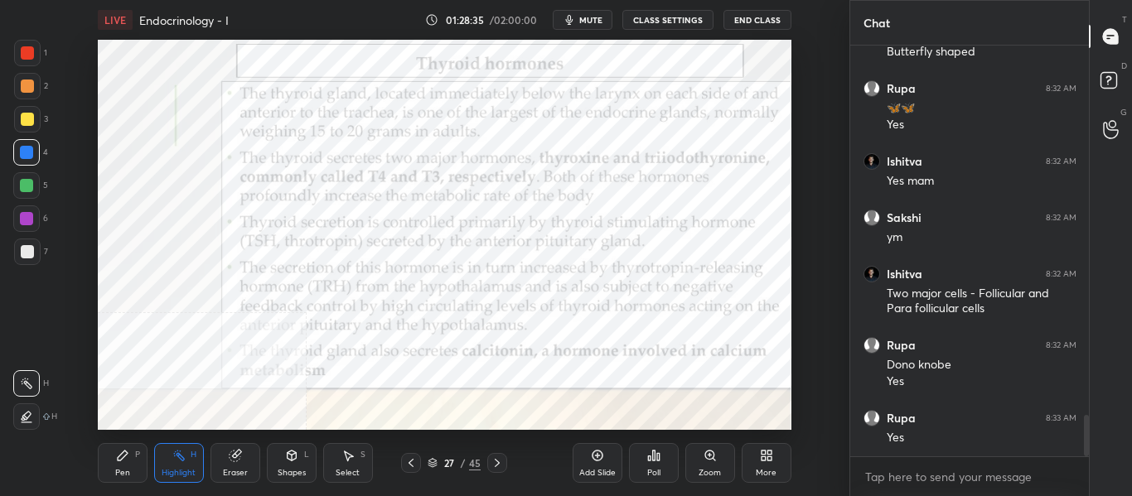
scroll to position [3731, 0]
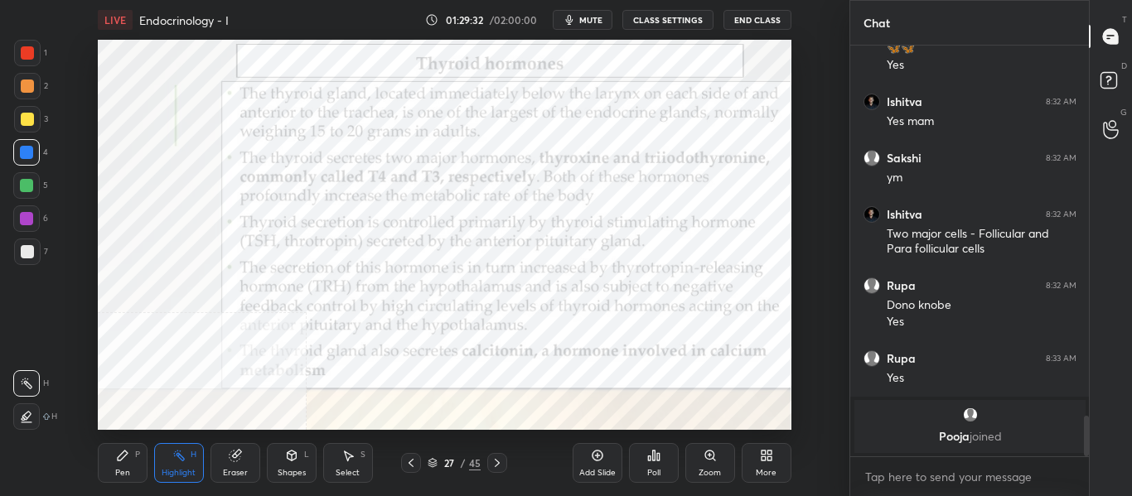
click at [491, 464] on icon at bounding box center [496, 462] width 13 height 13
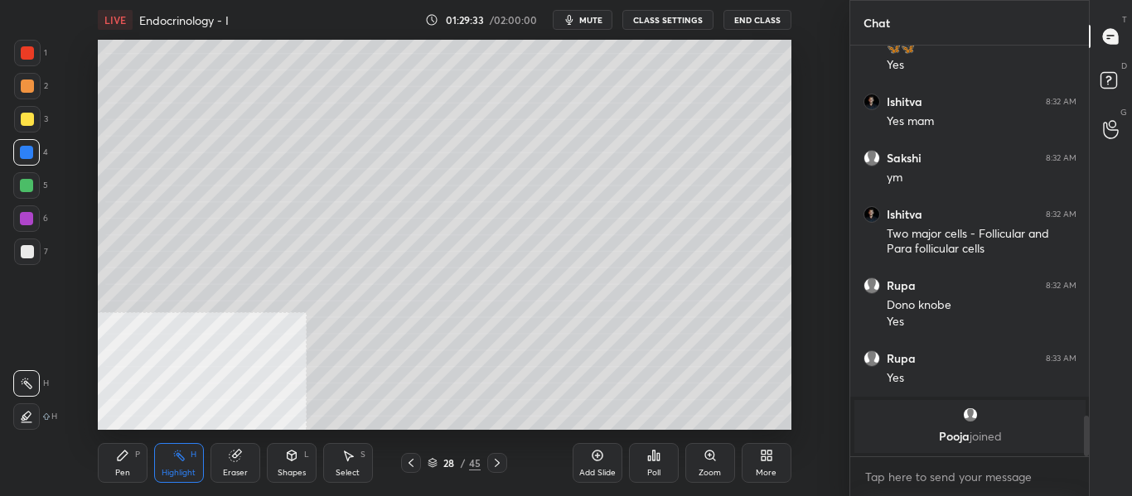
click at [498, 465] on icon at bounding box center [496, 462] width 13 height 13
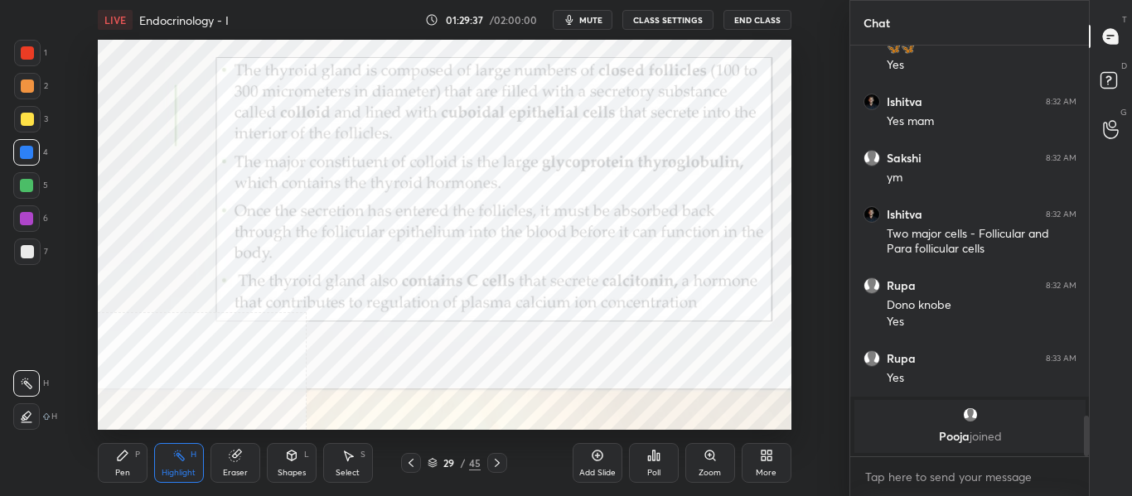
click at [490, 468] on icon at bounding box center [496, 462] width 13 height 13
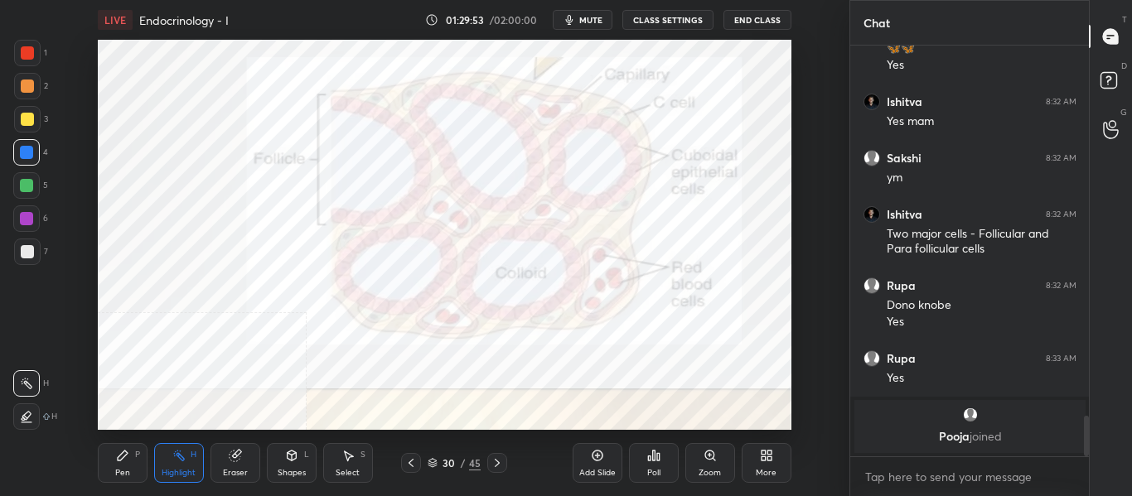
click at [109, 450] on div "Pen P" at bounding box center [123, 463] width 50 height 40
click at [172, 463] on div "Highlight H" at bounding box center [179, 463] width 50 height 40
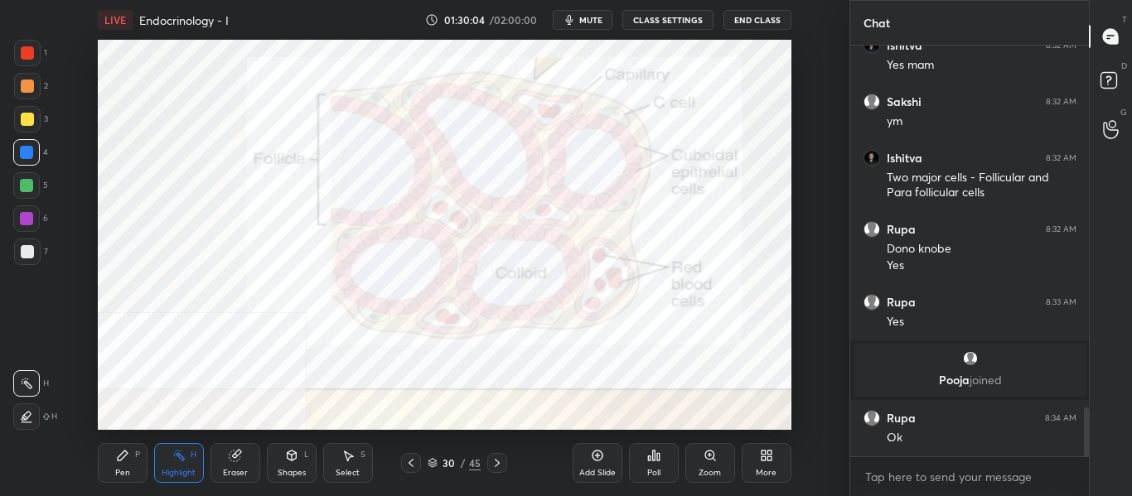
scroll to position [3052, 0]
click at [601, 18] on span "mute" at bounding box center [590, 20] width 23 height 12
click at [593, 26] on button "unmute" at bounding box center [583, 20] width 60 height 20
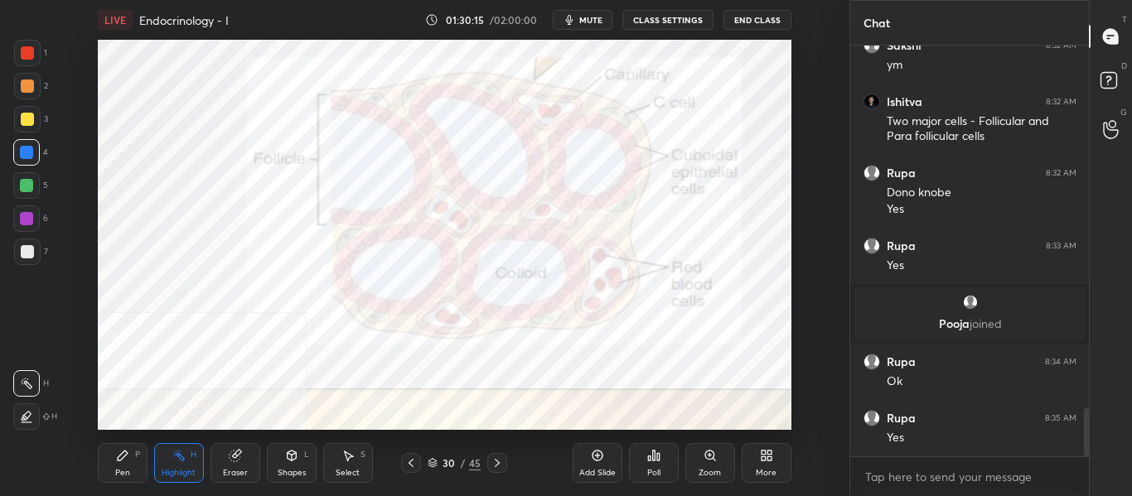
click at [143, 455] on div "Pen P" at bounding box center [123, 463] width 50 height 40
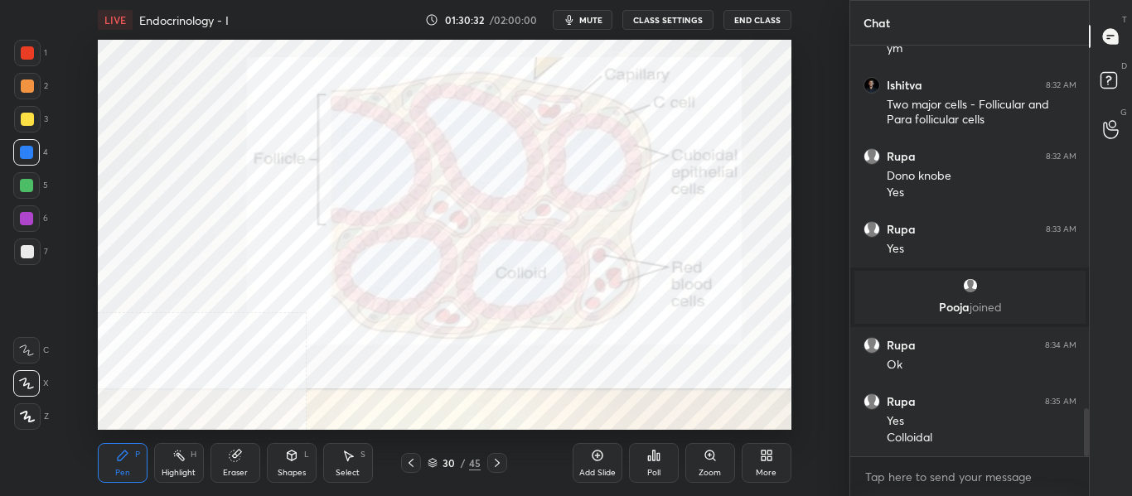
scroll to position [3185, 0]
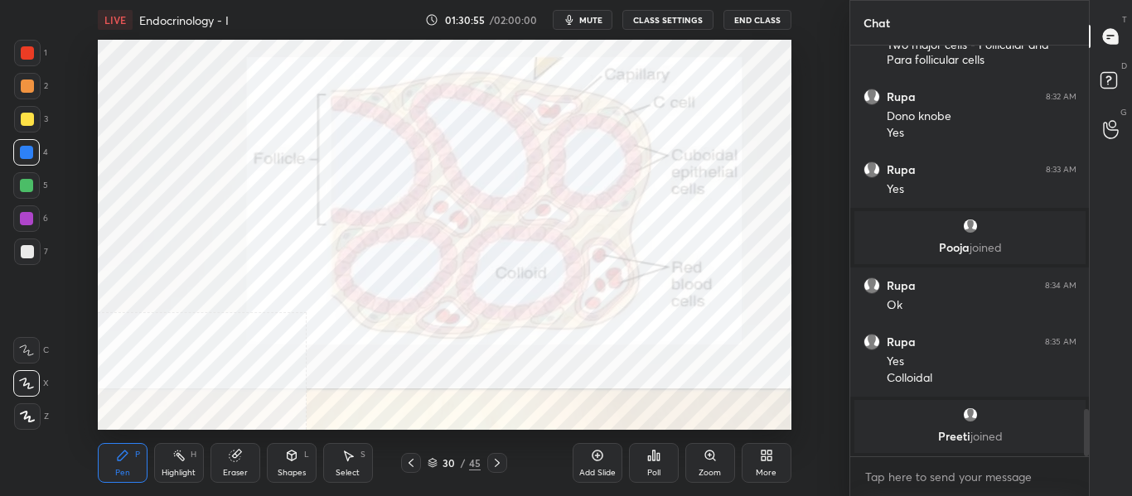
click at [202, 467] on div "Highlight H" at bounding box center [179, 463] width 50 height 40
click at [119, 463] on div "Pen P" at bounding box center [123, 463] width 50 height 40
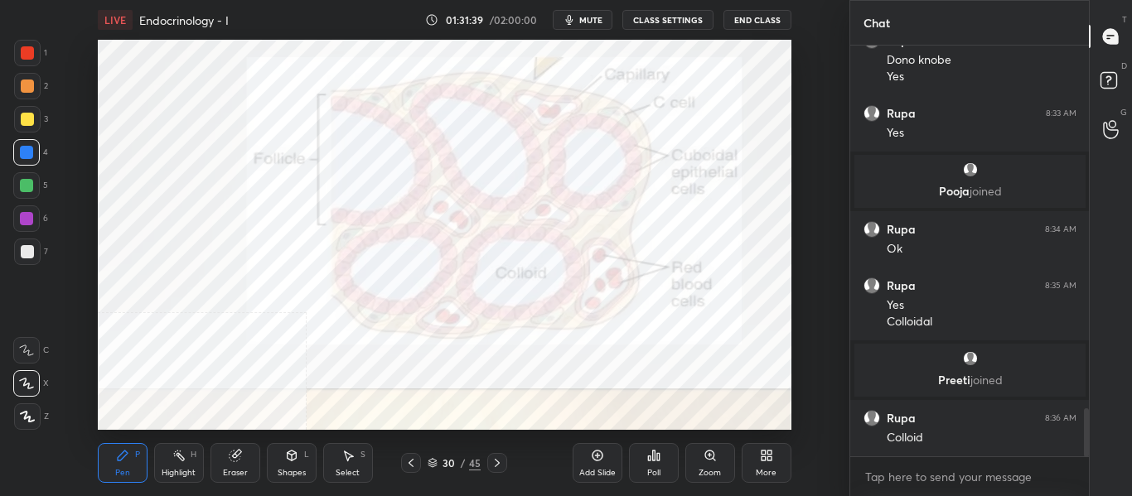
click at [184, 456] on icon at bounding box center [178, 455] width 13 height 13
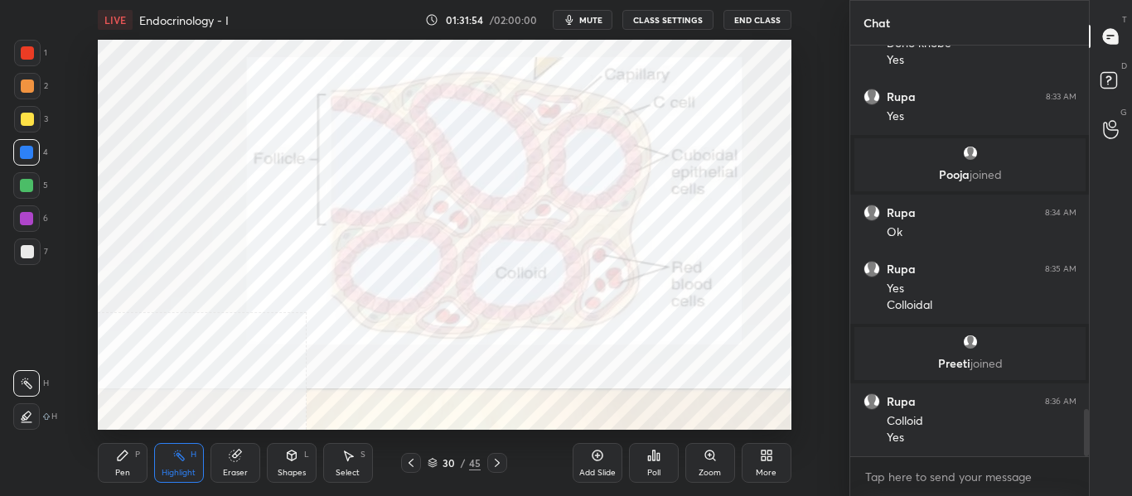
scroll to position [3206, 0]
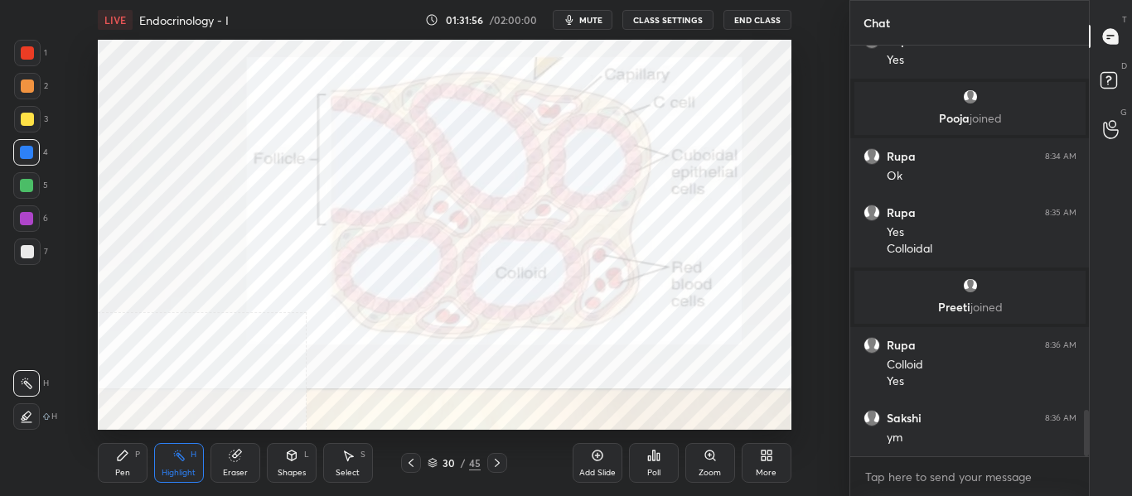
click at [505, 463] on div at bounding box center [497, 463] width 20 height 20
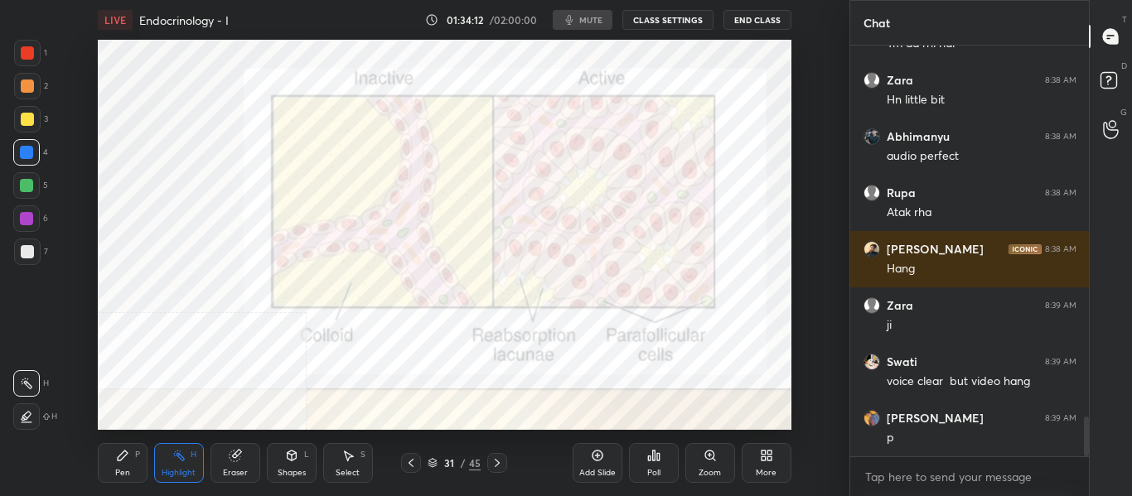
scroll to position [3915, 0]
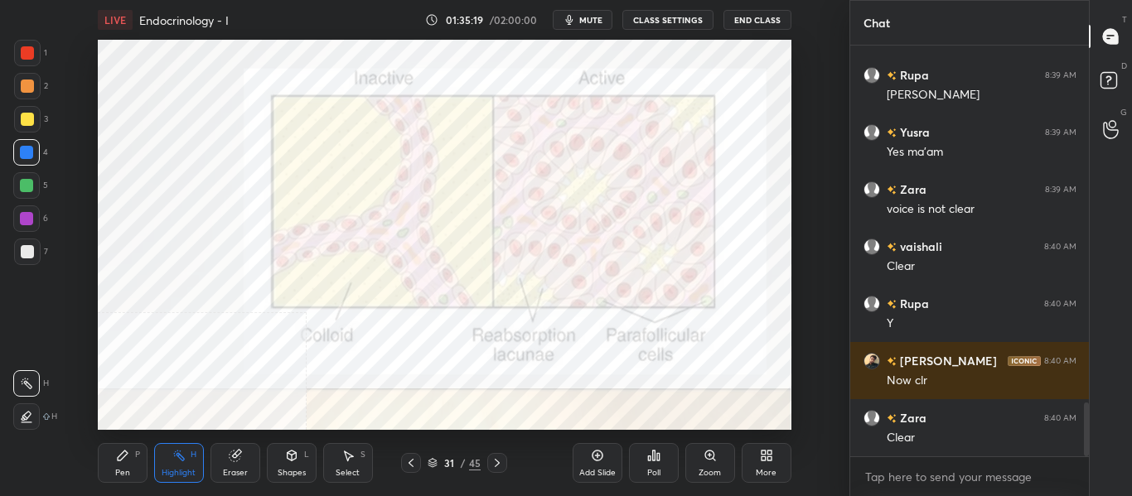
scroll to position [2739, 0]
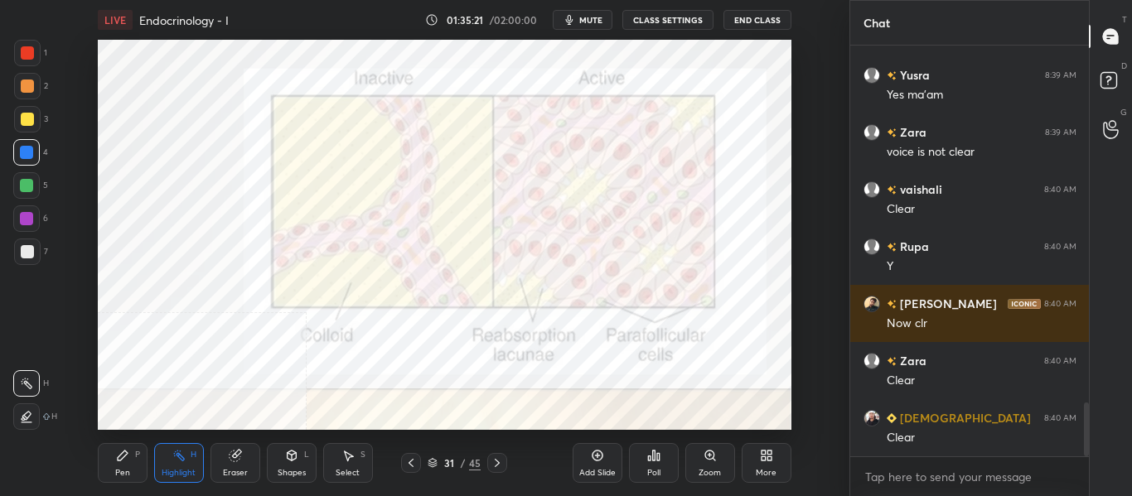
click at [500, 467] on icon at bounding box center [496, 462] width 13 height 13
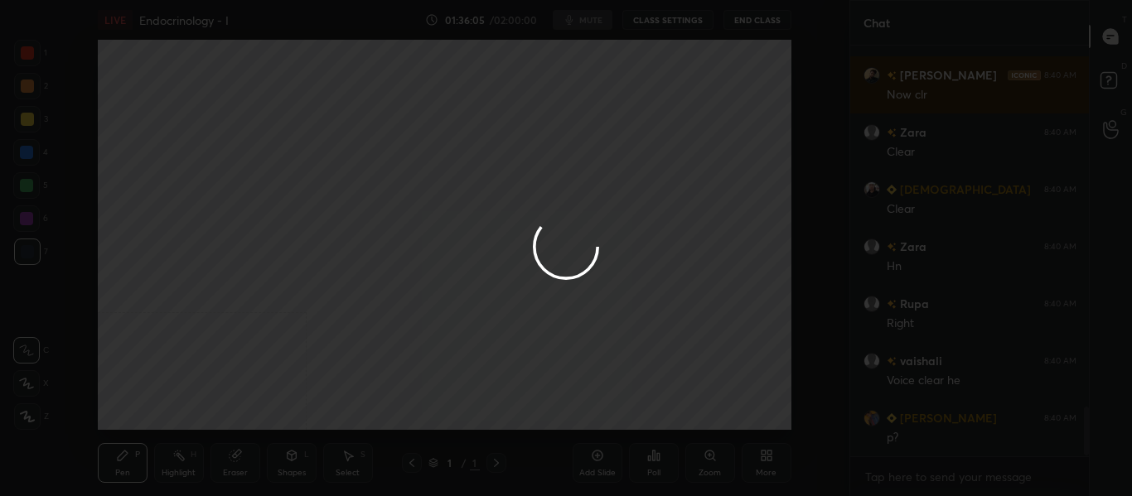
scroll to position [3025, 0]
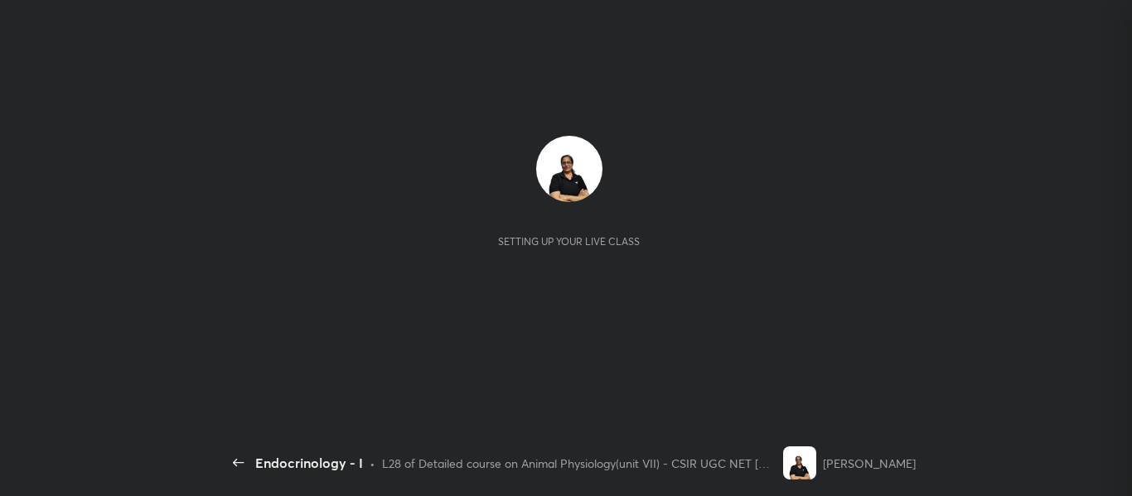
scroll to position [2020, 0]
click at [392, 95] on div "Setting up your live class" at bounding box center [568, 235] width 693 height 390
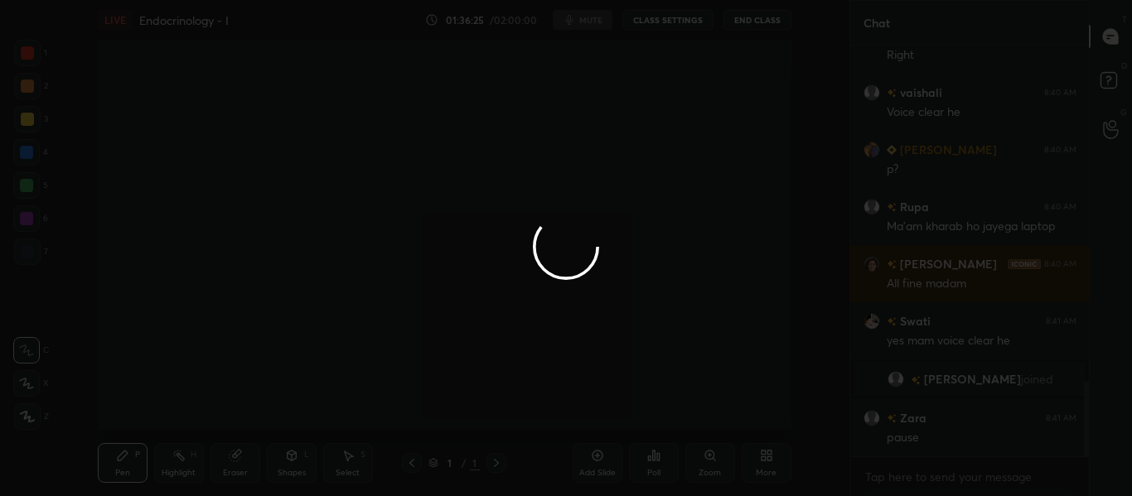
scroll to position [1833, 0]
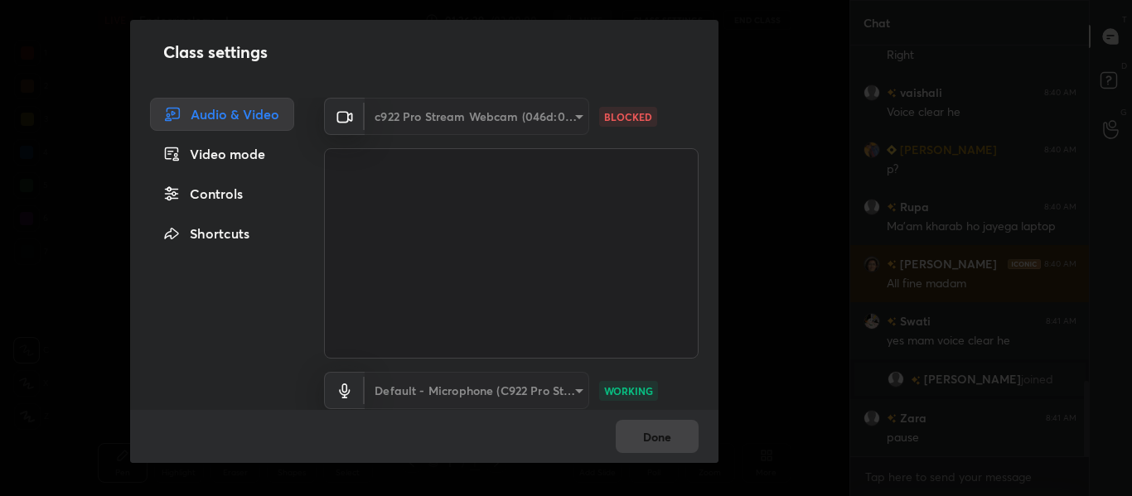
click at [574, 119] on div "c922 Pro Stream Webcam (046d:085c)" at bounding box center [477, 116] width 225 height 37
click at [574, 115] on div "c922 Pro Stream Webcam (046d:085c)" at bounding box center [477, 116] width 225 height 37
click at [191, 163] on div "Video mode" at bounding box center [222, 154] width 144 height 33
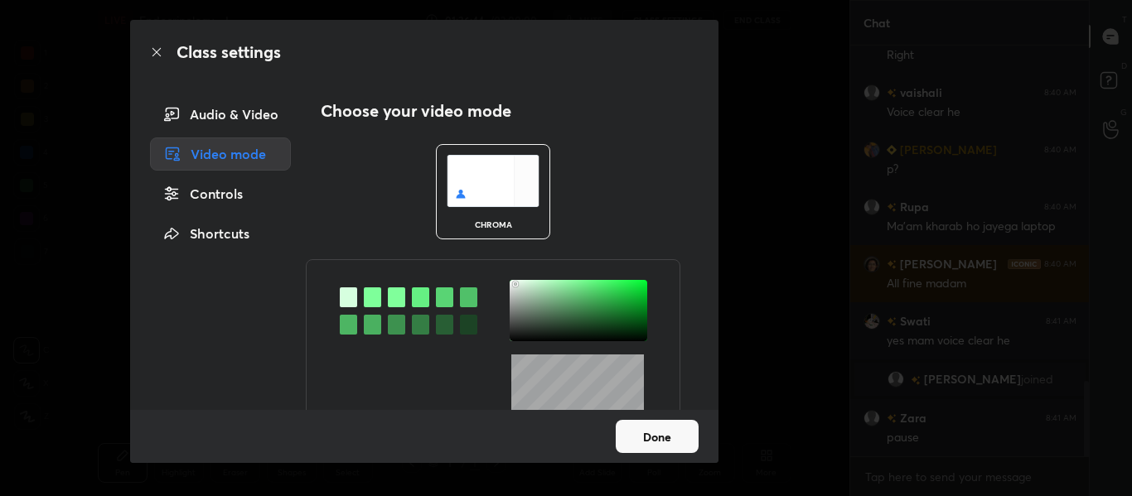
click at [205, 110] on div "Audio & Video" at bounding box center [220, 114] width 141 height 33
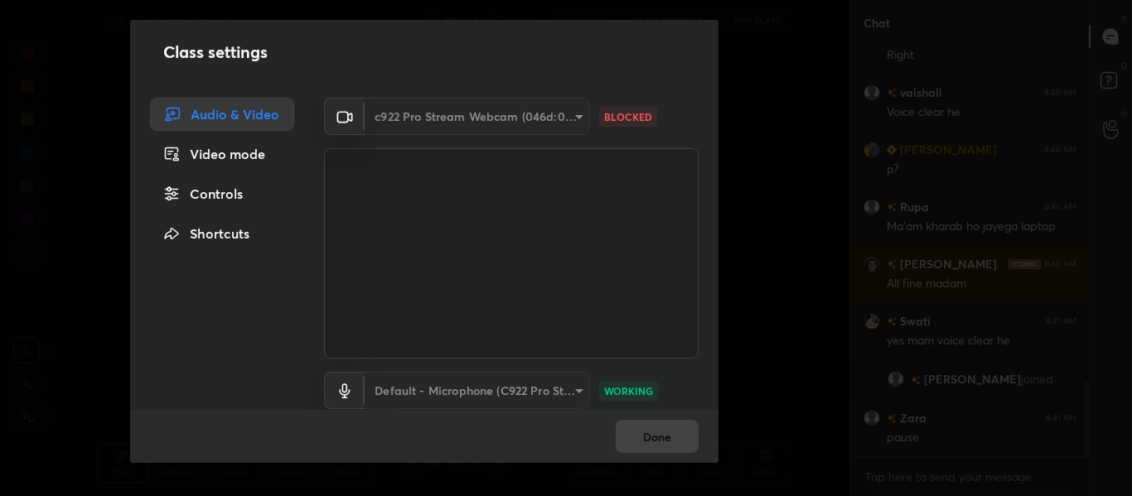
click at [575, 116] on div "c922 Pro Stream Webcam (046d:085c)" at bounding box center [477, 116] width 225 height 37
click at [611, 119] on p "BLOCKED" at bounding box center [628, 116] width 48 height 15
click at [573, 115] on div "c922 Pro Stream Webcam (046d:085c)" at bounding box center [477, 116] width 225 height 37
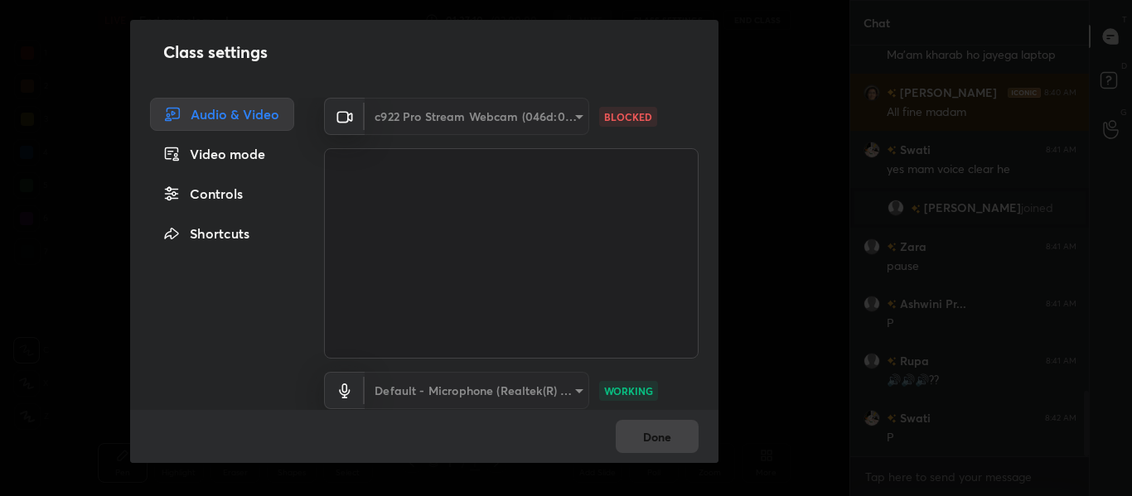
scroll to position [2231, 0]
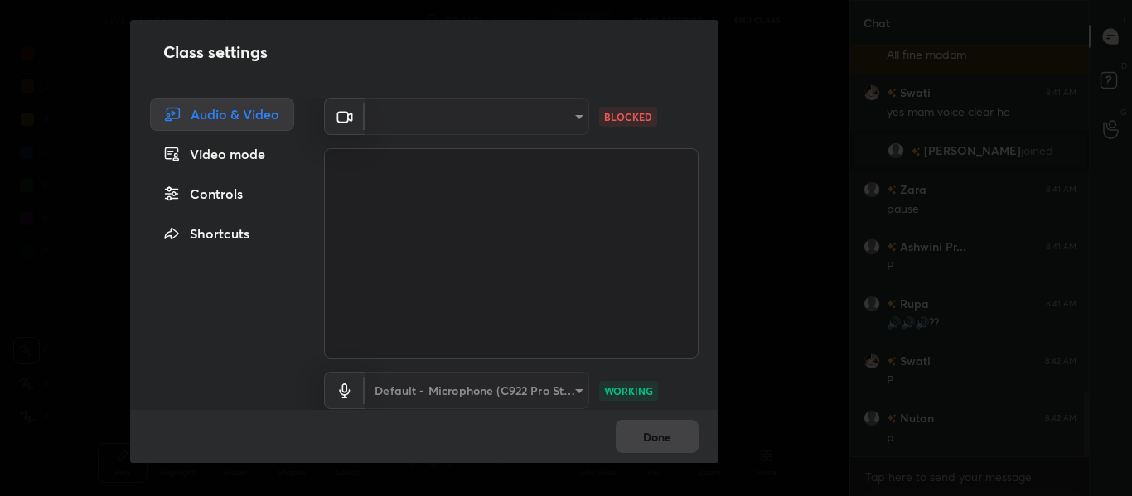
click at [570, 118] on div "​" at bounding box center [477, 116] width 225 height 37
click at [572, 118] on div "​" at bounding box center [477, 116] width 225 height 37
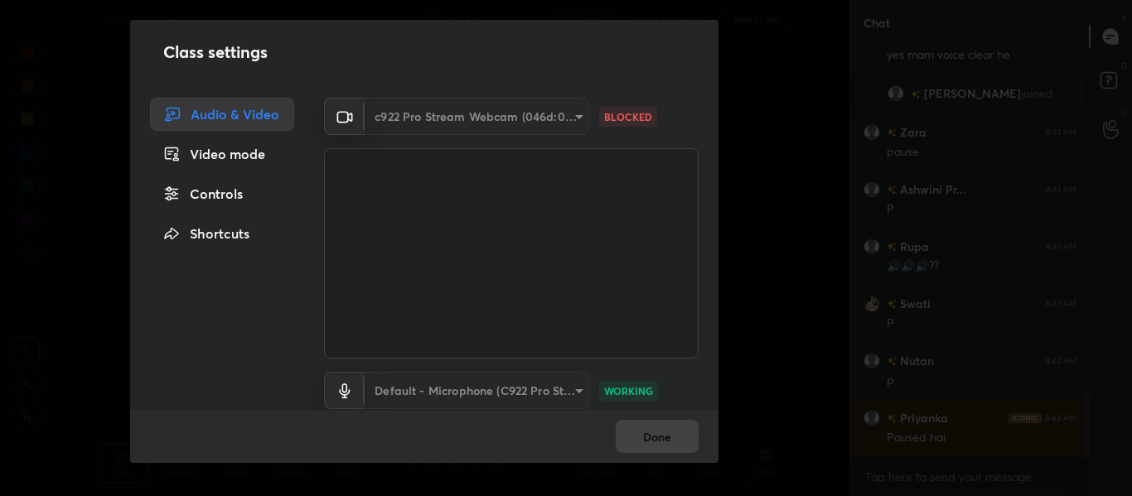
click at [572, 116] on div "c922 Pro Stream Webcam (046d:085c)" at bounding box center [477, 116] width 225 height 37
click at [206, 152] on div "Video mode" at bounding box center [222, 154] width 144 height 33
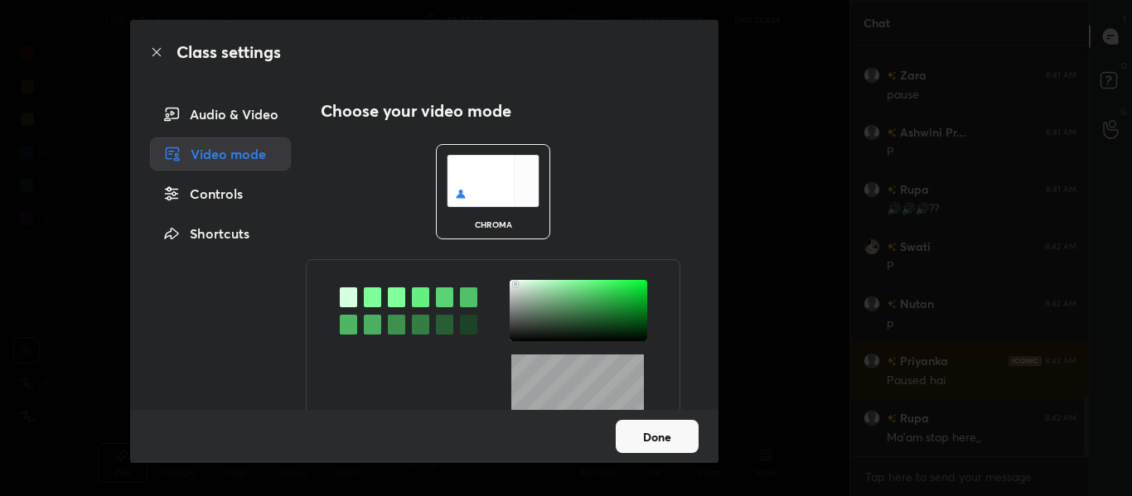
click at [373, 297] on div at bounding box center [372, 297] width 17 height 20
click at [512, 281] on div at bounding box center [579, 310] width 138 height 61
click at [510, 284] on div at bounding box center [579, 310] width 138 height 61
click at [665, 448] on button "Done" at bounding box center [657, 436] width 83 height 33
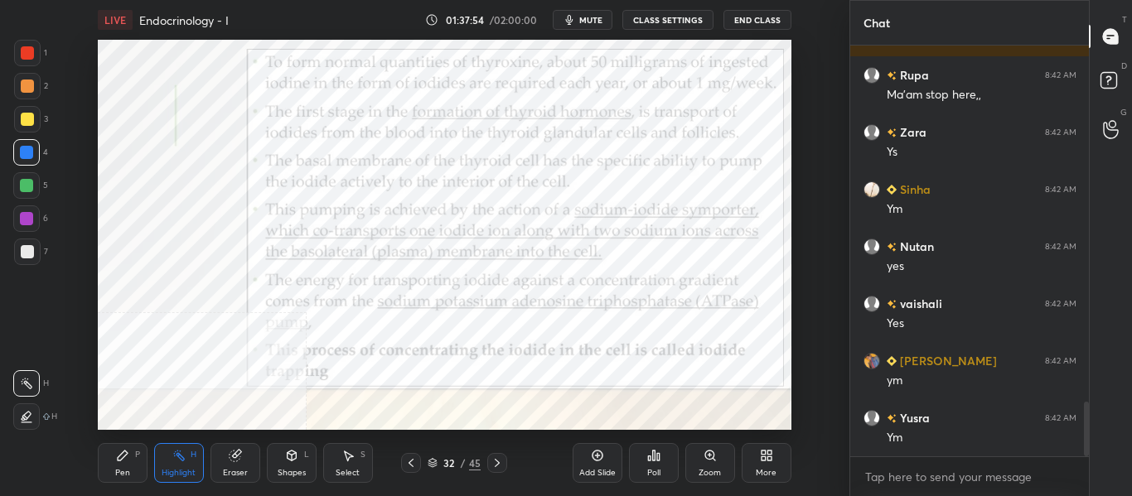
scroll to position [2746, 0]
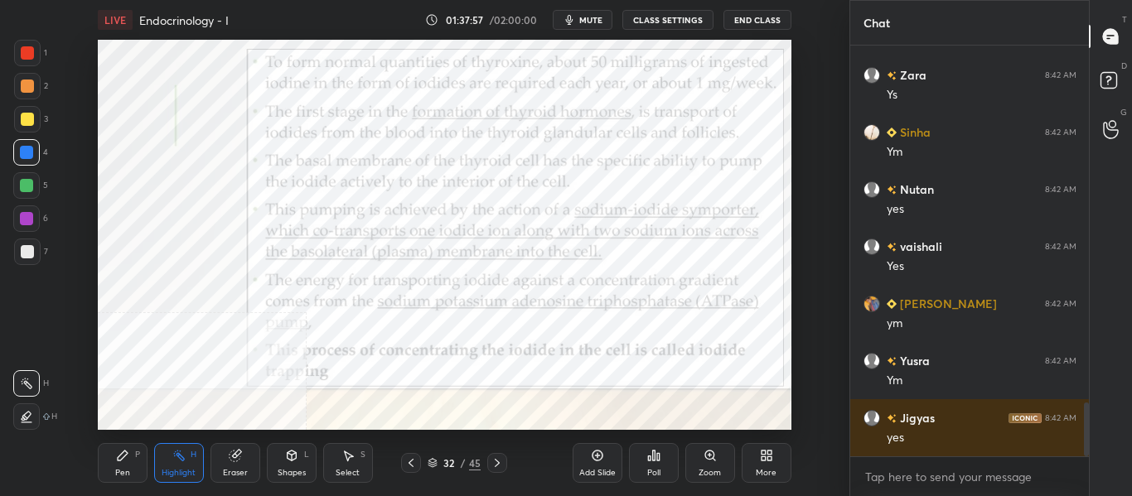
click at [408, 458] on icon at bounding box center [410, 462] width 13 height 13
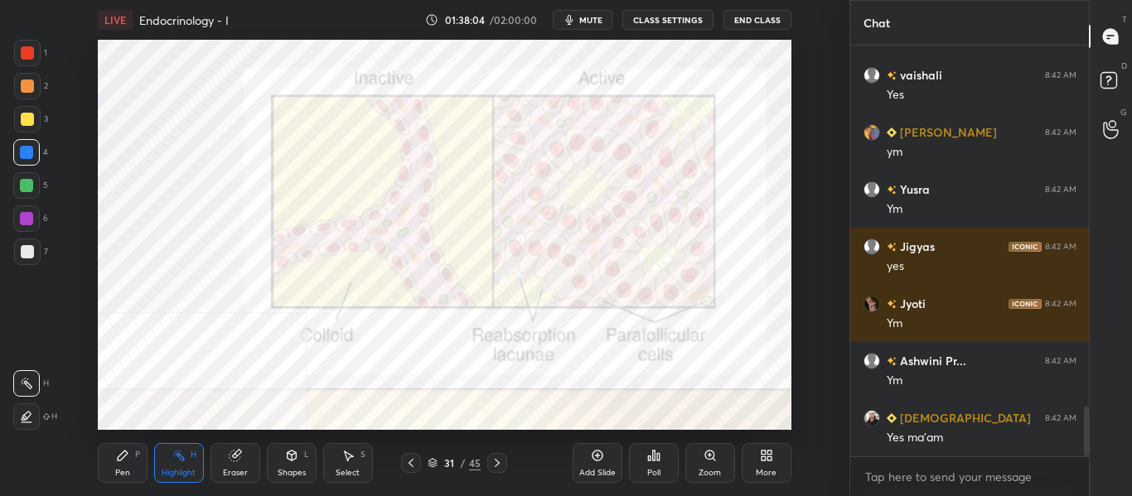
scroll to position [2974, 0]
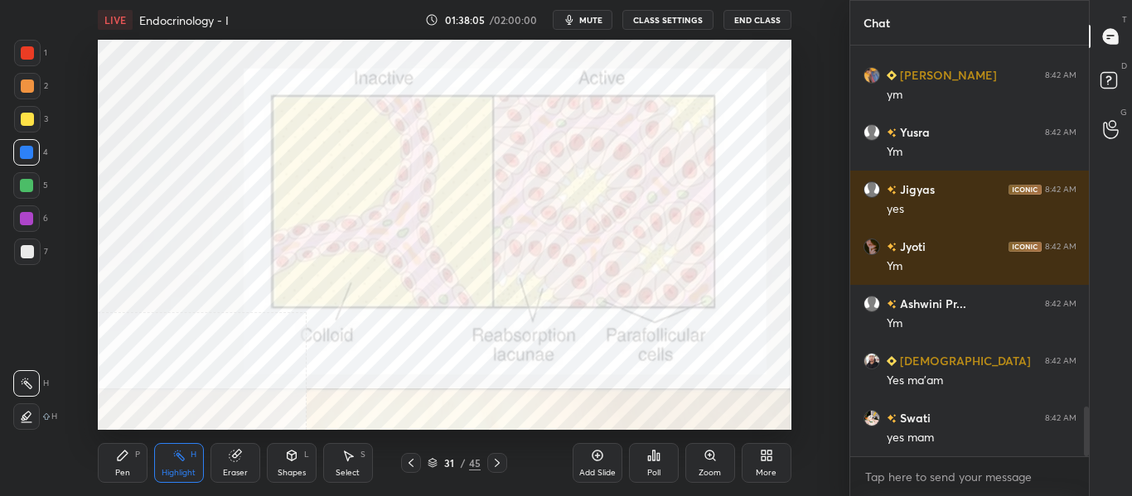
click at [494, 458] on icon at bounding box center [496, 462] width 13 height 13
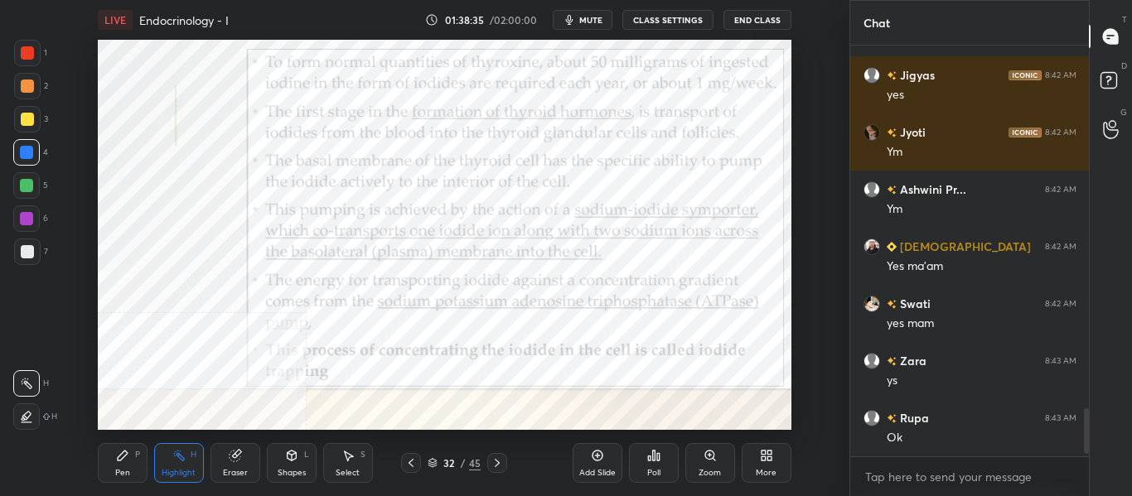
scroll to position [372, 234]
click at [116, 473] on div "Pen" at bounding box center [122, 473] width 15 height 8
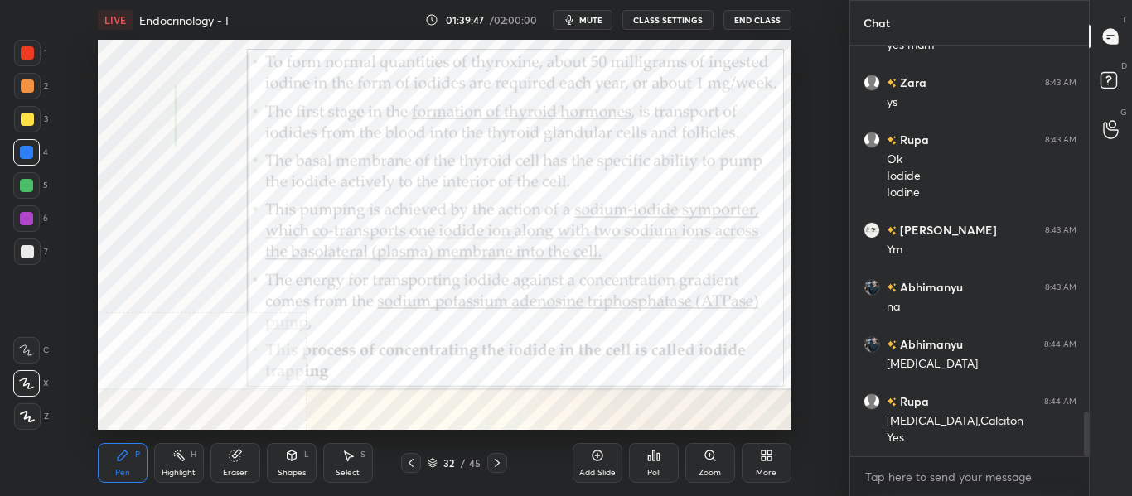
scroll to position [3383, 0]
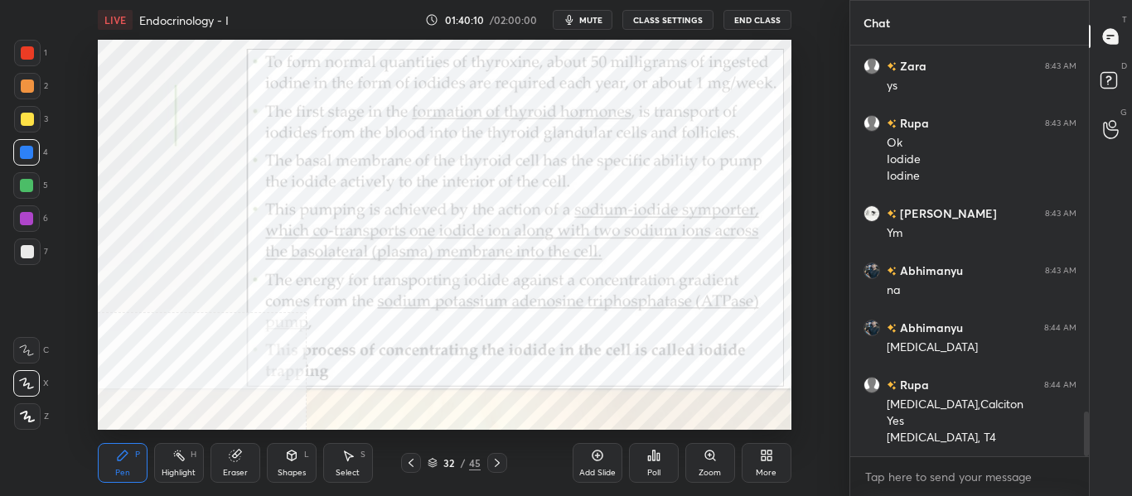
click at [186, 463] on div "Highlight H" at bounding box center [179, 463] width 50 height 40
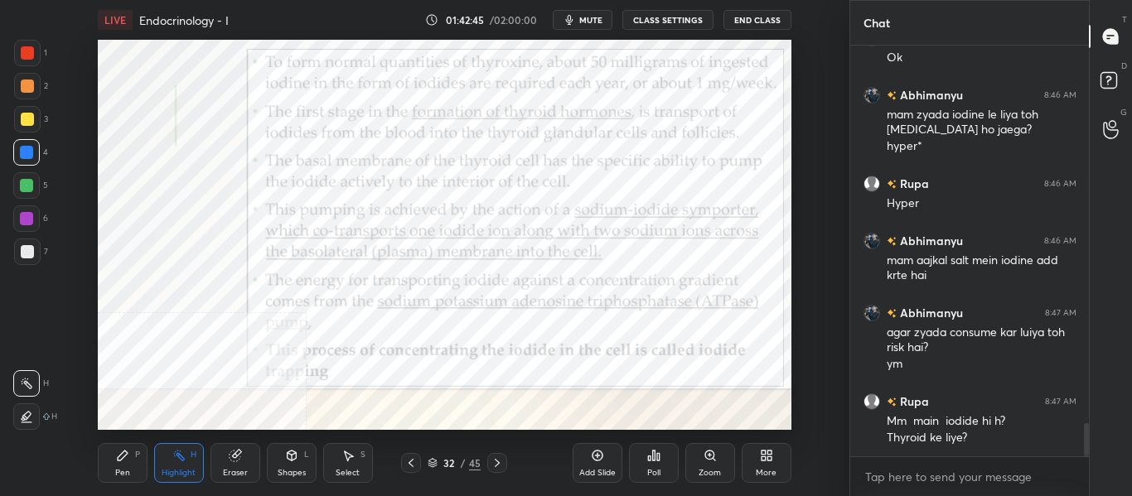
scroll to position [4712, 0]
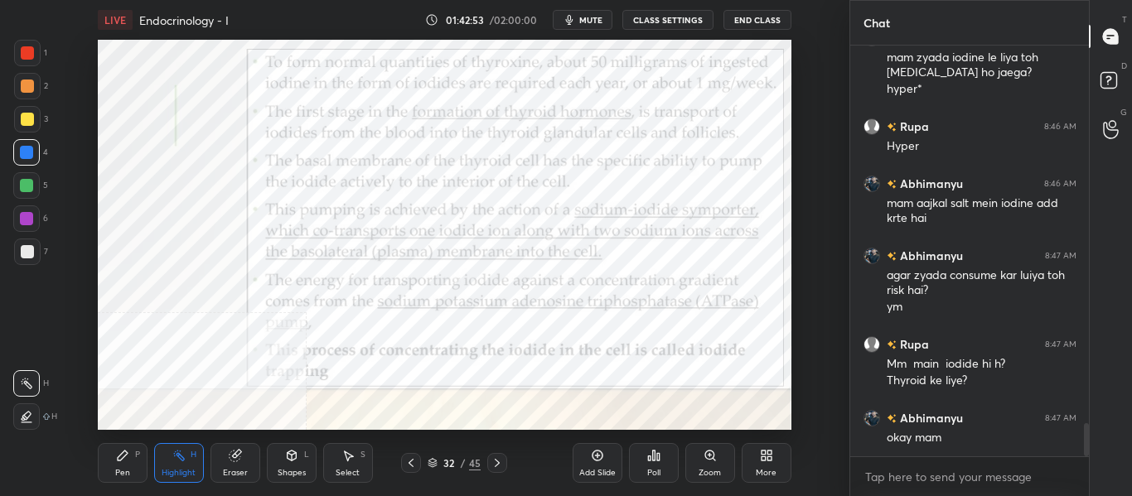
click at [500, 467] on icon at bounding box center [496, 462] width 13 height 13
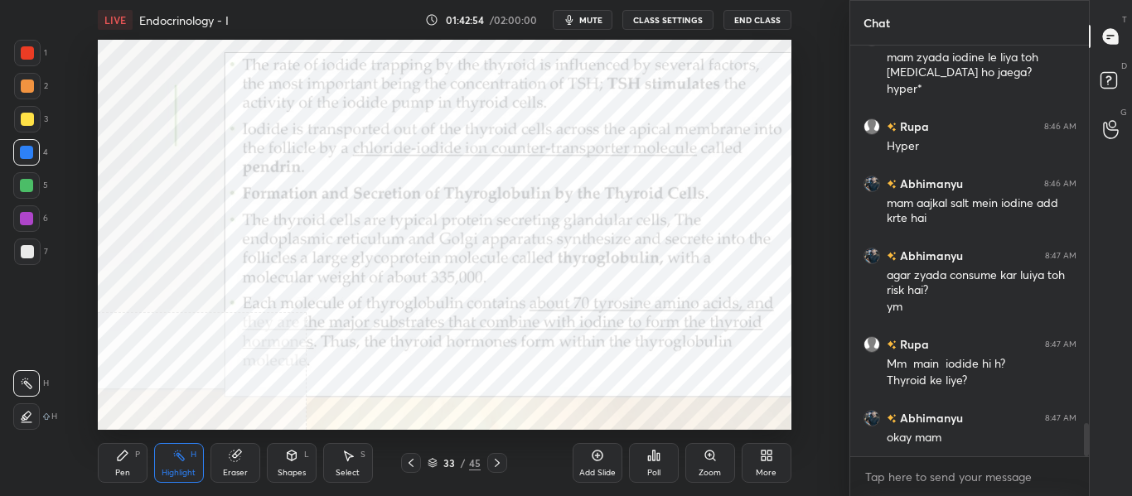
click at [407, 469] on icon at bounding box center [410, 462] width 13 height 13
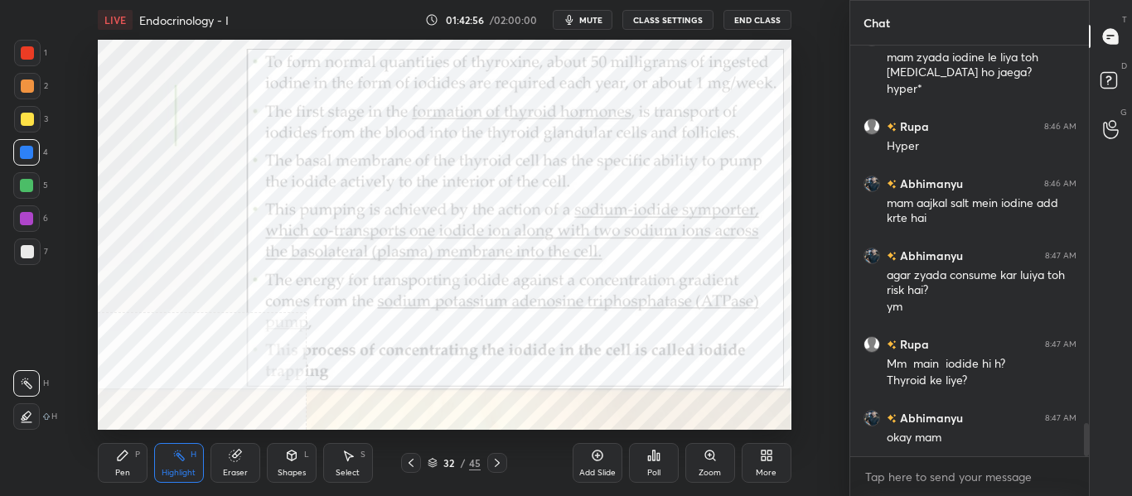
click at [597, 461] on icon at bounding box center [597, 455] width 13 height 13
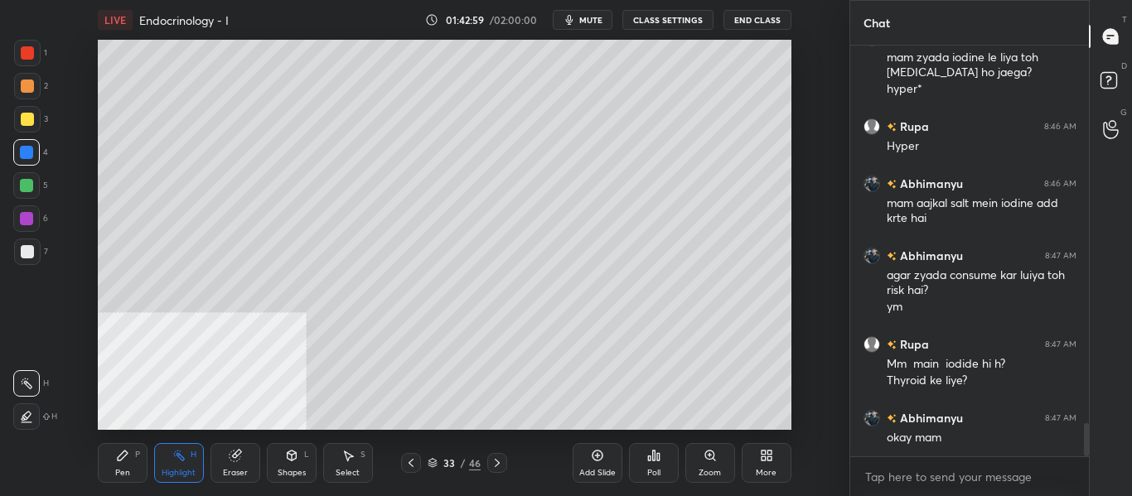
click at [31, 254] on div at bounding box center [27, 251] width 13 height 13
click at [122, 463] on div "Pen P" at bounding box center [123, 463] width 50 height 40
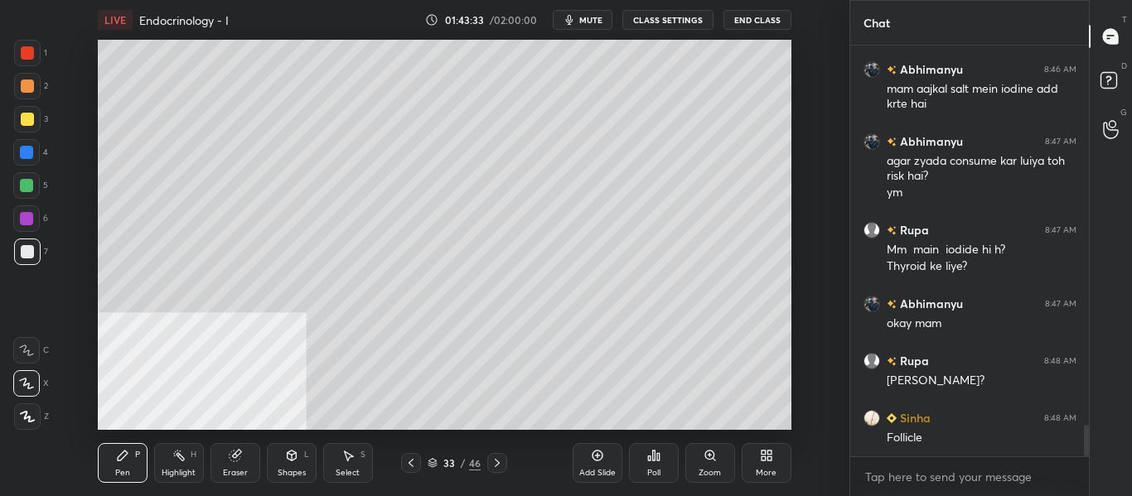
scroll to position [4883, 0]
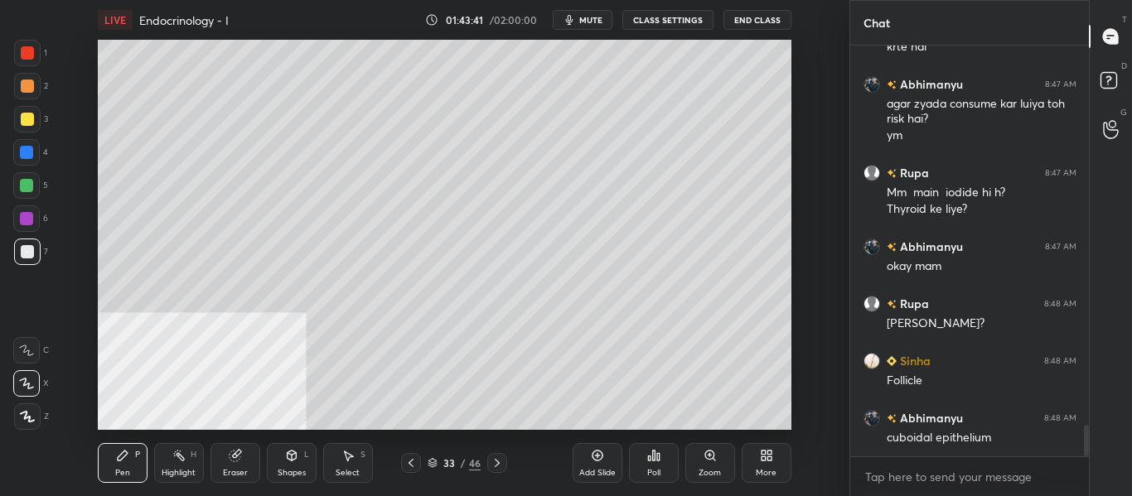
click at [22, 126] on div at bounding box center [27, 119] width 27 height 27
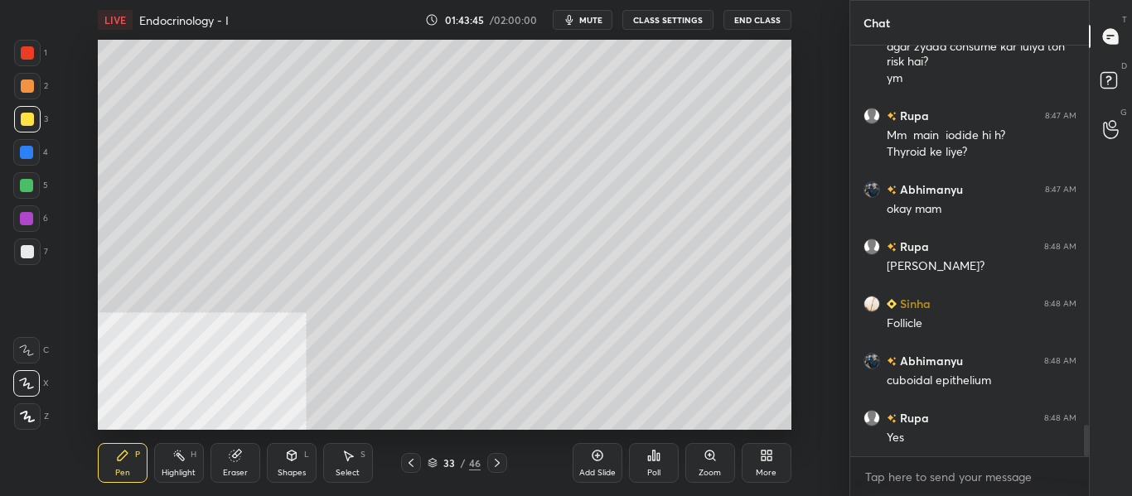
click at [24, 259] on div at bounding box center [27, 252] width 27 height 27
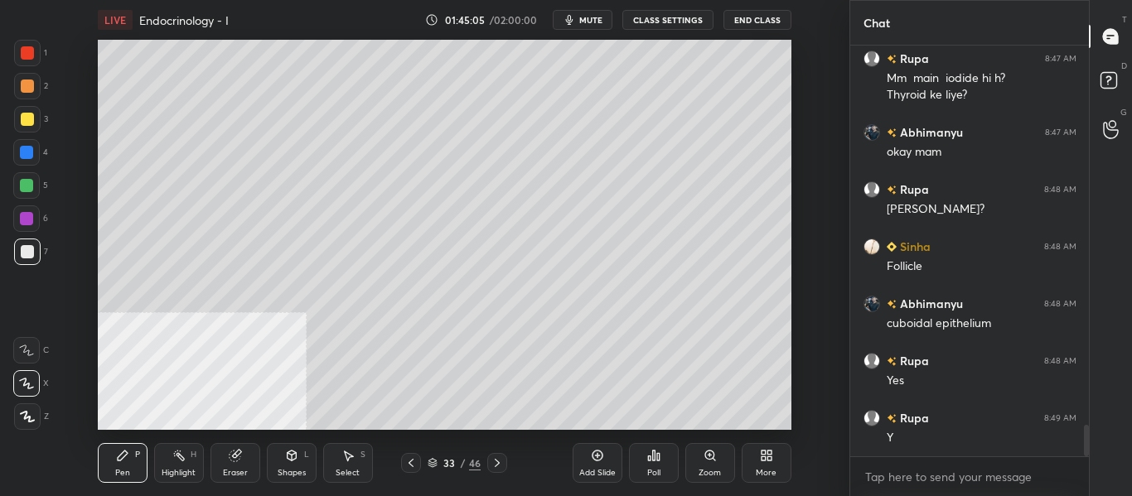
click at [186, 469] on div "Highlight" at bounding box center [179, 473] width 34 height 8
click at [34, 149] on div at bounding box center [26, 152] width 27 height 27
click at [409, 466] on icon at bounding box center [410, 462] width 13 height 13
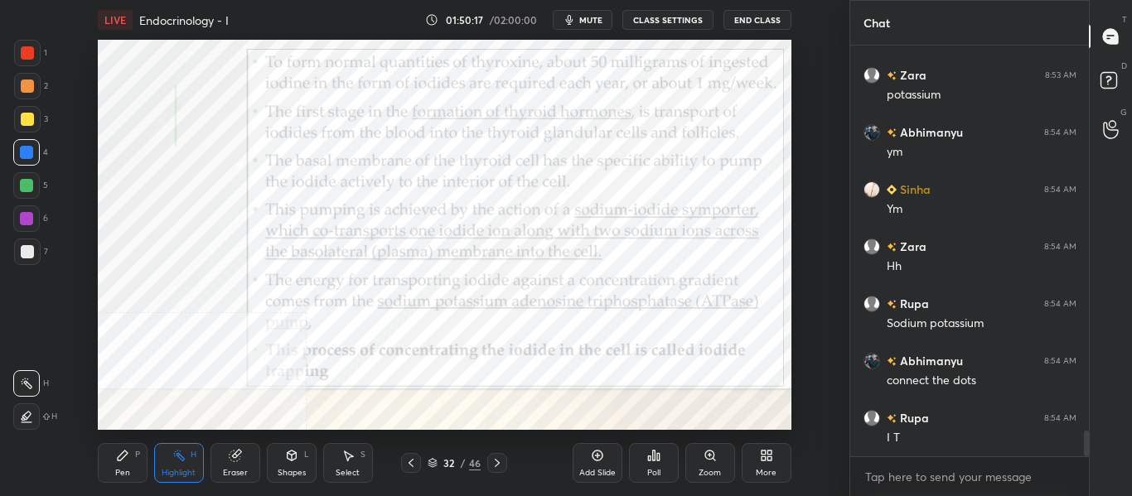
scroll to position [6187, 0]
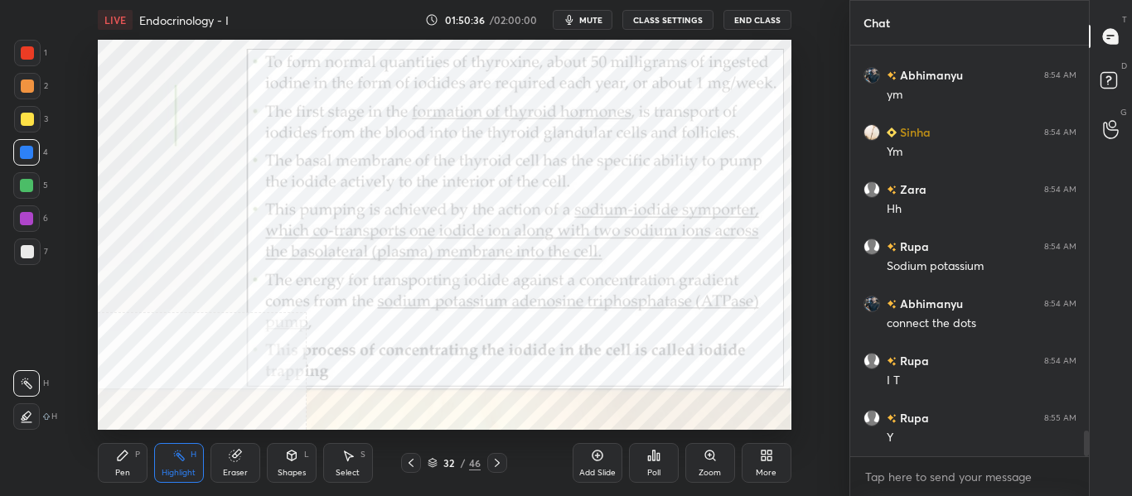
click at [179, 481] on div "Highlight H" at bounding box center [179, 463] width 50 height 40
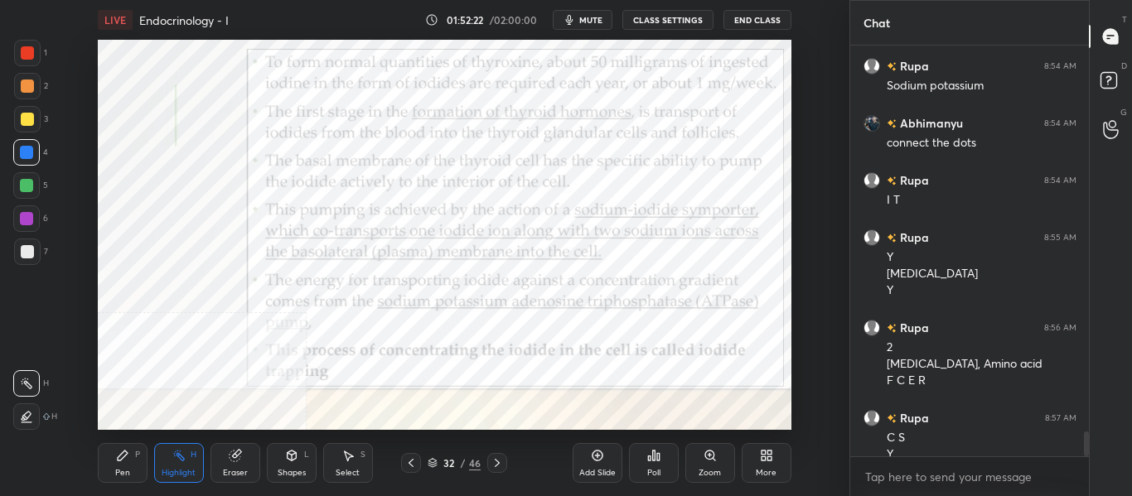
scroll to position [6384, 0]
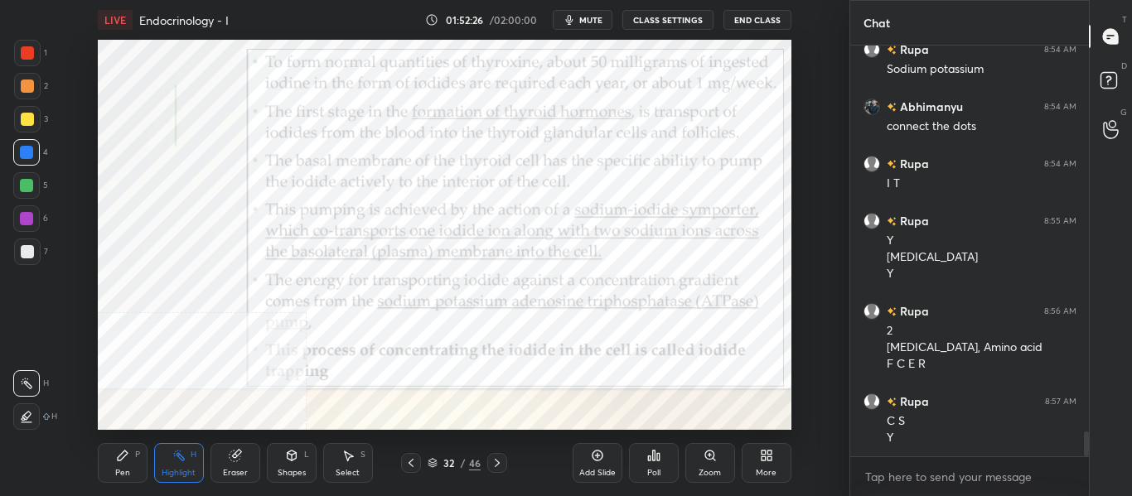
click at [502, 465] on icon at bounding box center [496, 462] width 13 height 13
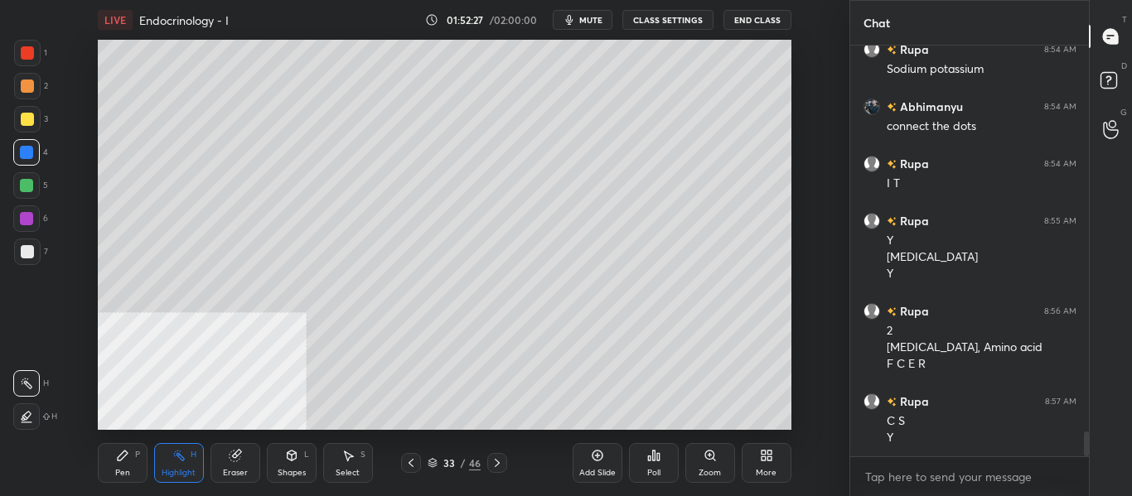
click at [503, 469] on icon at bounding box center [496, 462] width 13 height 13
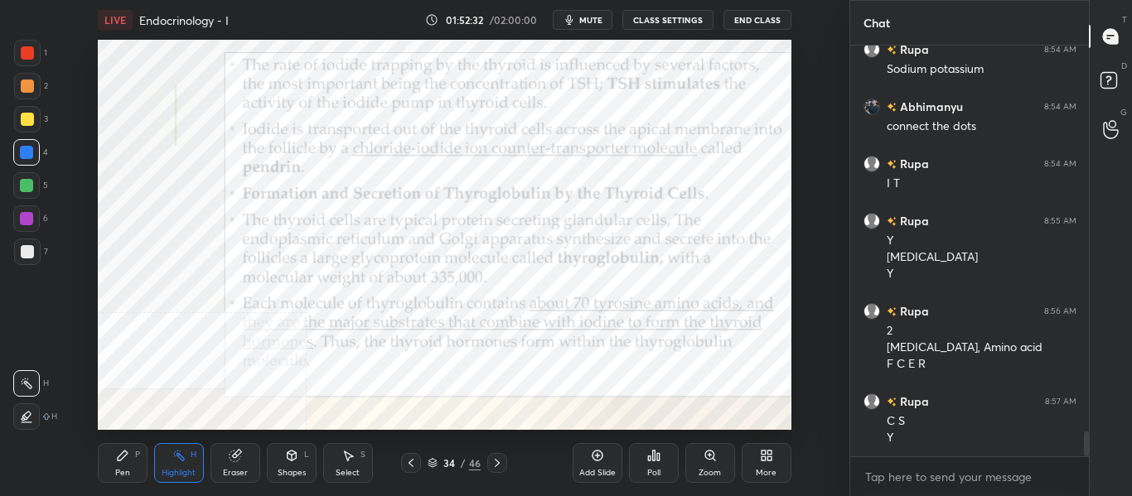
click at [495, 463] on icon at bounding box center [496, 462] width 13 height 13
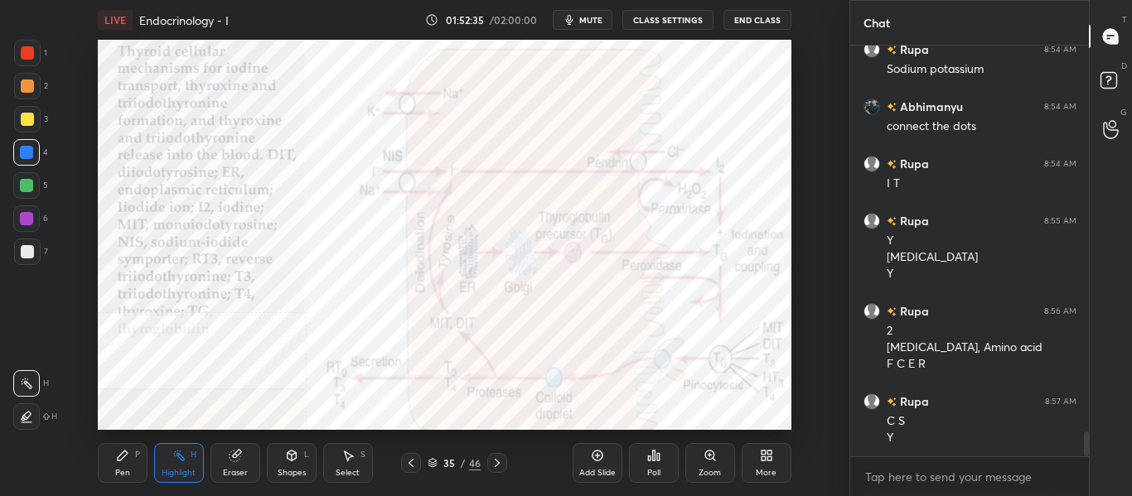
click at [191, 469] on div "Highlight" at bounding box center [179, 473] width 34 height 8
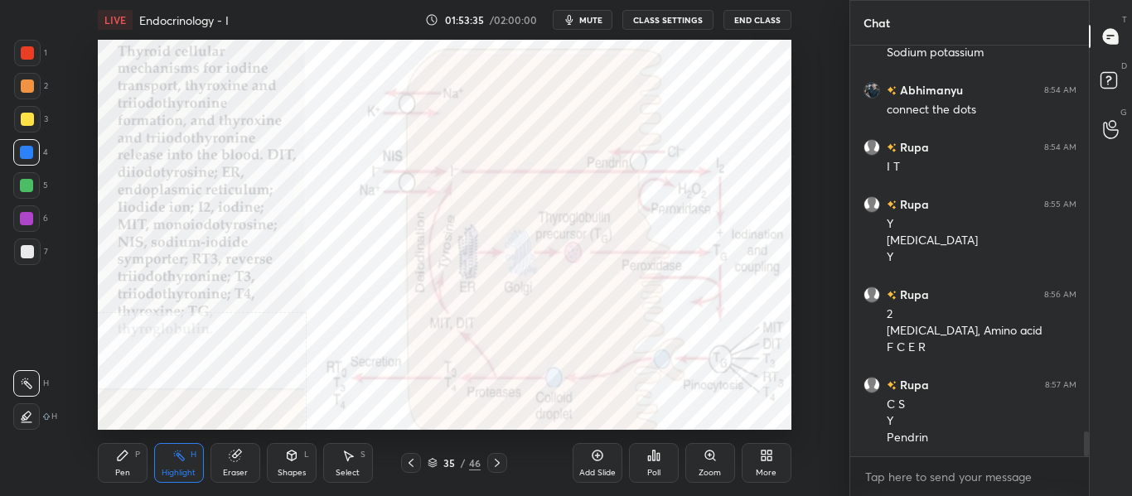
click at [146, 471] on div "Pen P" at bounding box center [123, 463] width 50 height 40
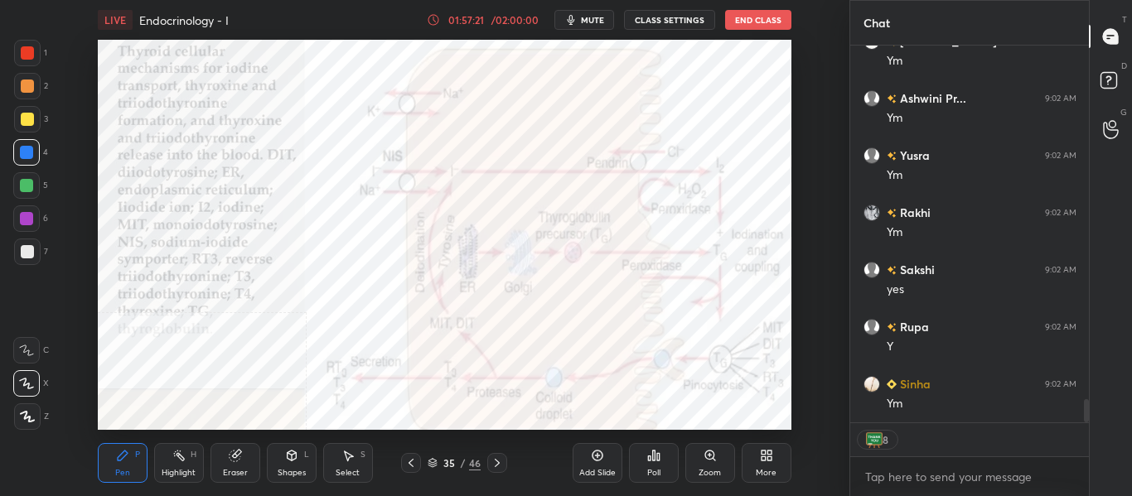
scroll to position [5786, 0]
click at [604, 461] on div "Add Slide" at bounding box center [597, 463] width 50 height 40
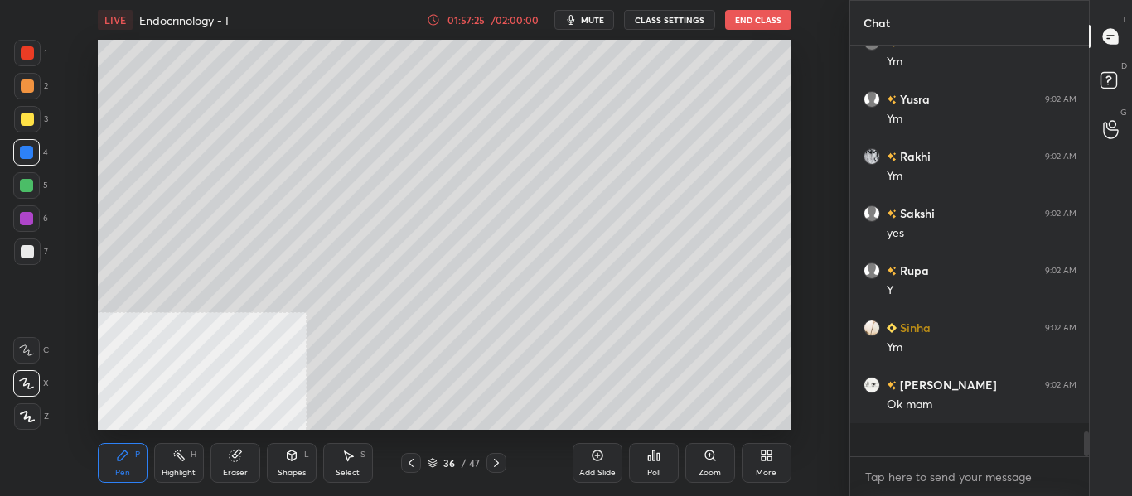
scroll to position [5752, 0]
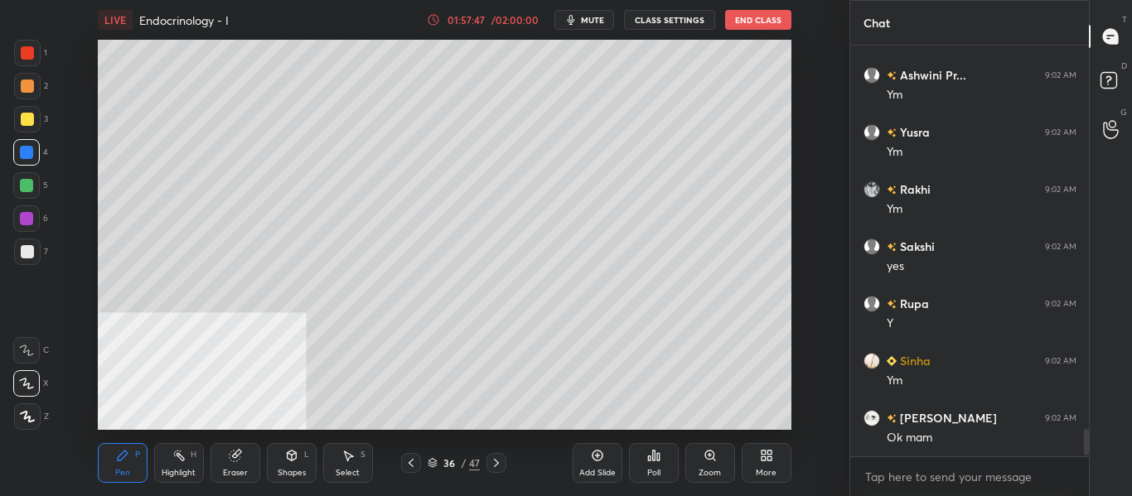
click at [501, 466] on icon at bounding box center [496, 462] width 13 height 13
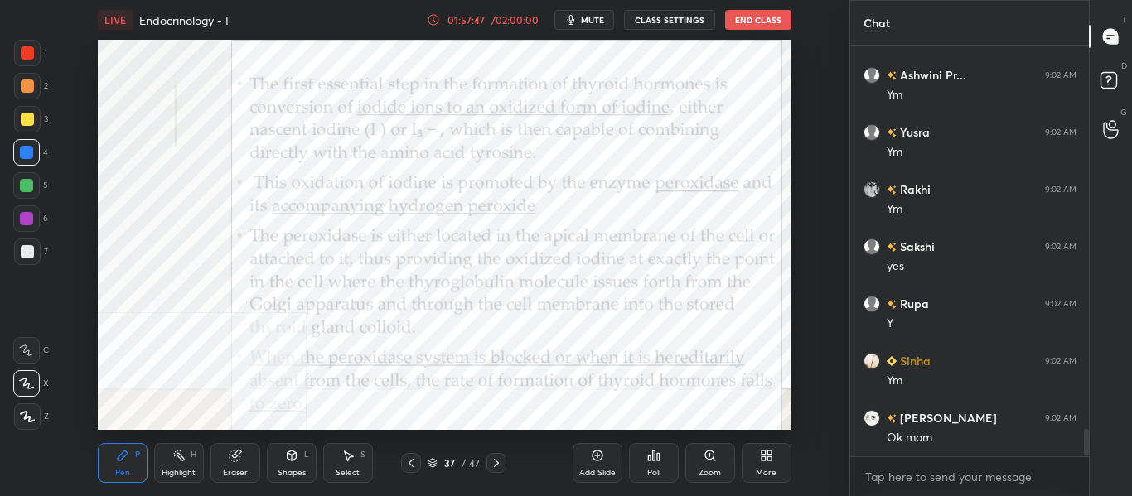
click at [500, 461] on icon at bounding box center [496, 462] width 13 height 13
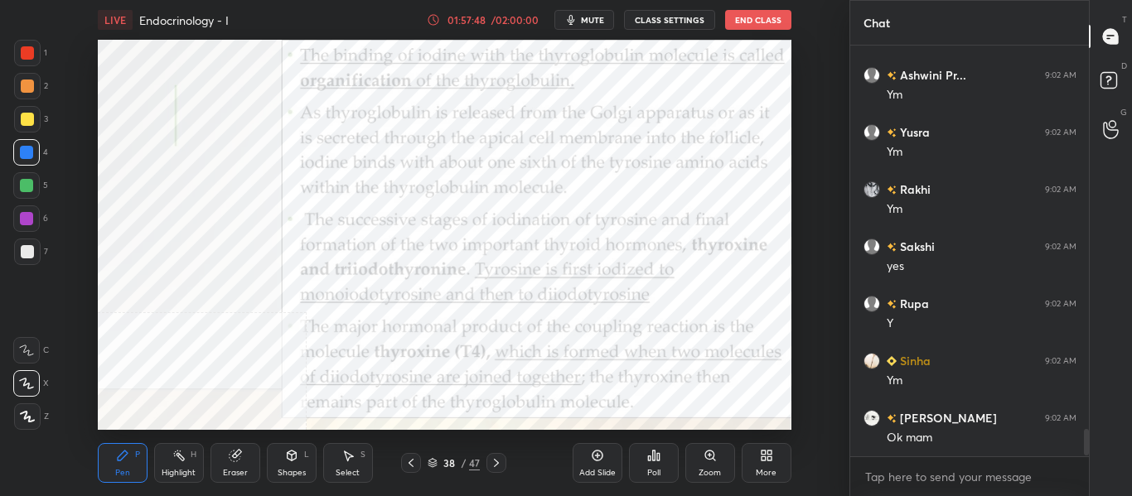
click at [500, 460] on icon at bounding box center [496, 462] width 13 height 13
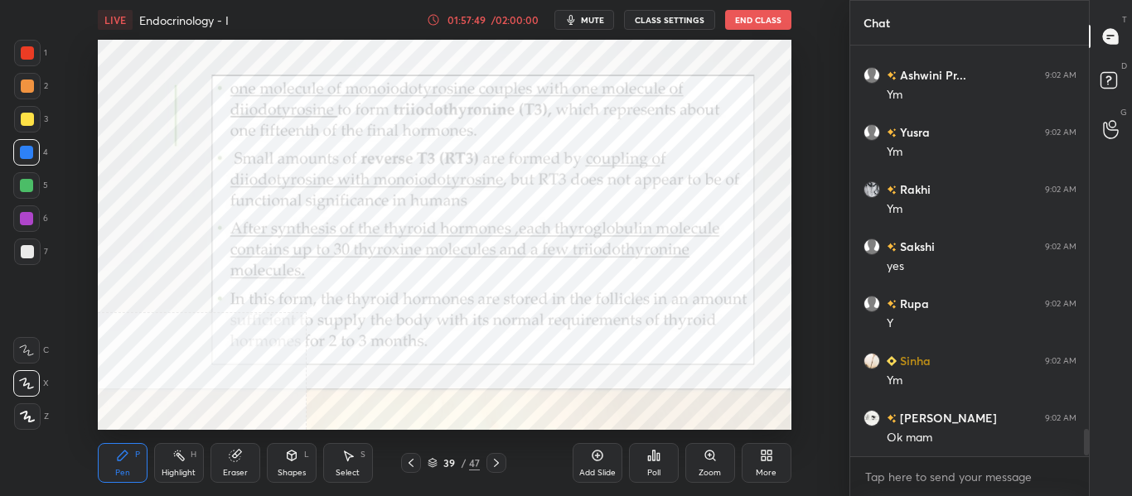
click at [500, 462] on icon at bounding box center [496, 462] width 13 height 13
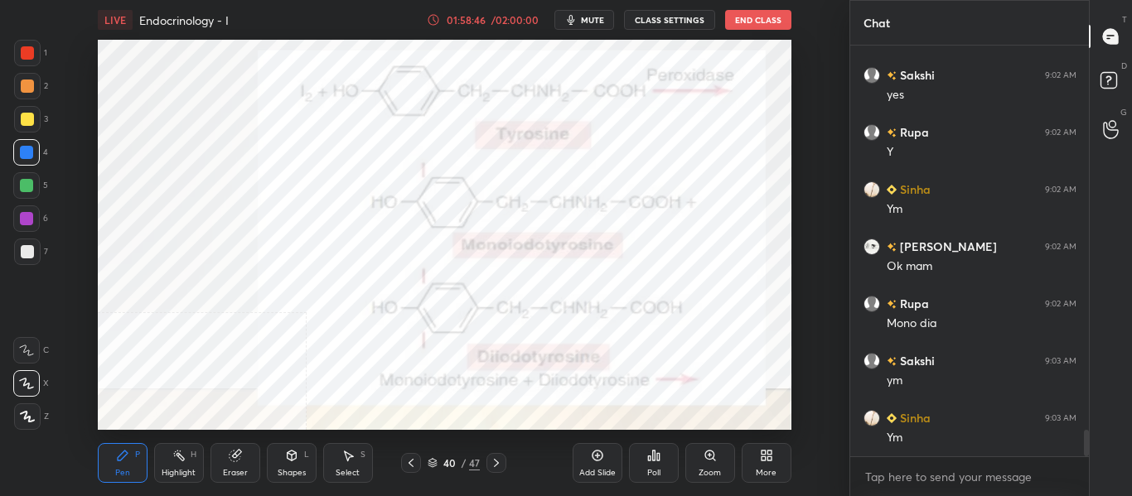
scroll to position [5981, 0]
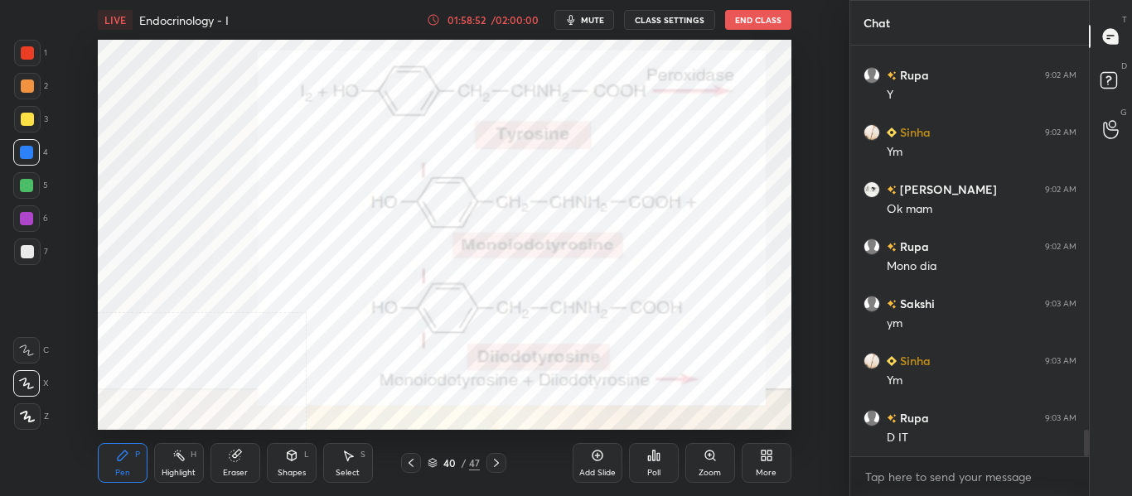
click at [499, 465] on icon at bounding box center [496, 462] width 13 height 13
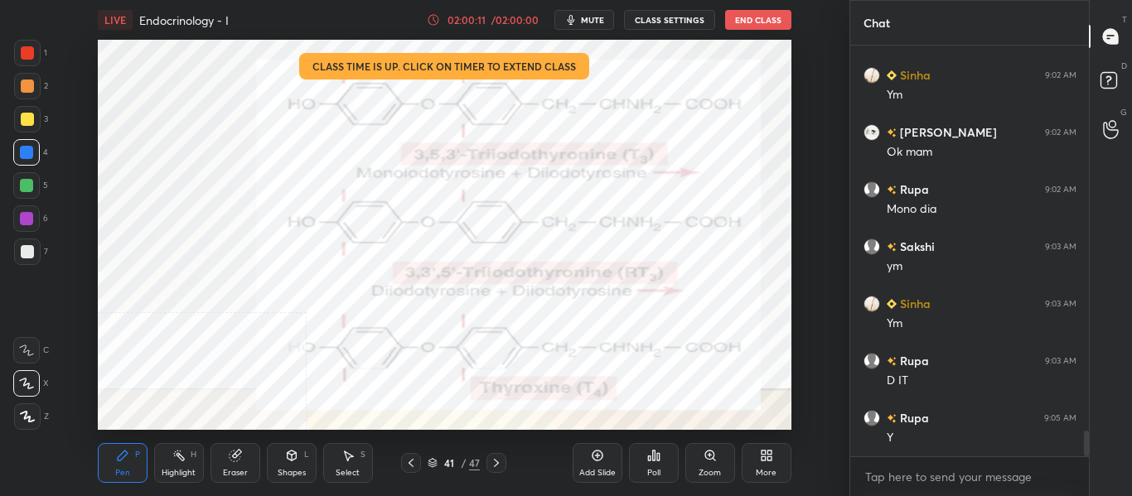
scroll to position [6095, 0]
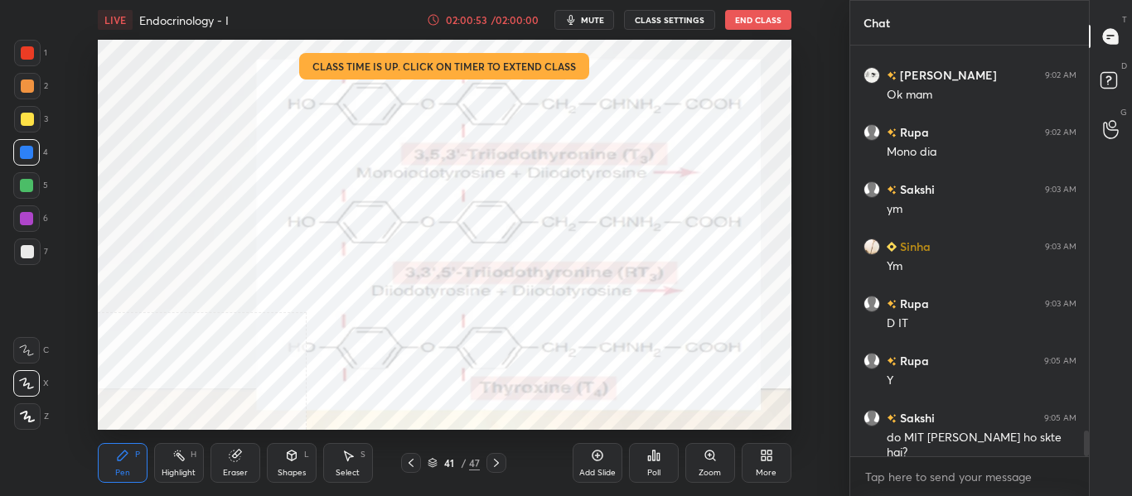
click at [494, 462] on icon at bounding box center [496, 462] width 13 height 13
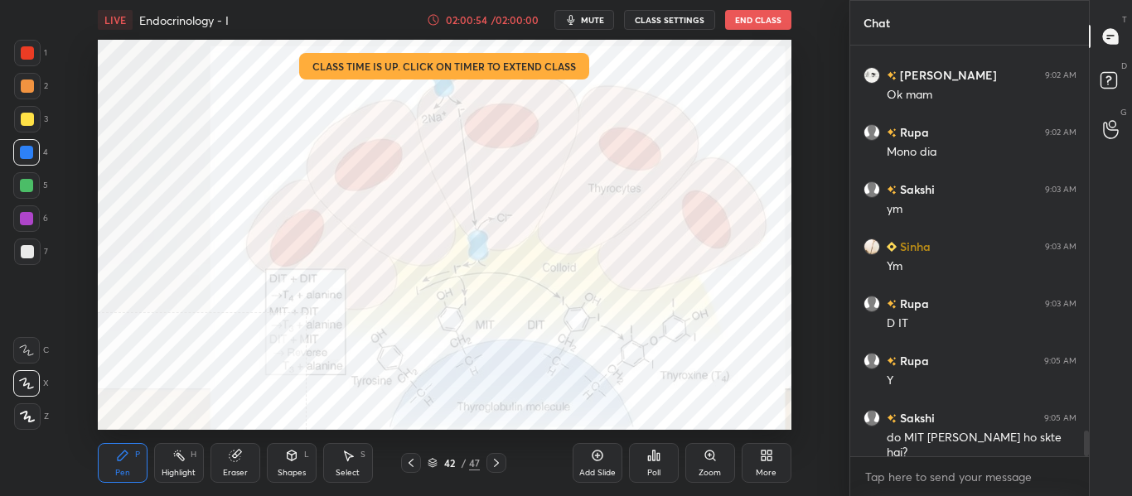
click at [408, 466] on icon at bounding box center [410, 462] width 13 height 13
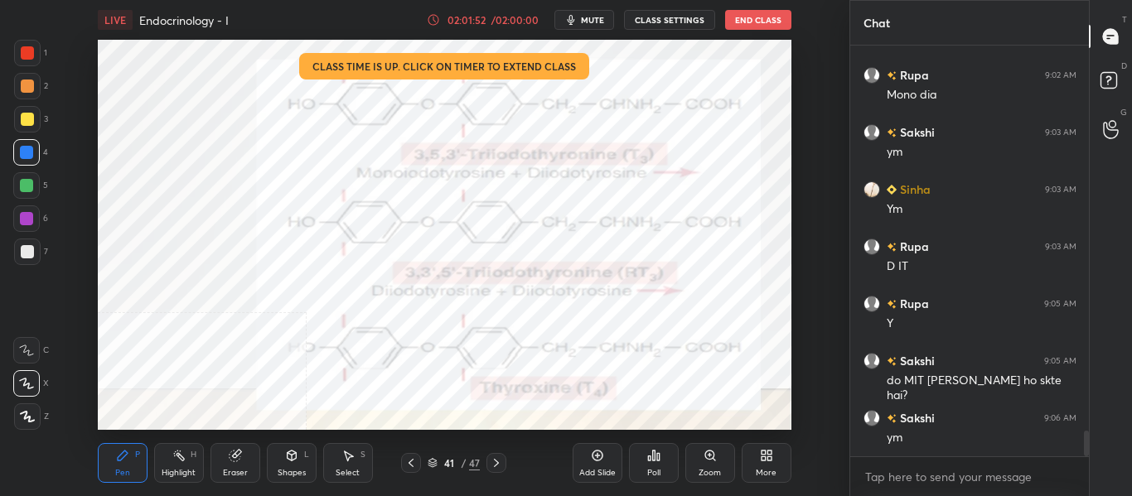
scroll to position [6209, 0]
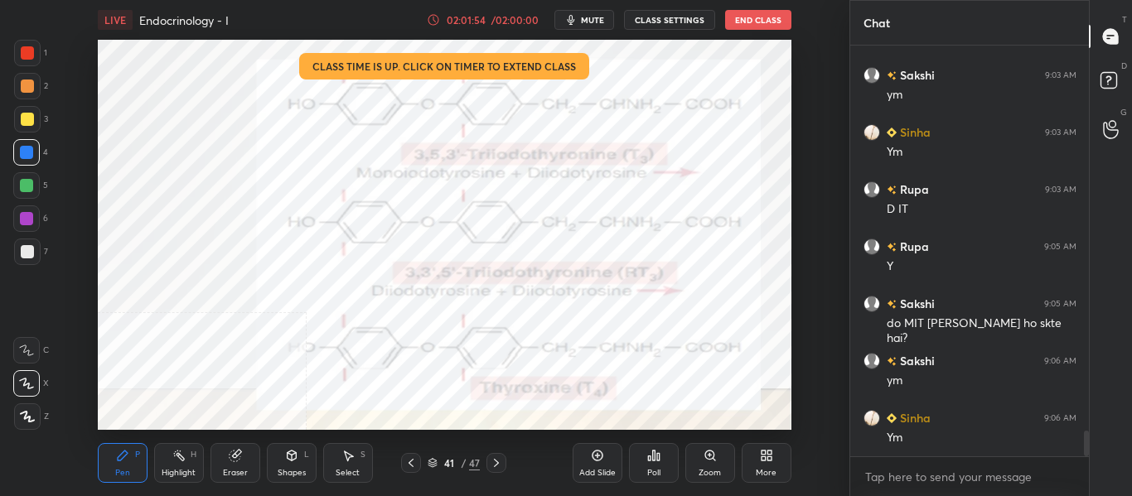
click at [410, 466] on icon at bounding box center [410, 462] width 13 height 13
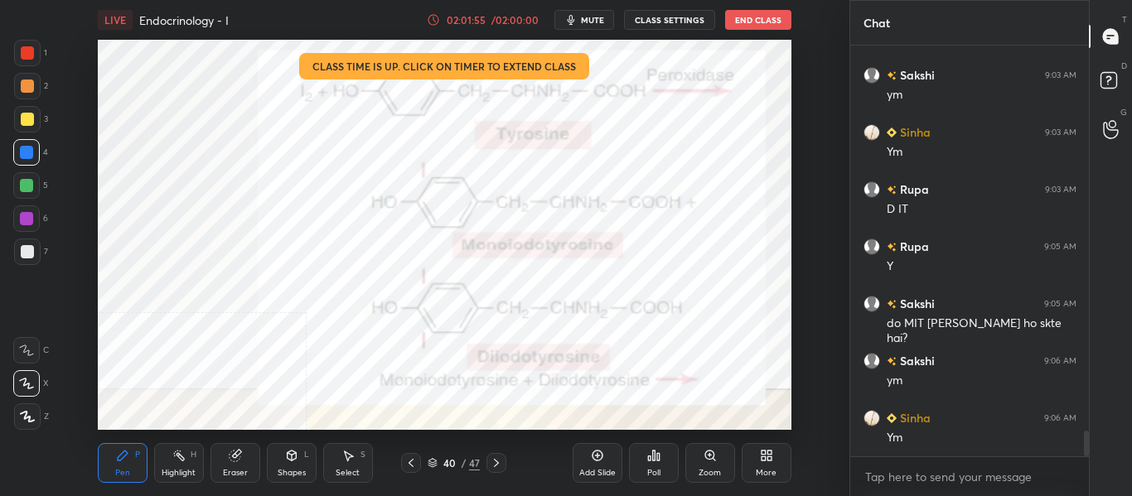
click at [408, 463] on icon at bounding box center [410, 463] width 5 height 8
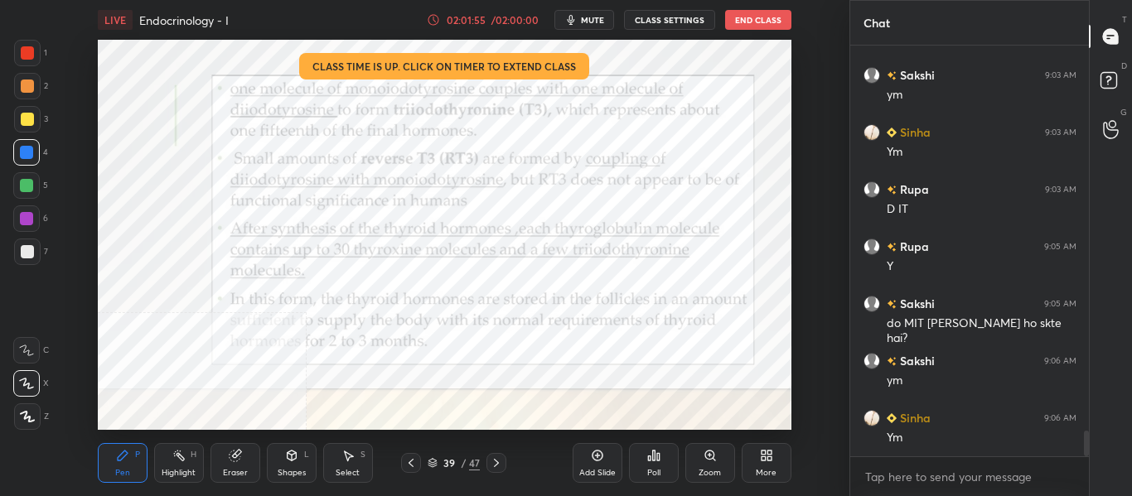
click at [409, 460] on icon at bounding box center [410, 462] width 13 height 13
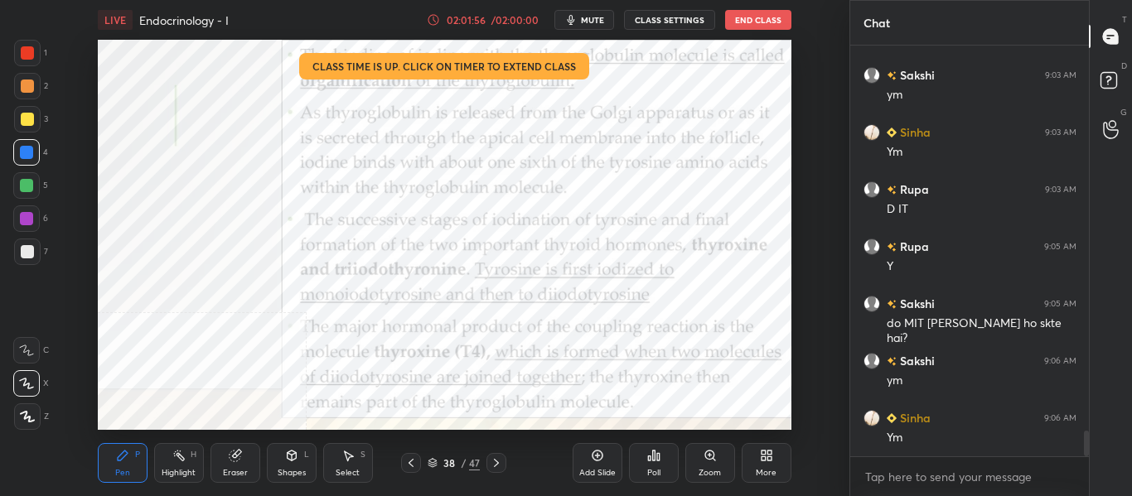
click at [410, 455] on div at bounding box center [411, 463] width 20 height 20
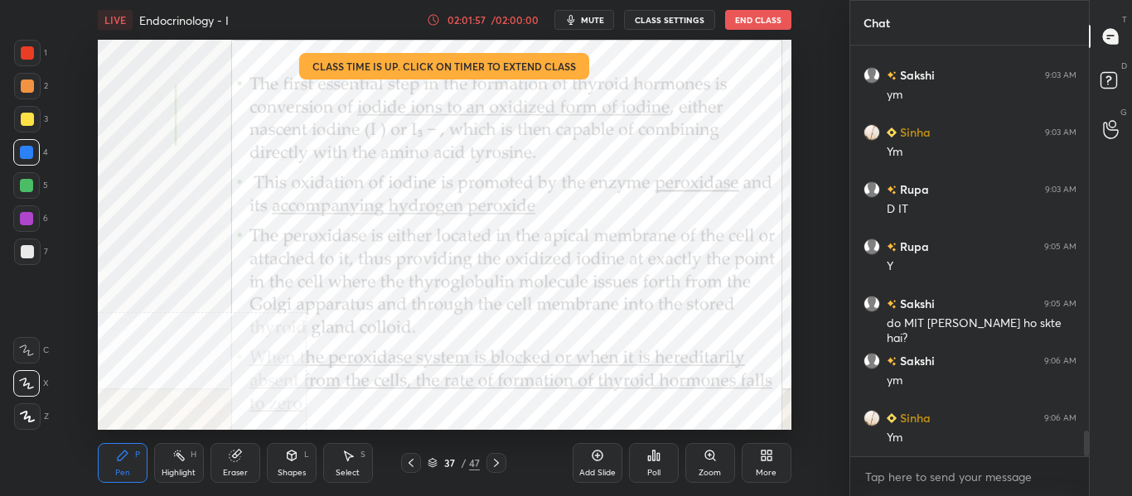
click at [412, 454] on div at bounding box center [411, 463] width 20 height 20
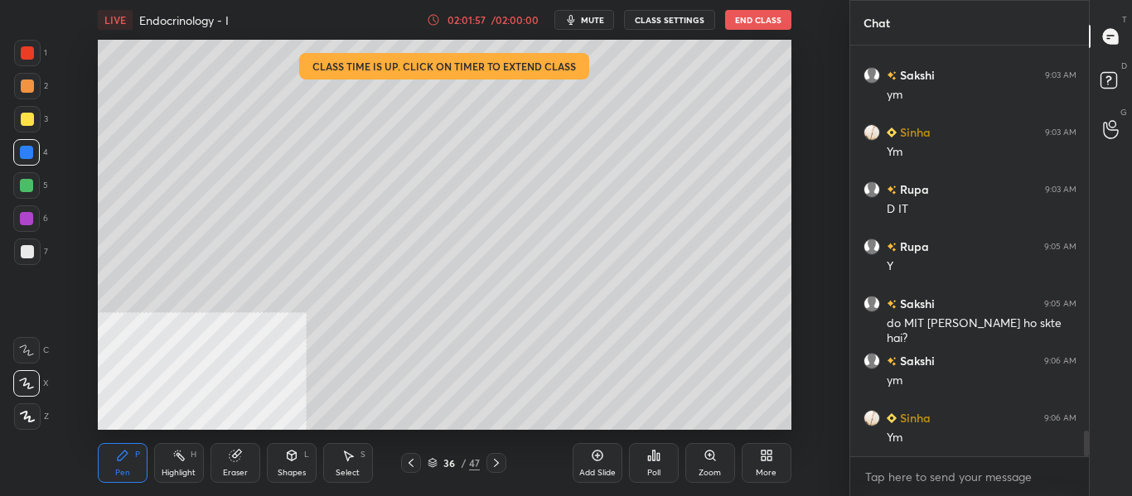
click at [411, 452] on div "Pen P Highlight H Eraser Shapes L Select S 36 / 47 Add Slide Poll Zoom More" at bounding box center [444, 463] width 693 height 66
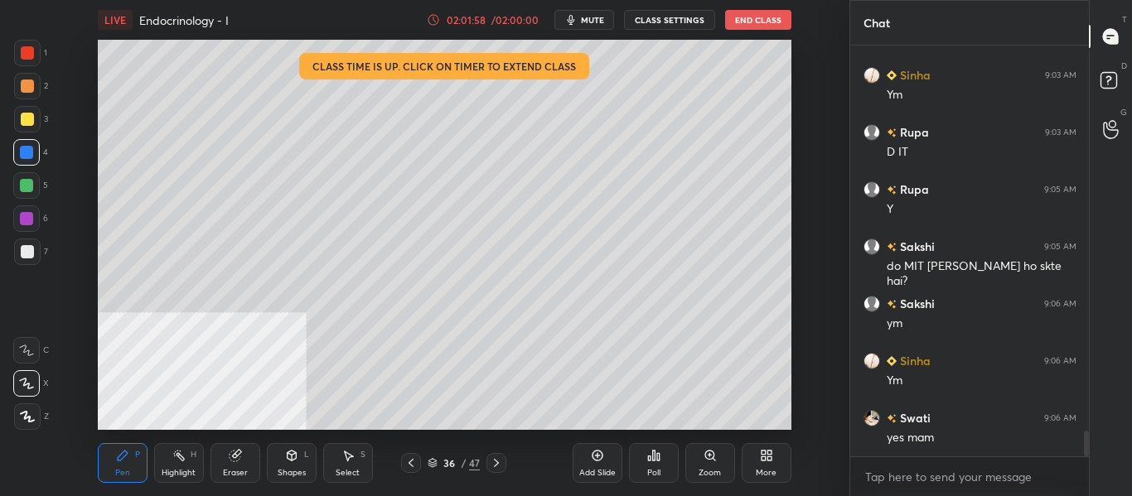
click at [412, 466] on icon at bounding box center [410, 463] width 5 height 8
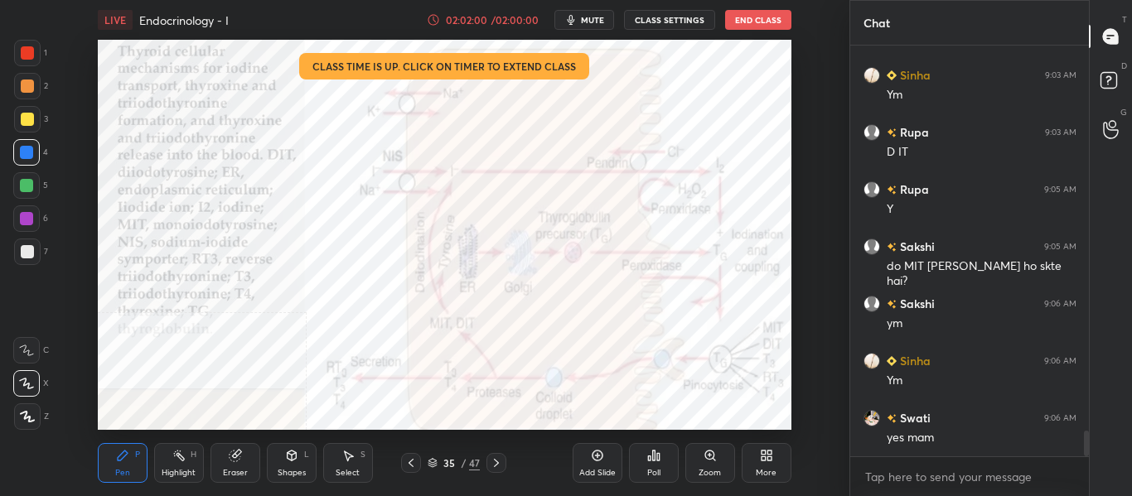
scroll to position [6324, 0]
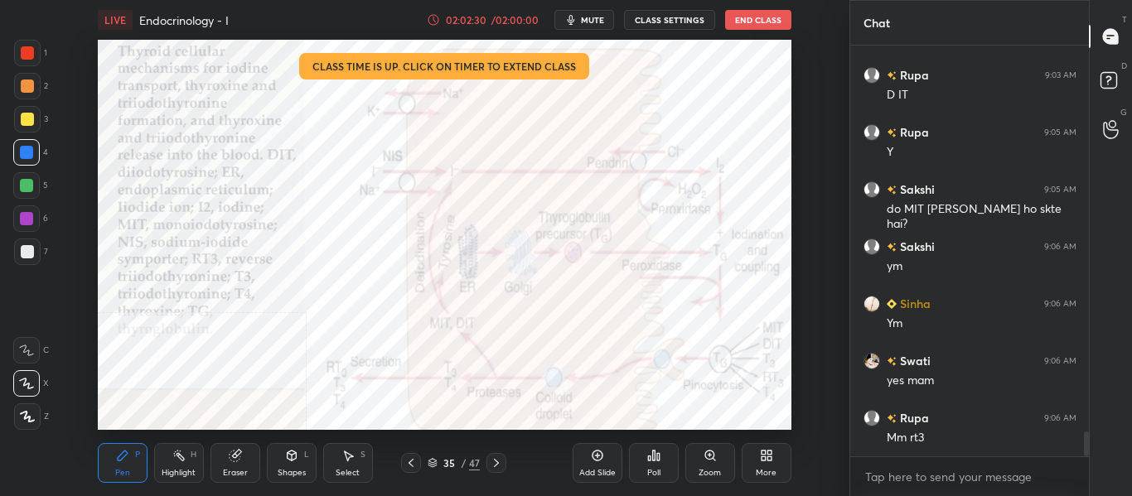
click at [178, 461] on icon at bounding box center [178, 455] width 13 height 13
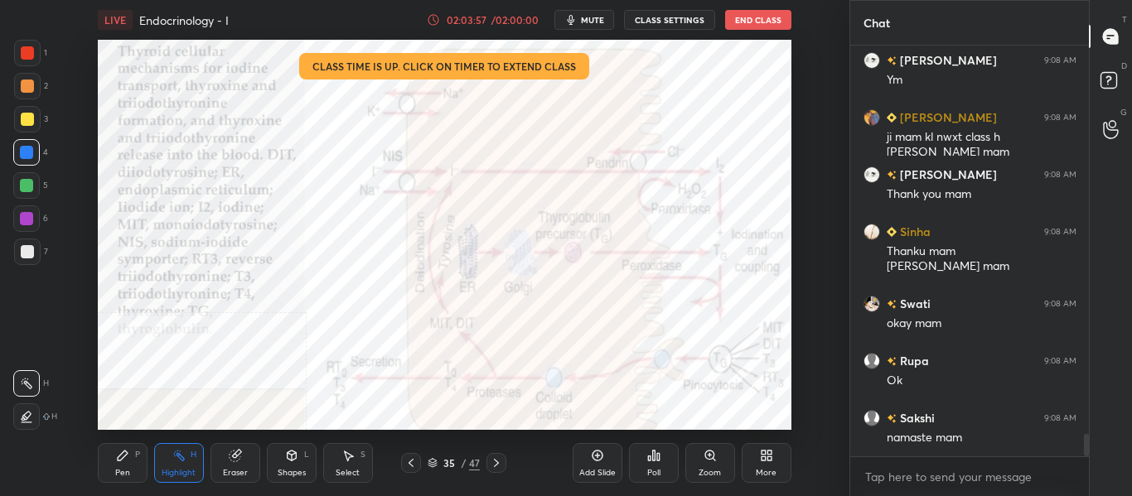
scroll to position [7268, 0]
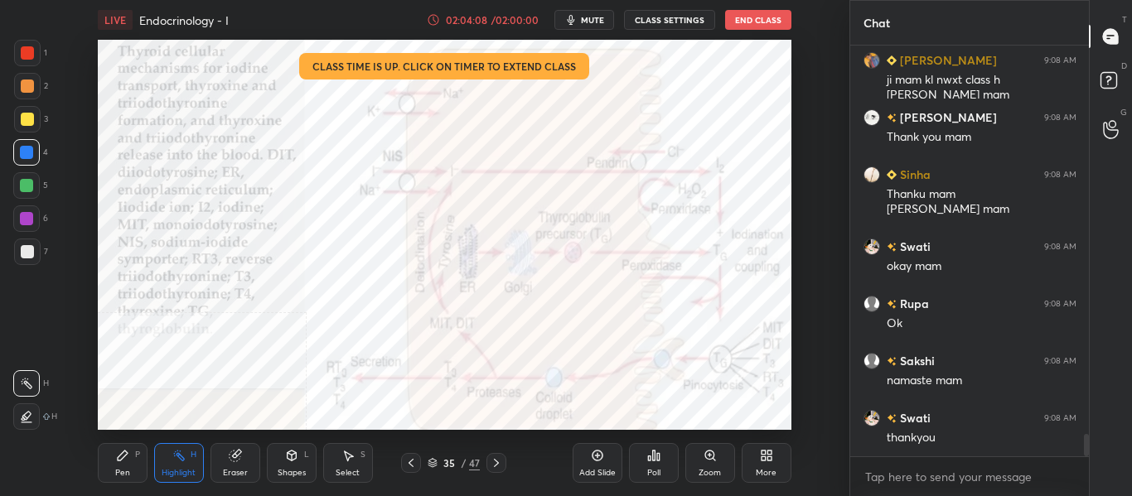
click at [762, 25] on button "End Class" at bounding box center [758, 20] width 66 height 20
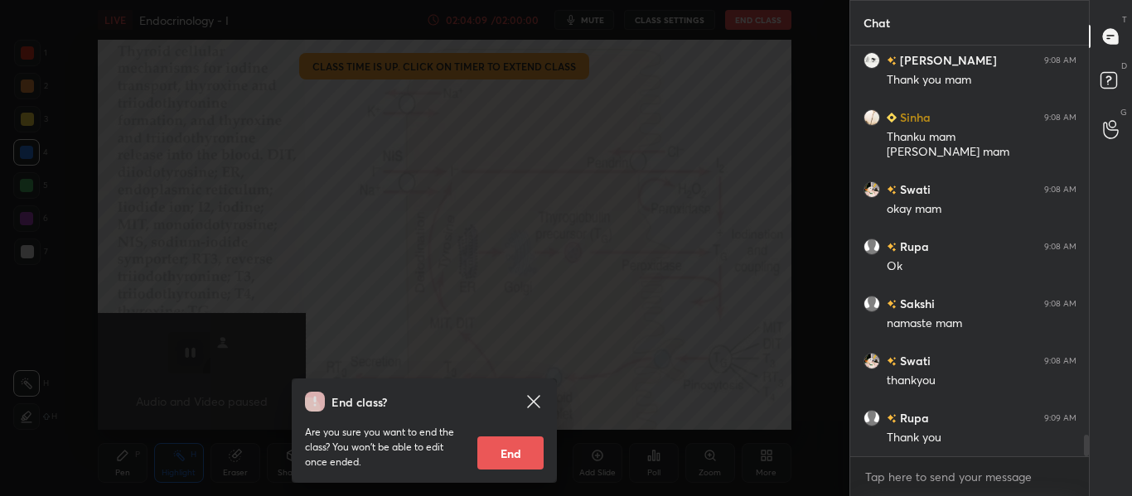
scroll to position [7382, 0]
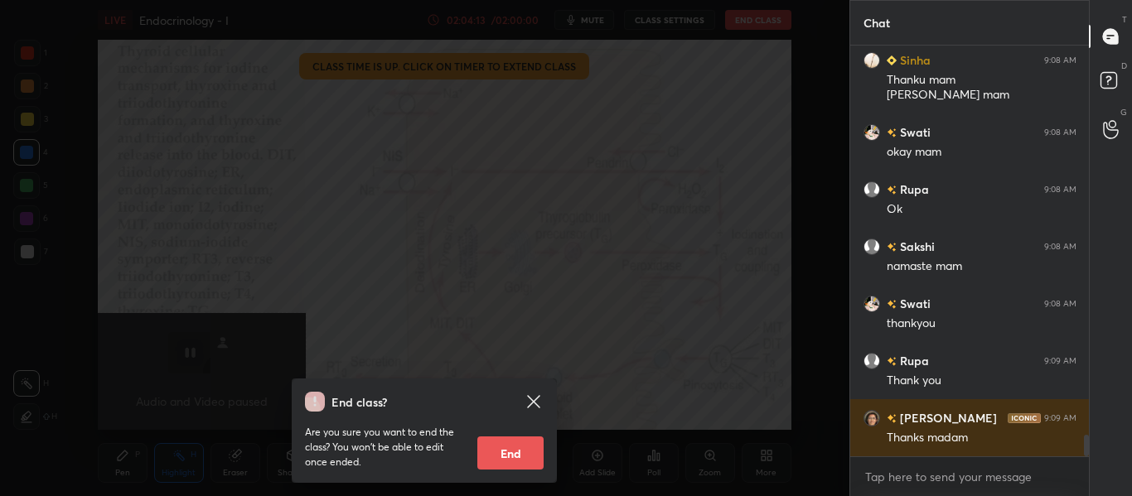
click at [510, 453] on button "End" at bounding box center [510, 453] width 66 height 33
type textarea "x"
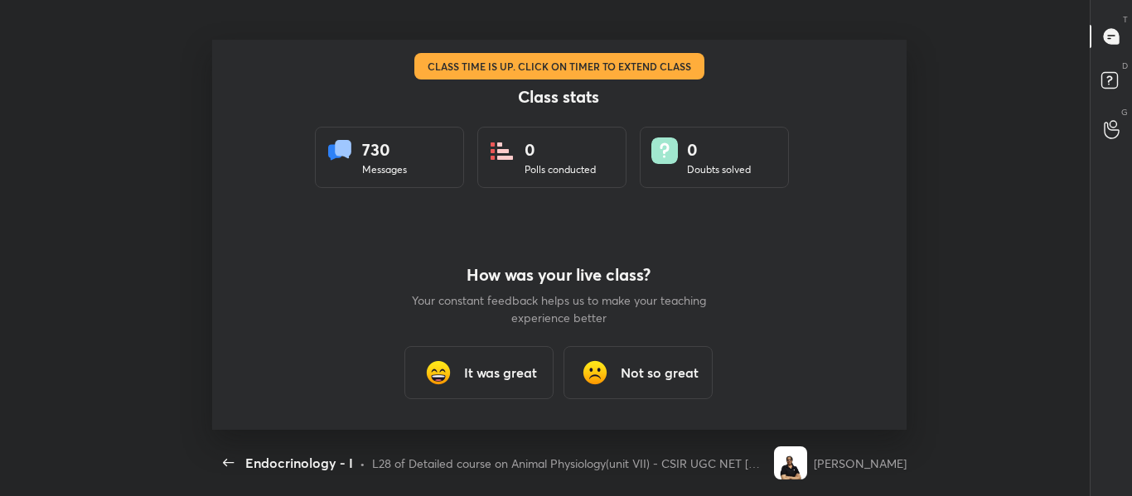
scroll to position [82457, 81729]
click at [482, 368] on h3 "It was great" at bounding box center [501, 373] width 73 height 20
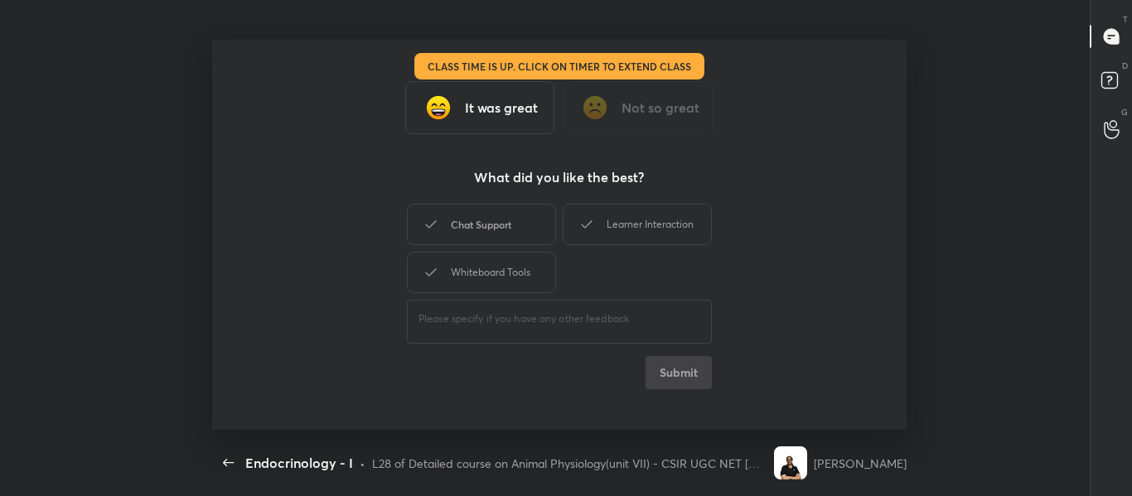
click at [506, 225] on div "Chat Support" at bounding box center [481, 224] width 149 height 41
drag, startPoint x: 592, startPoint y: 228, endPoint x: 589, endPoint y: 236, distance: 8.9
click at [589, 236] on div "Learner Interaction" at bounding box center [637, 224] width 149 height 41
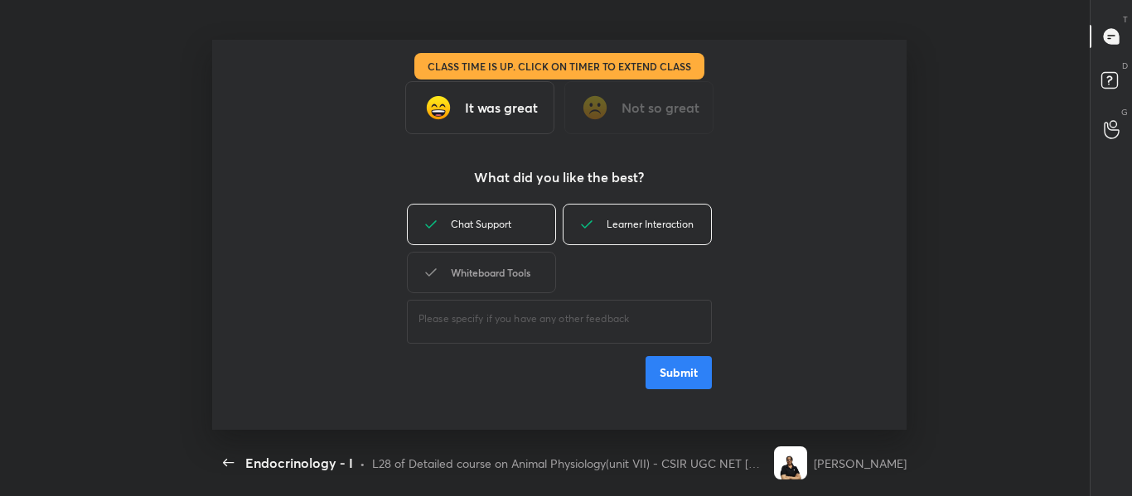
click at [463, 277] on div "Whiteboard Tools" at bounding box center [481, 272] width 149 height 41
click at [674, 368] on button "Submit" at bounding box center [678, 372] width 66 height 33
